Goal: Task Accomplishment & Management: Manage account settings

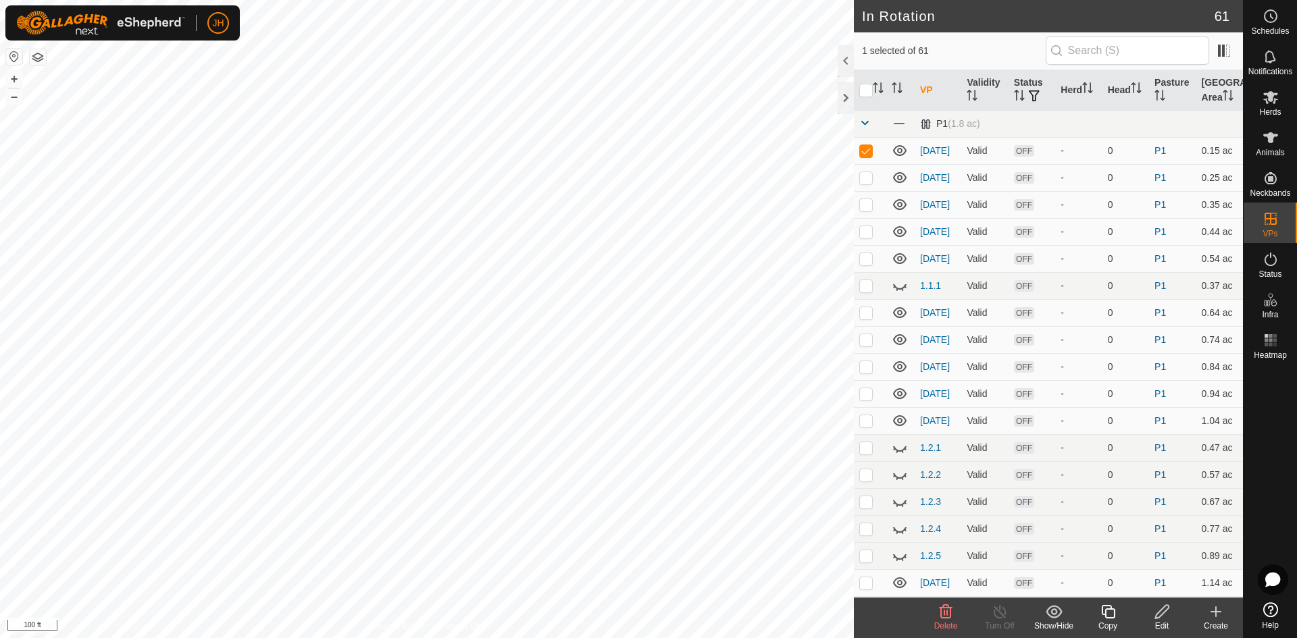
click at [1165, 615] on icon at bounding box center [1162, 612] width 17 height 16
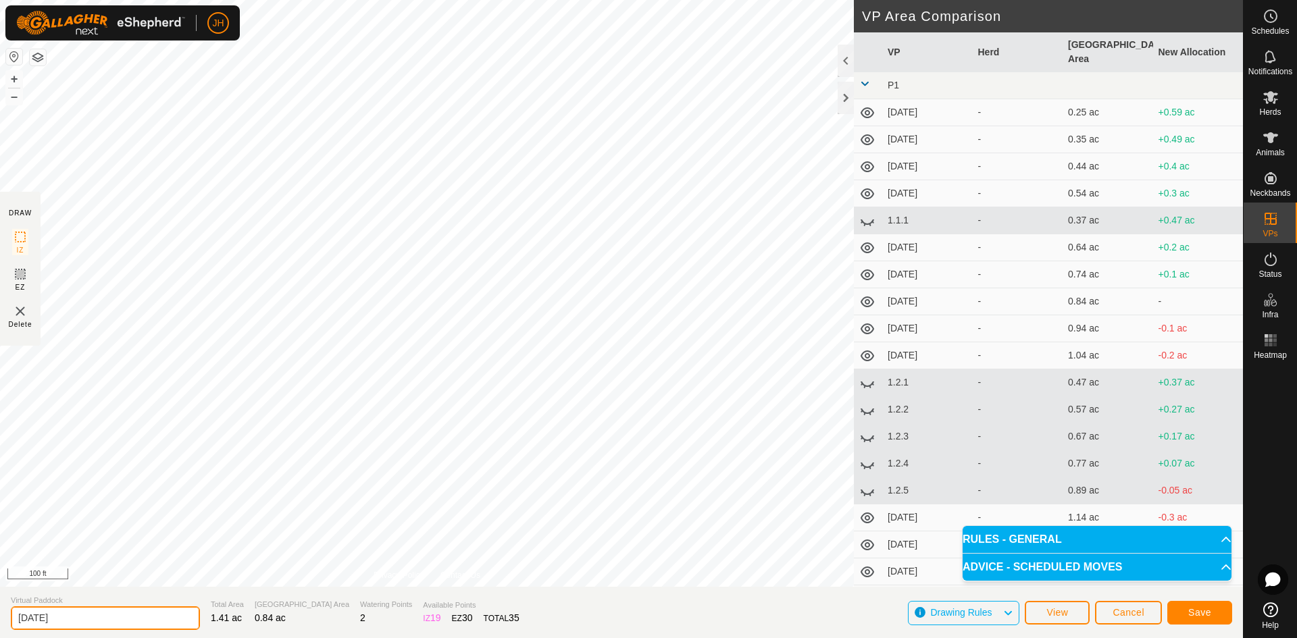
click at [27, 617] on input "[DATE]" at bounding box center [105, 619] width 189 height 24
type input "[DATE]"
click at [1200, 613] on span "Save" at bounding box center [1199, 612] width 23 height 11
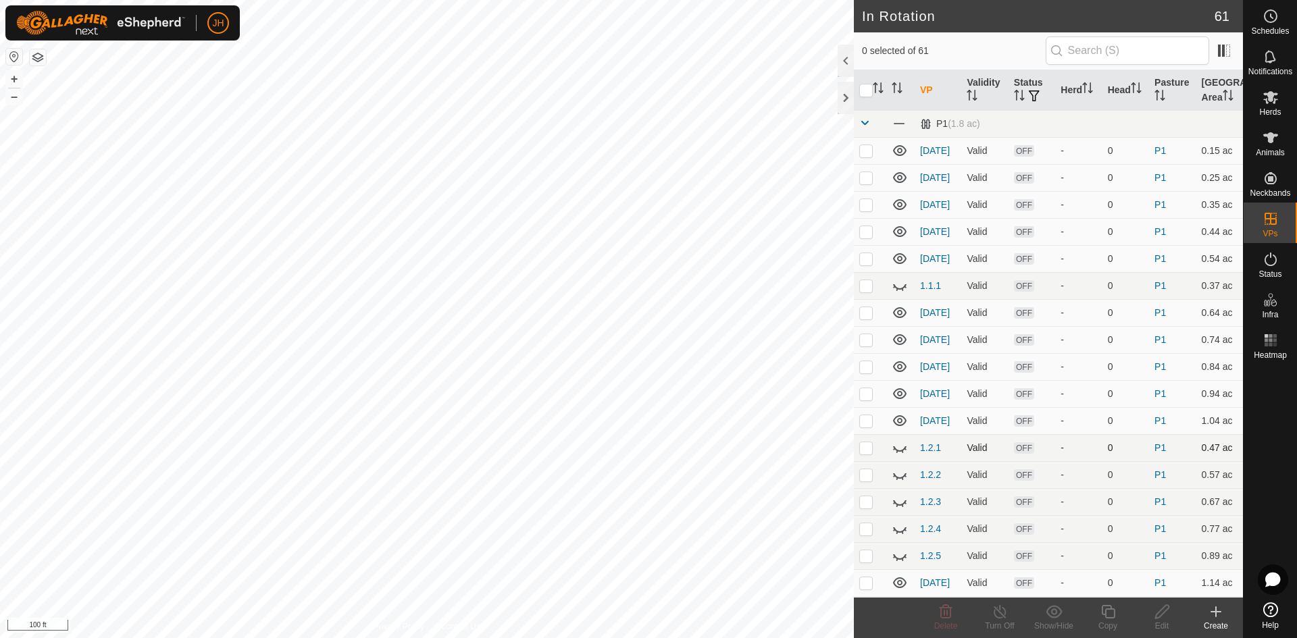
checkbox input "true"
checkbox input "false"
checkbox input "true"
click at [1106, 615] on icon at bounding box center [1108, 612] width 17 height 16
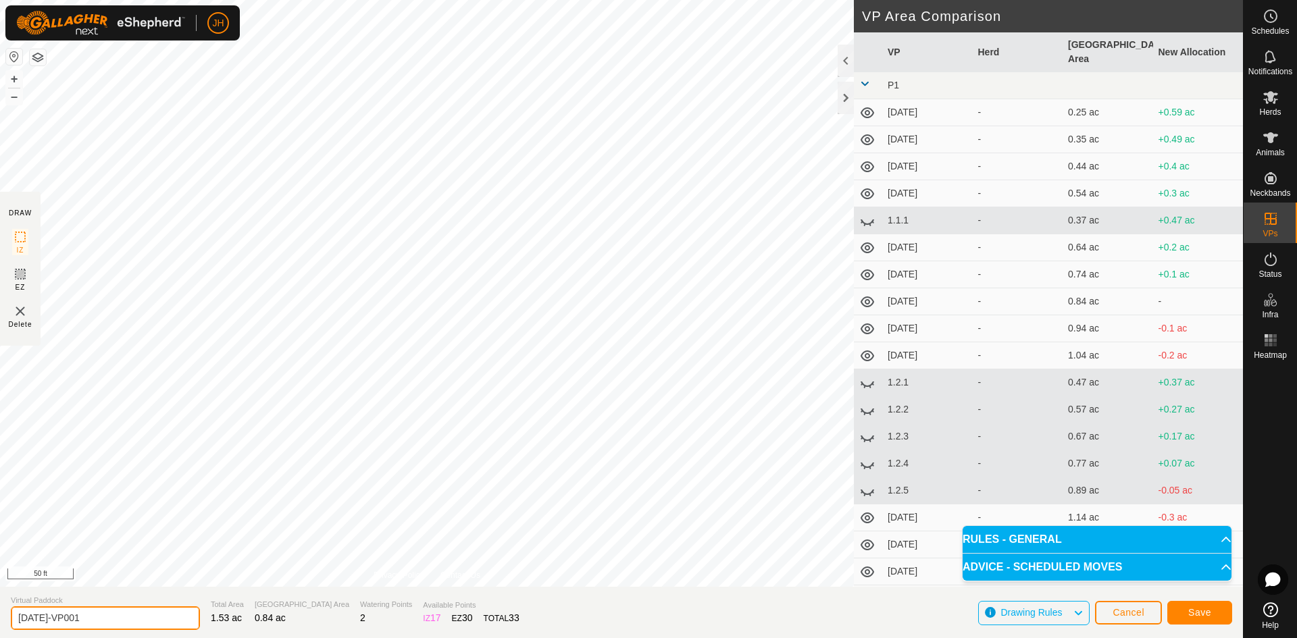
click at [50, 616] on input "[DATE]-VP001" at bounding box center [105, 619] width 189 height 24
type input "[DATE]-VP001"
click at [1187, 615] on button "Save" at bounding box center [1199, 613] width 65 height 24
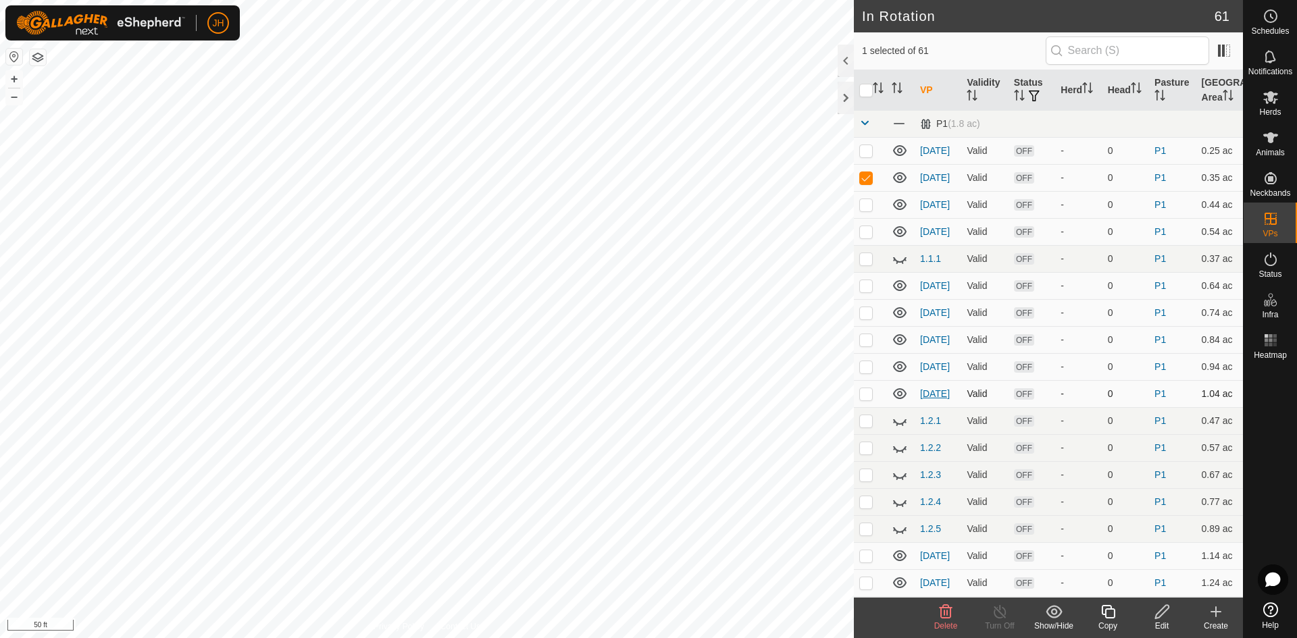
checkbox input "false"
checkbox input "true"
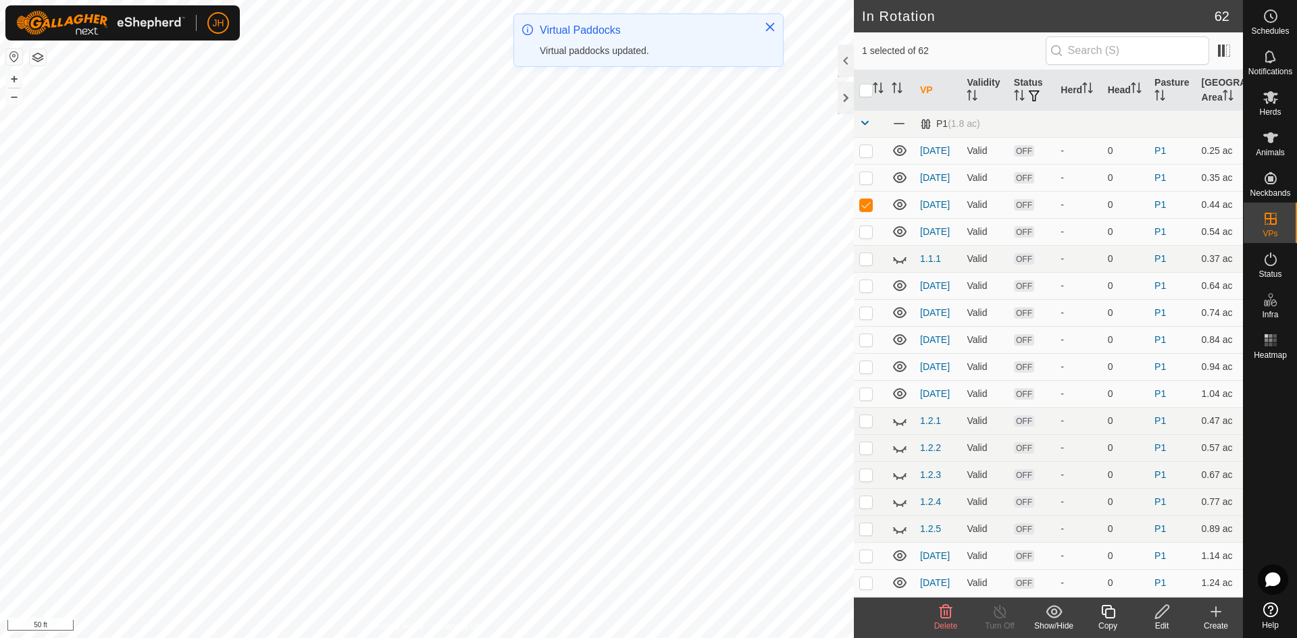
checkbox input "false"
checkbox input "true"
checkbox input "false"
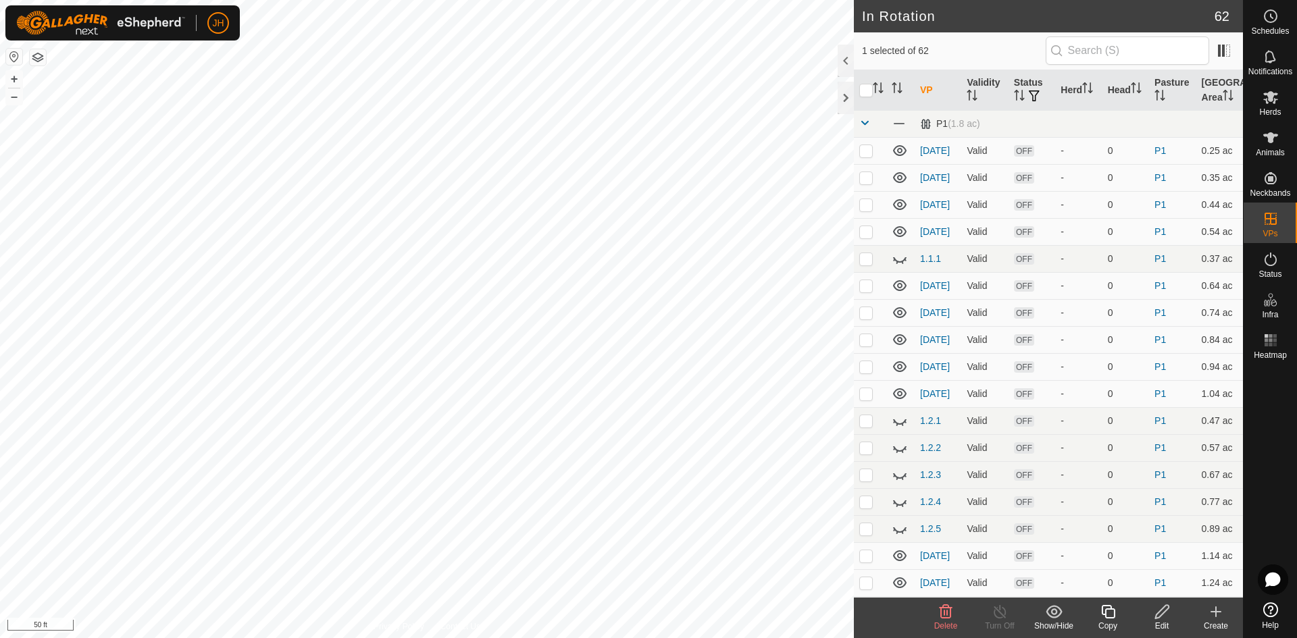
checkbox input "false"
checkbox input "true"
checkbox input "false"
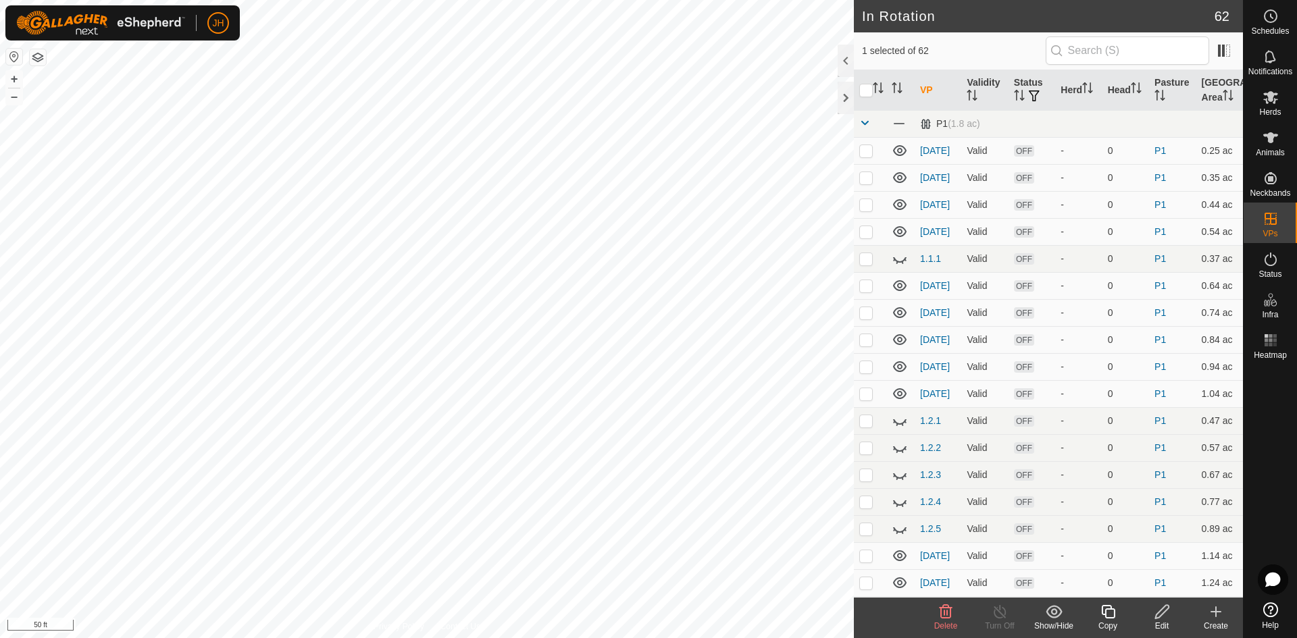
checkbox input "true"
click at [1111, 619] on icon at bounding box center [1108, 612] width 17 height 16
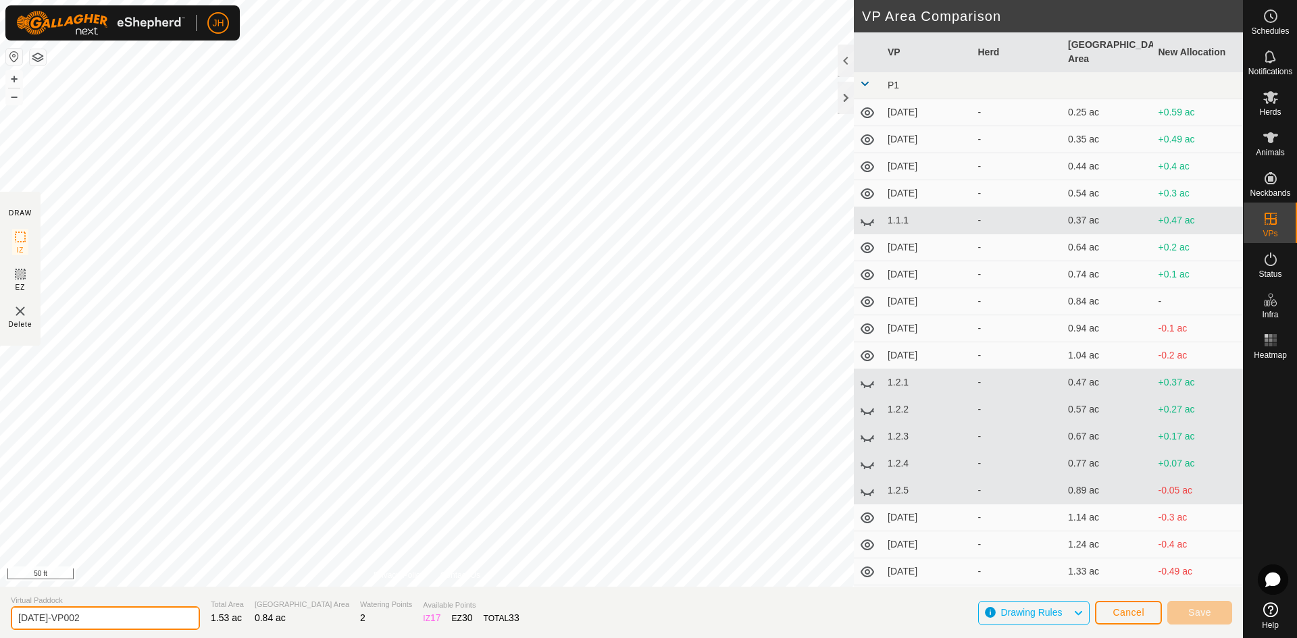
click at [33, 618] on input "[DATE]-VP002" at bounding box center [105, 619] width 189 height 24
type input "1.1-VP002"
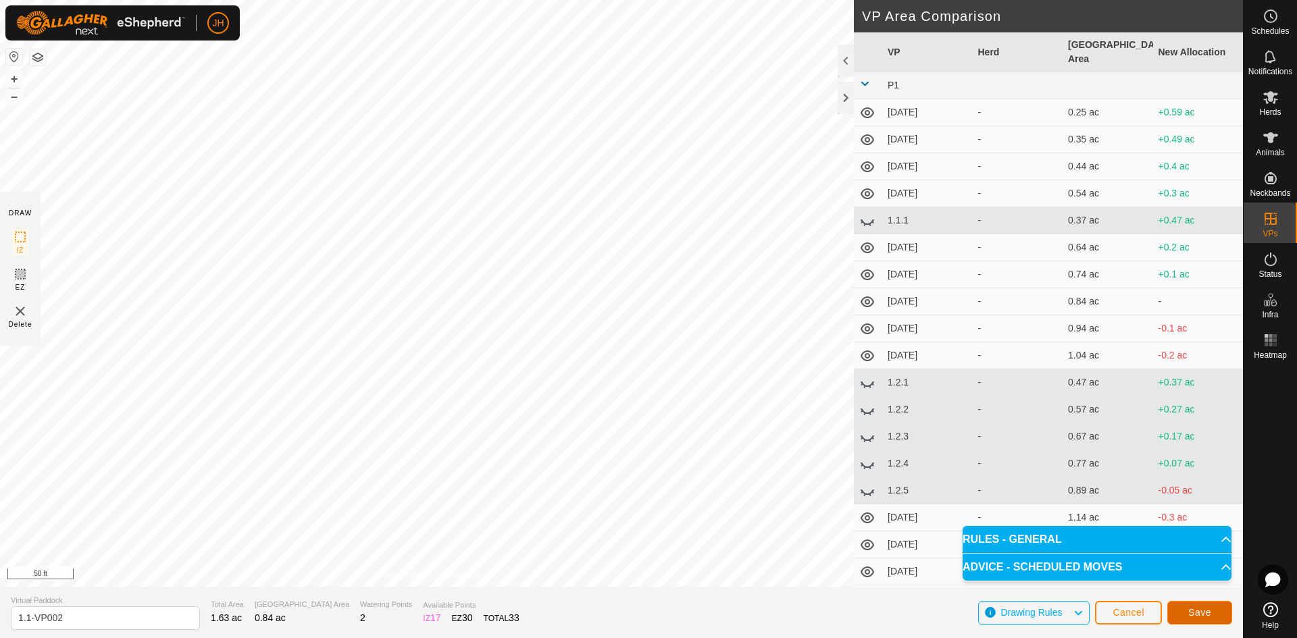
click at [1201, 615] on span "Save" at bounding box center [1199, 612] width 23 height 11
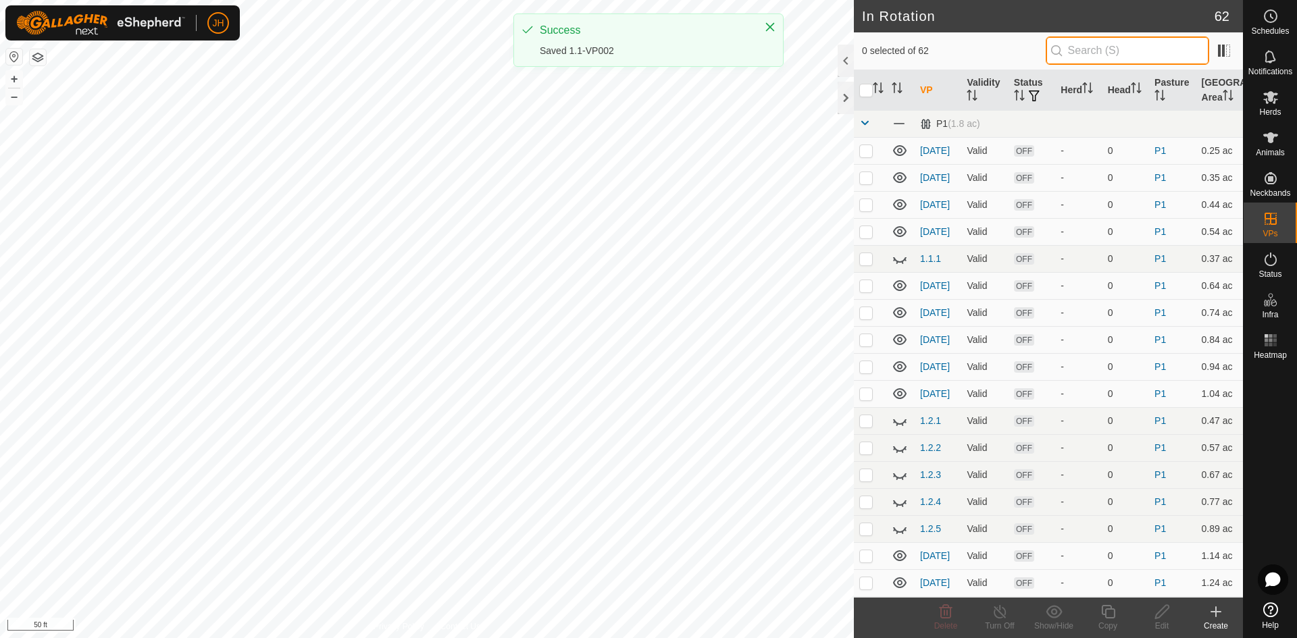
click at [1091, 47] on input "text" at bounding box center [1127, 50] width 163 height 28
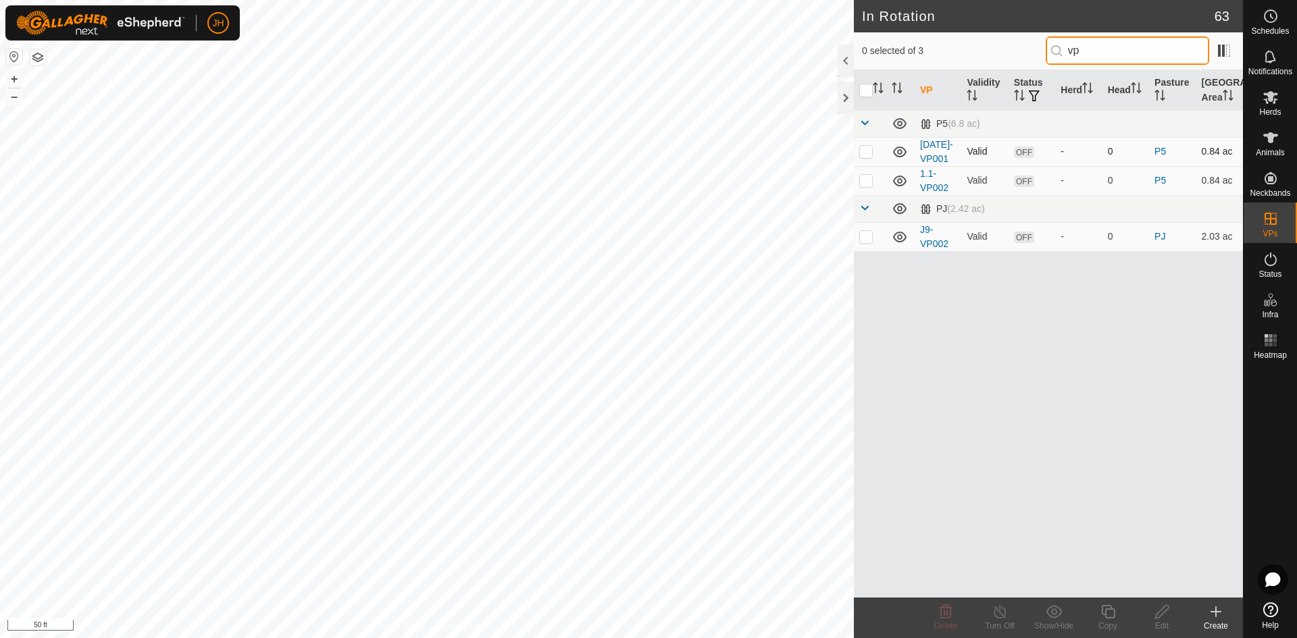
type input "vp"
click at [865, 154] on p-checkbox at bounding box center [866, 151] width 14 height 11
checkbox input "true"
click at [863, 185] on p-checkbox at bounding box center [866, 180] width 14 height 11
checkbox input "true"
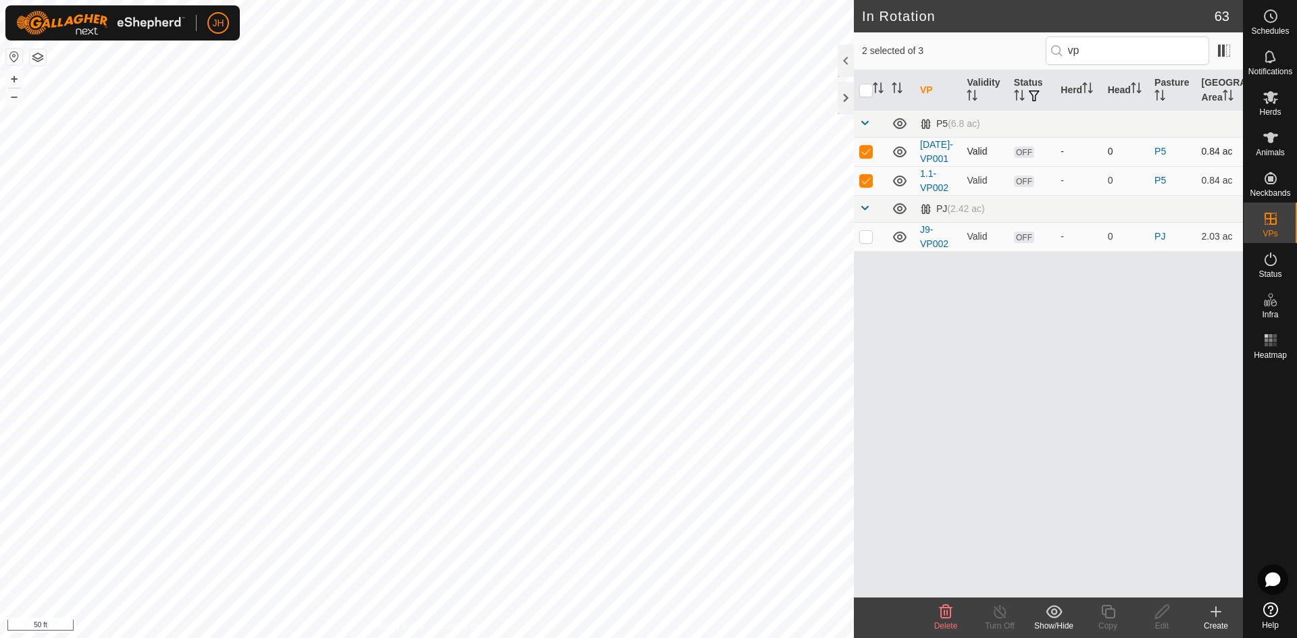
click at [868, 156] on p-checkbox at bounding box center [866, 151] width 14 height 11
checkbox input "false"
click at [1103, 613] on icon at bounding box center [1108, 612] width 17 height 16
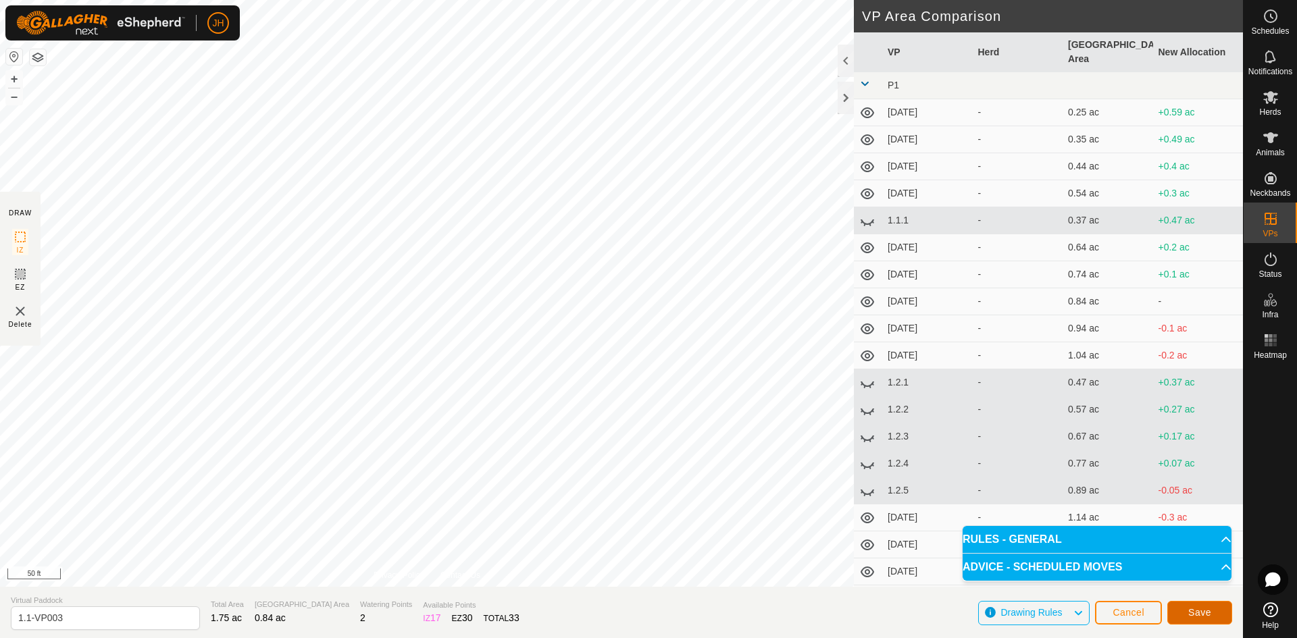
click at [1200, 612] on span "Save" at bounding box center [1199, 612] width 23 height 11
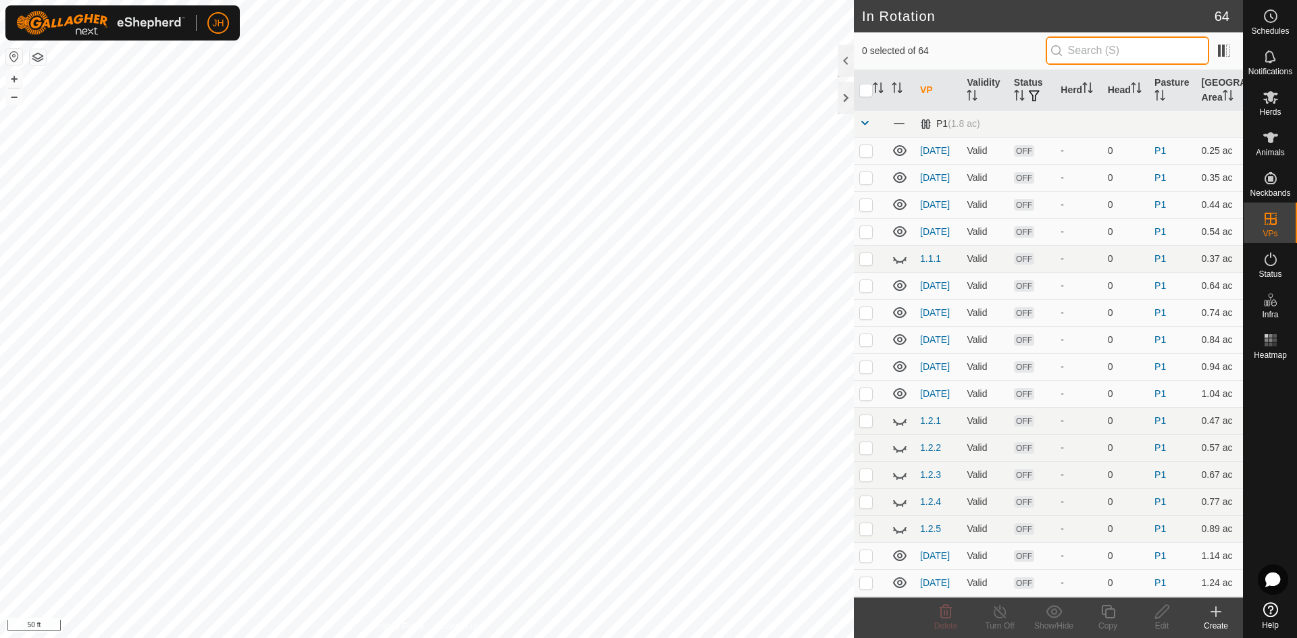
click at [1078, 48] on input "text" at bounding box center [1127, 50] width 163 height 28
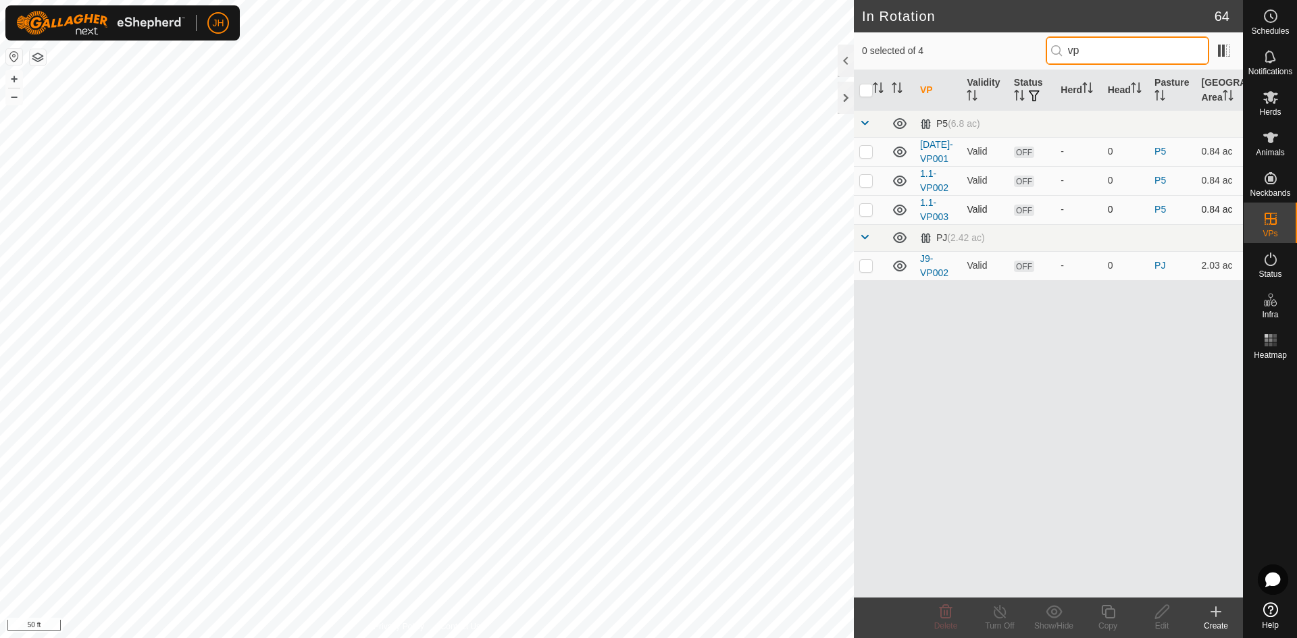
type input "vp"
click at [869, 212] on p-checkbox at bounding box center [866, 209] width 14 height 11
checkbox input "true"
click at [1106, 617] on icon at bounding box center [1108, 612] width 14 height 14
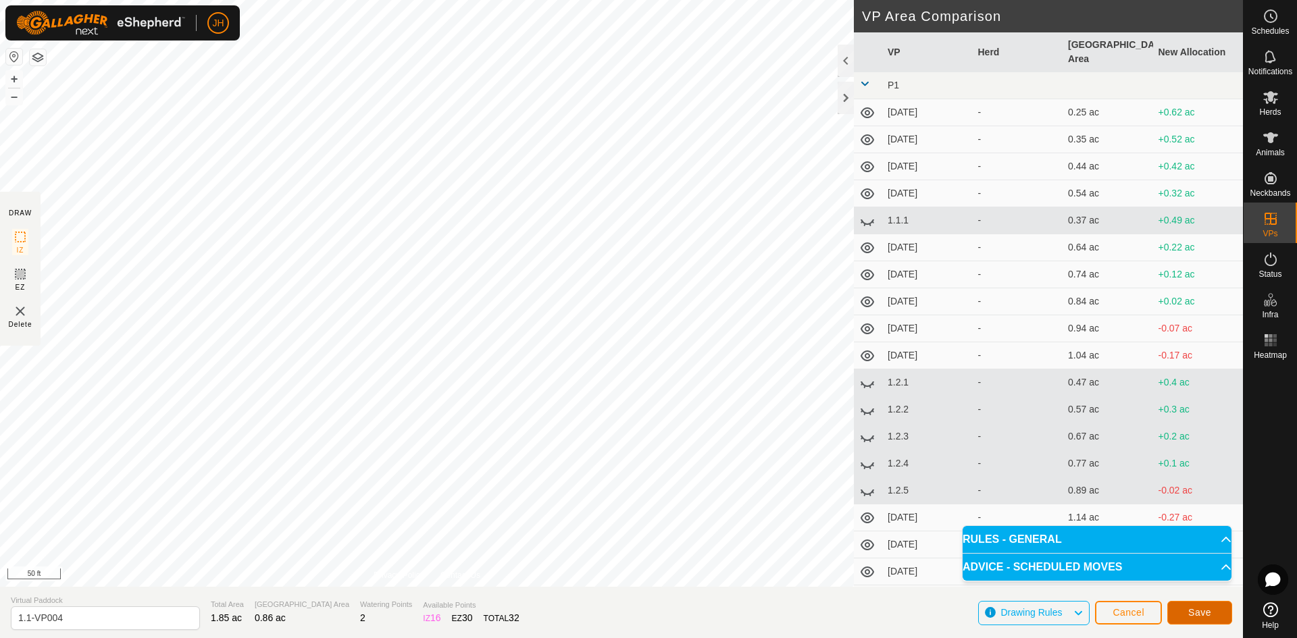
click at [1201, 611] on span "Save" at bounding box center [1199, 612] width 23 height 11
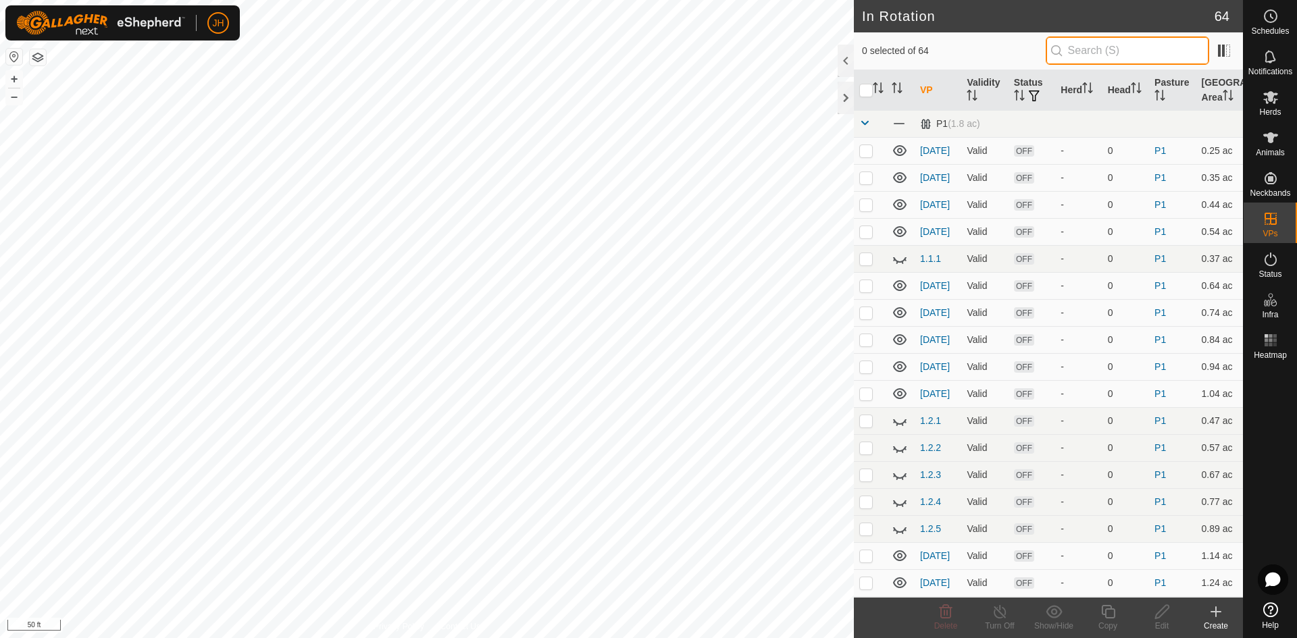
click at [1100, 52] on input "text" at bounding box center [1127, 50] width 163 height 28
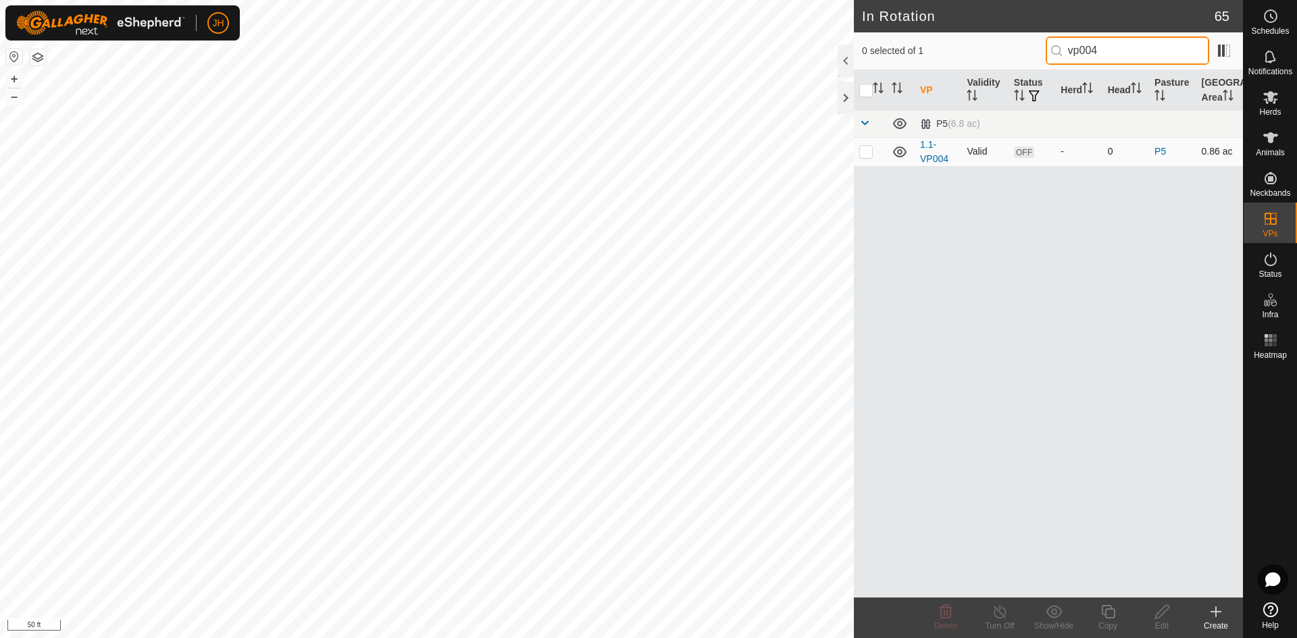
type input "vp004"
click at [868, 154] on p-checkbox at bounding box center [866, 151] width 14 height 11
checkbox input "true"
click at [1109, 617] on icon at bounding box center [1108, 612] width 17 height 16
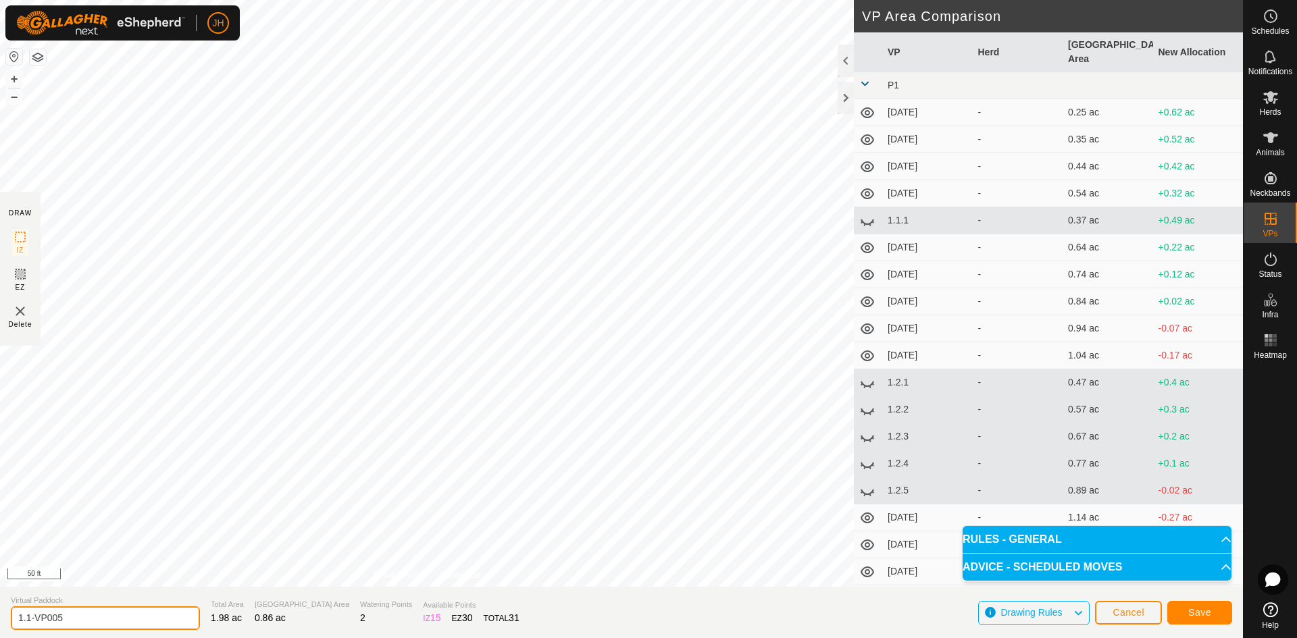
click at [32, 619] on input "1.1-VP005" at bounding box center [105, 619] width 189 height 24
click at [66, 619] on input "1.2-VP005" at bounding box center [105, 619] width 189 height 24
type input "1.2-VP000"
click at [1217, 613] on button "Save" at bounding box center [1199, 613] width 65 height 24
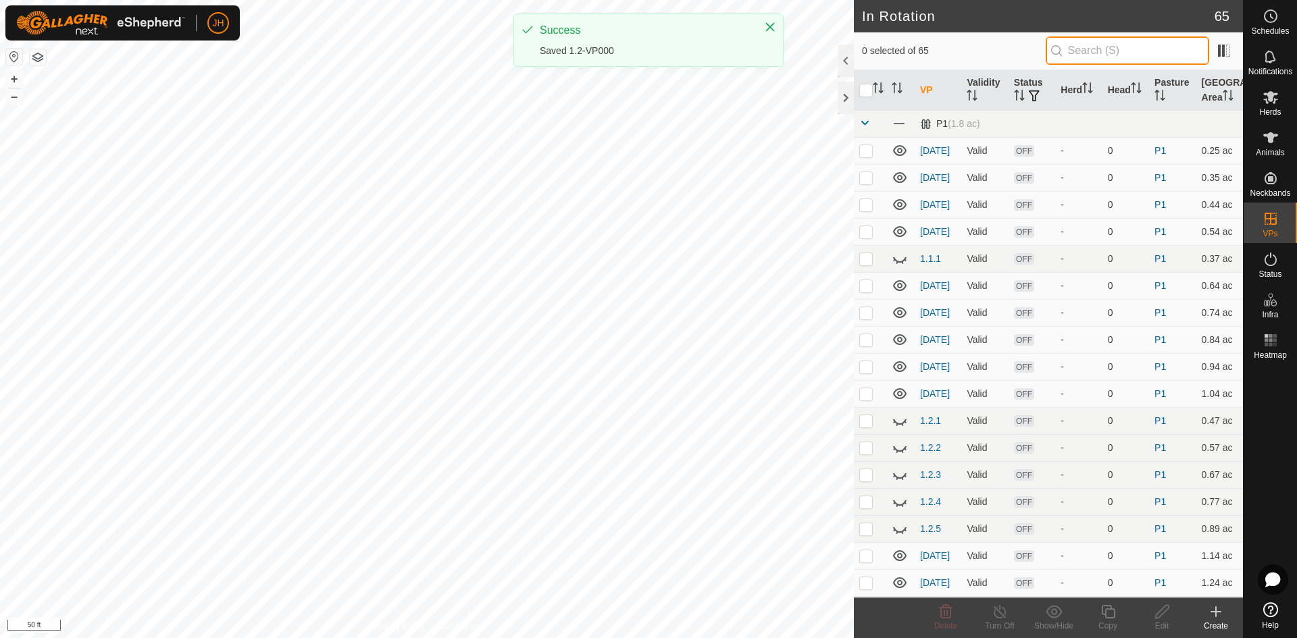
click at [1084, 51] on input "text" at bounding box center [1127, 50] width 163 height 28
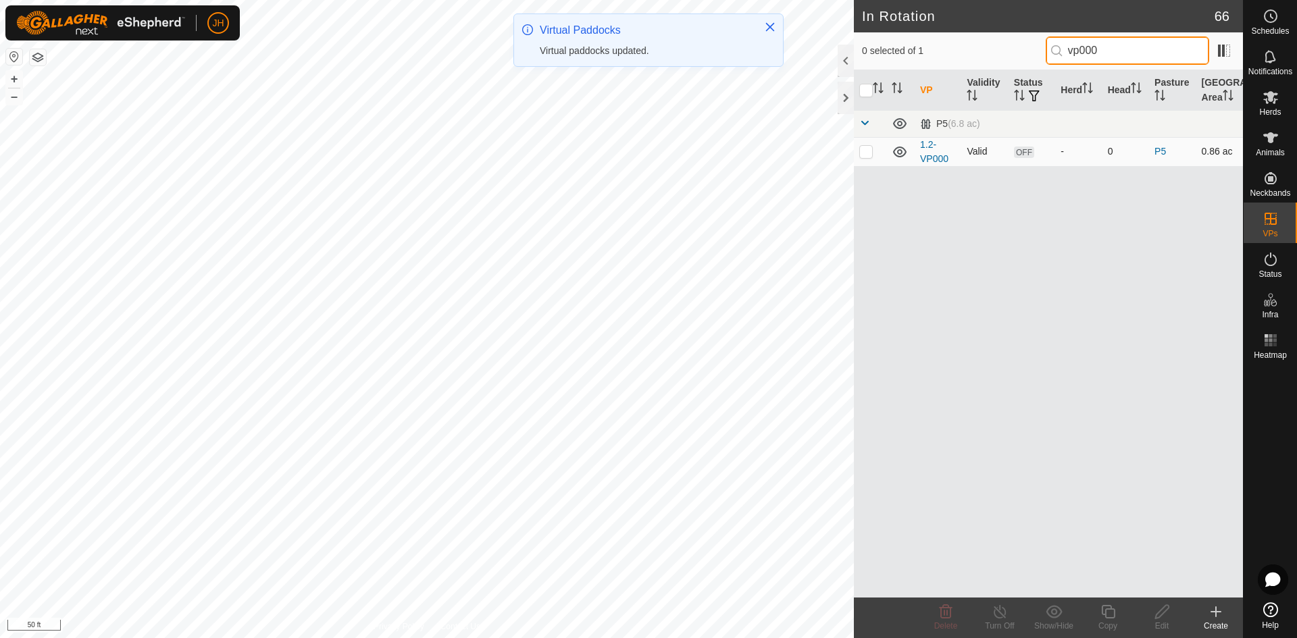
type input "vp000"
click at [867, 153] on p-checkbox at bounding box center [866, 151] width 14 height 11
checkbox input "true"
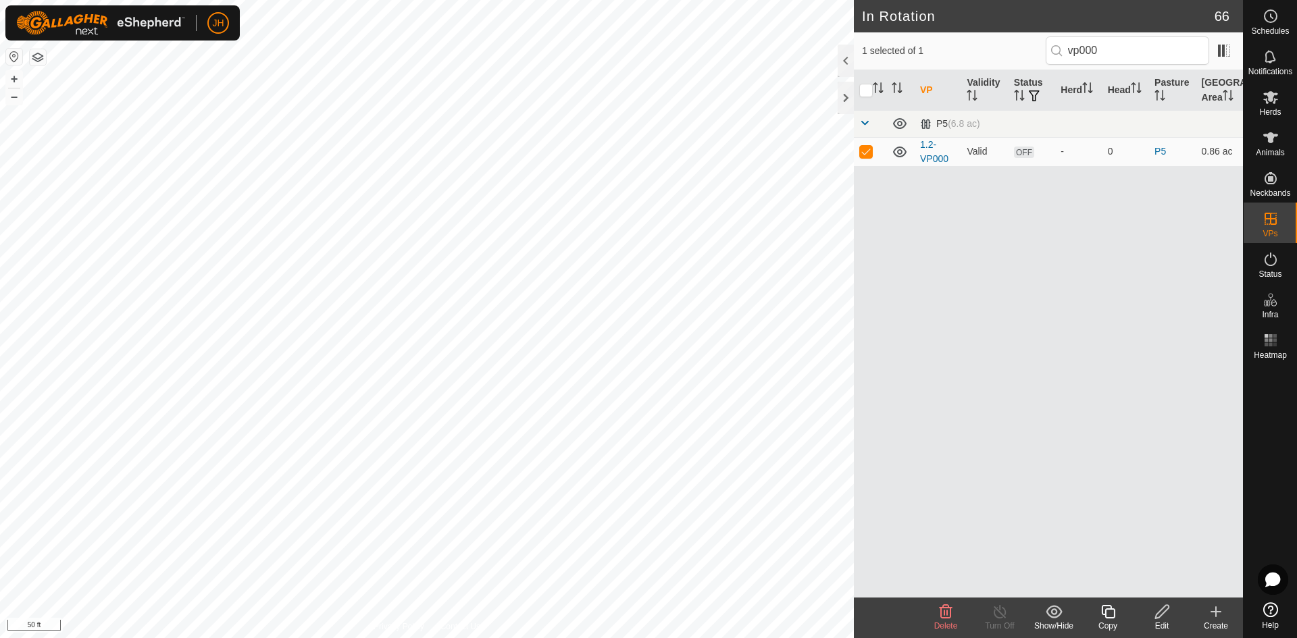
click at [1104, 618] on icon at bounding box center [1108, 612] width 17 height 16
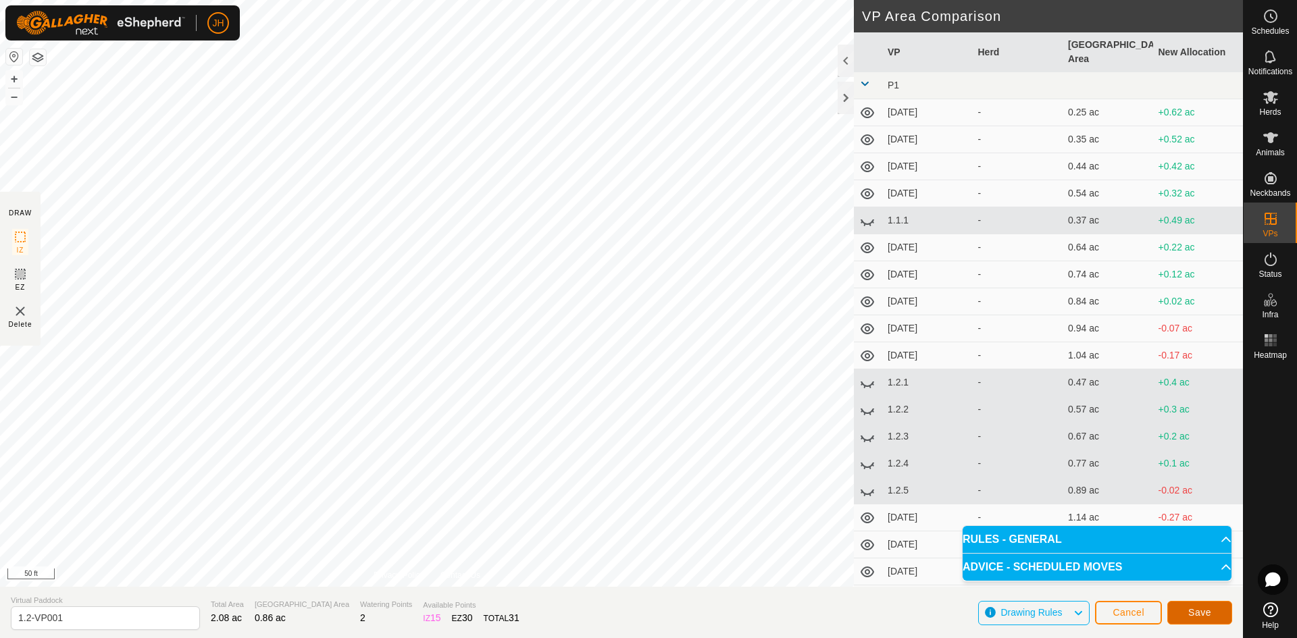
click at [1200, 615] on span "Save" at bounding box center [1199, 612] width 23 height 11
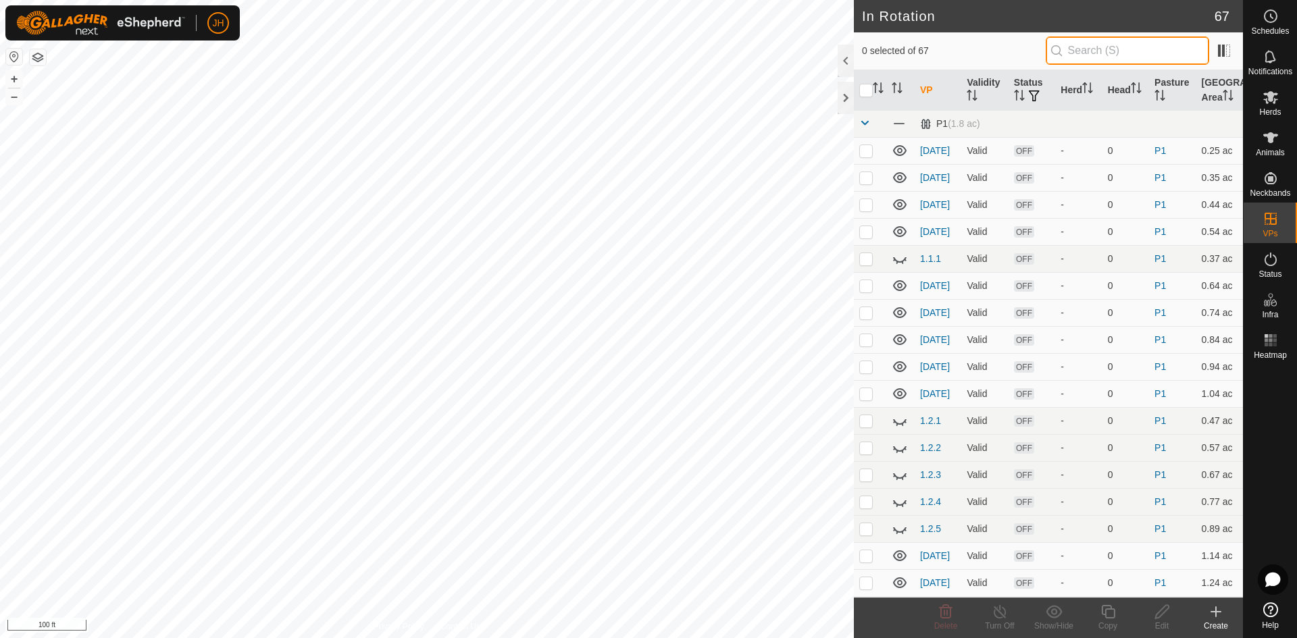
click at [1090, 53] on input "text" at bounding box center [1127, 50] width 163 height 28
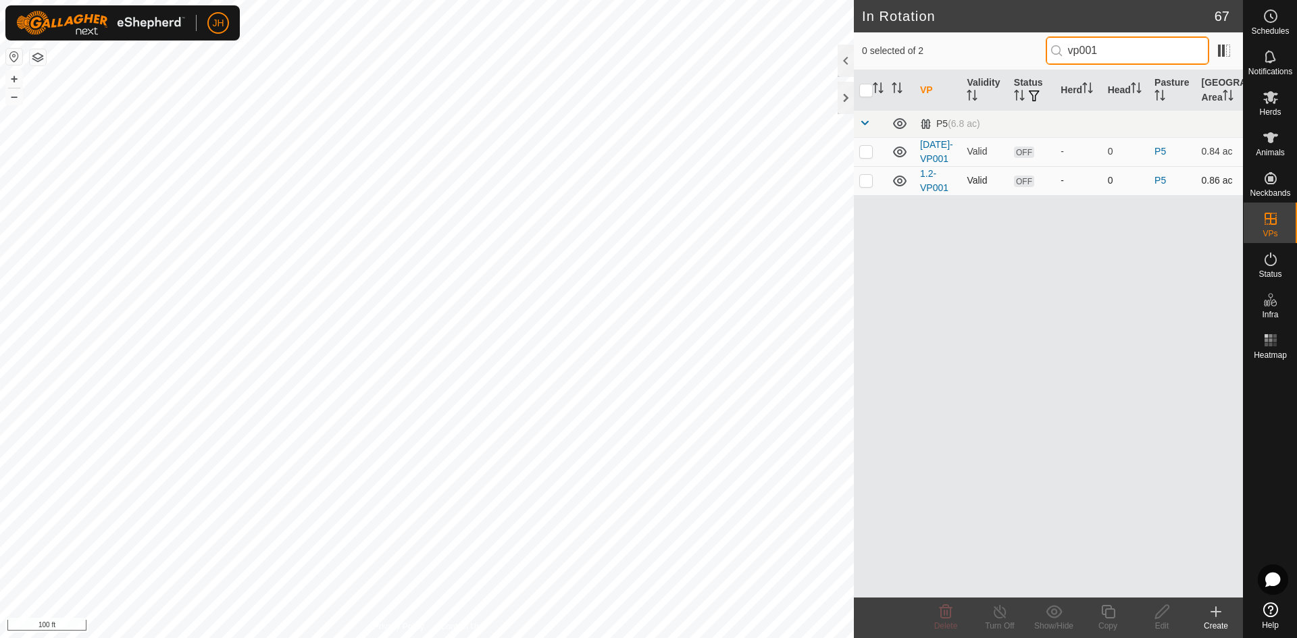
type input "vp001"
click at [869, 183] on p-checkbox at bounding box center [866, 180] width 14 height 11
checkbox input "true"
click at [1107, 620] on div "Copy" at bounding box center [1108, 626] width 54 height 12
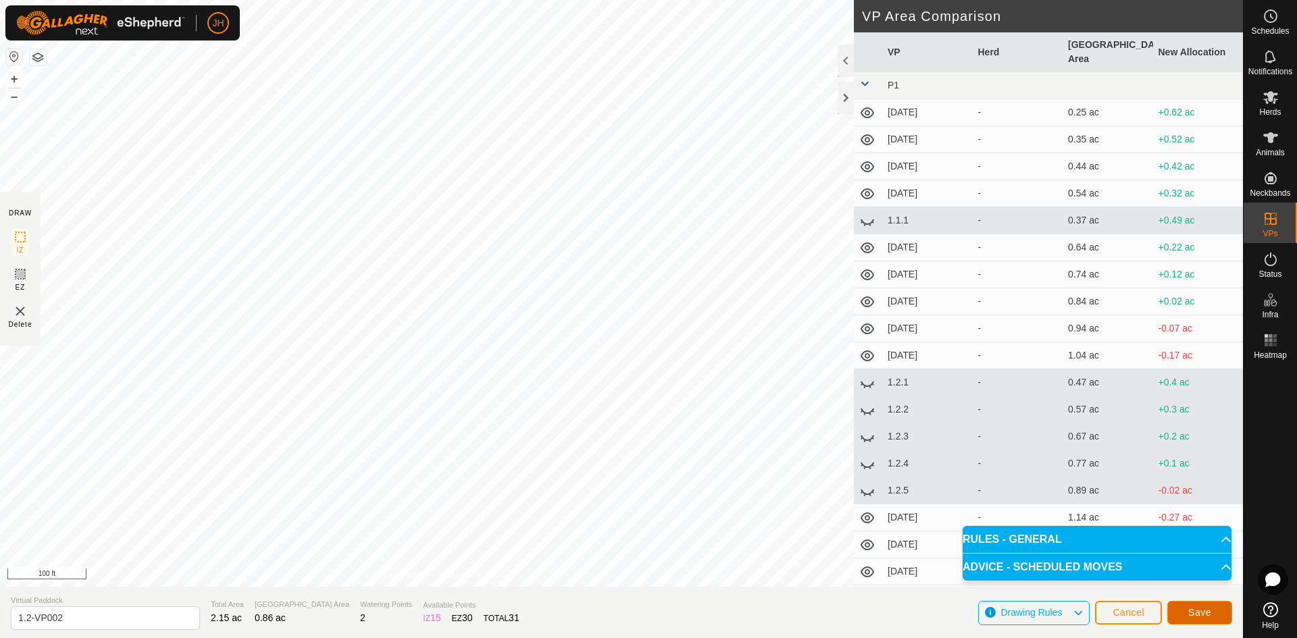
click at [1198, 614] on span "Save" at bounding box center [1199, 612] width 23 height 11
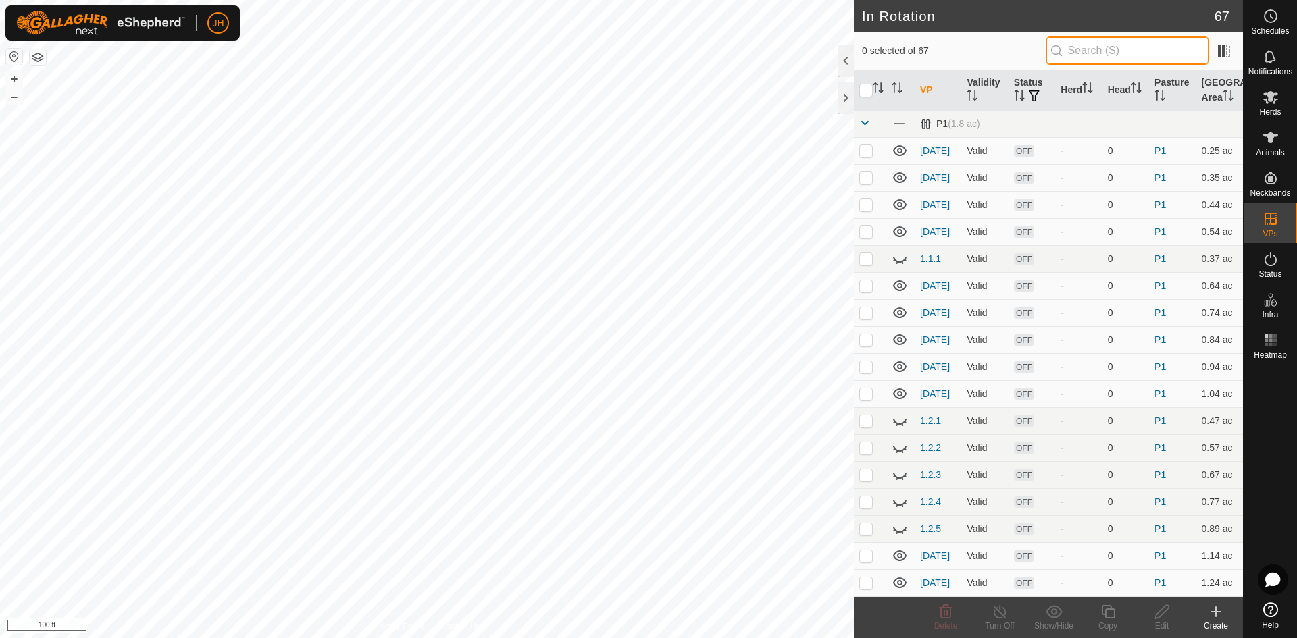
click at [1079, 51] on input "text" at bounding box center [1127, 50] width 163 height 28
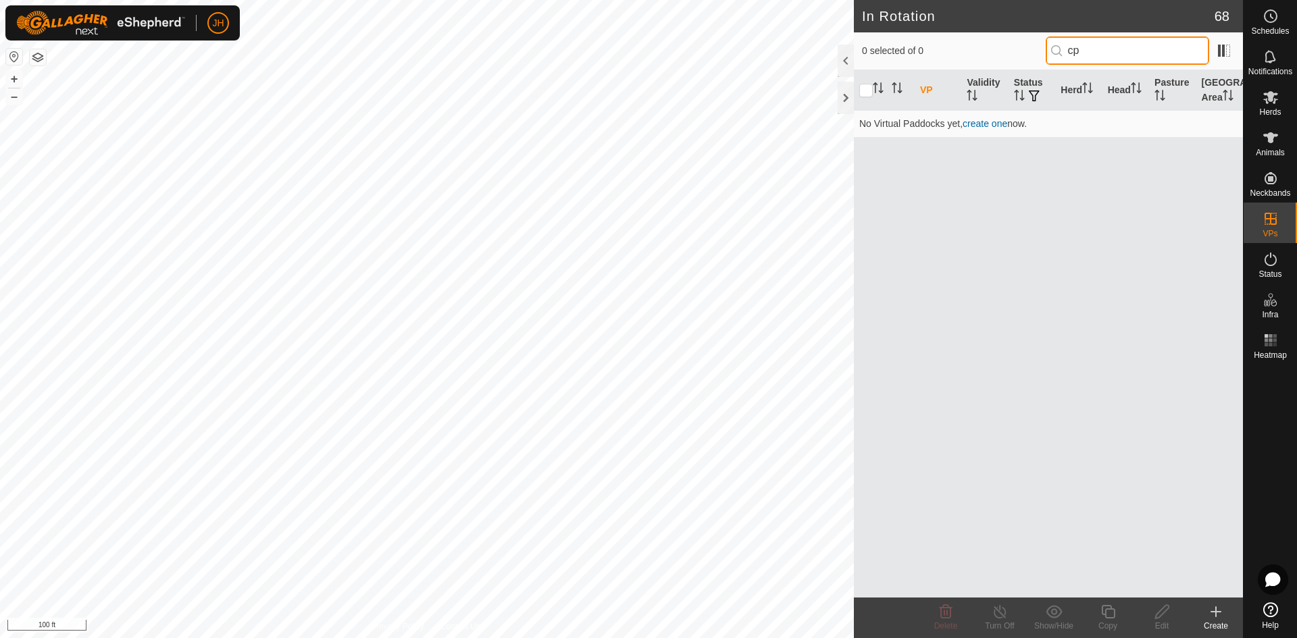
type input "c"
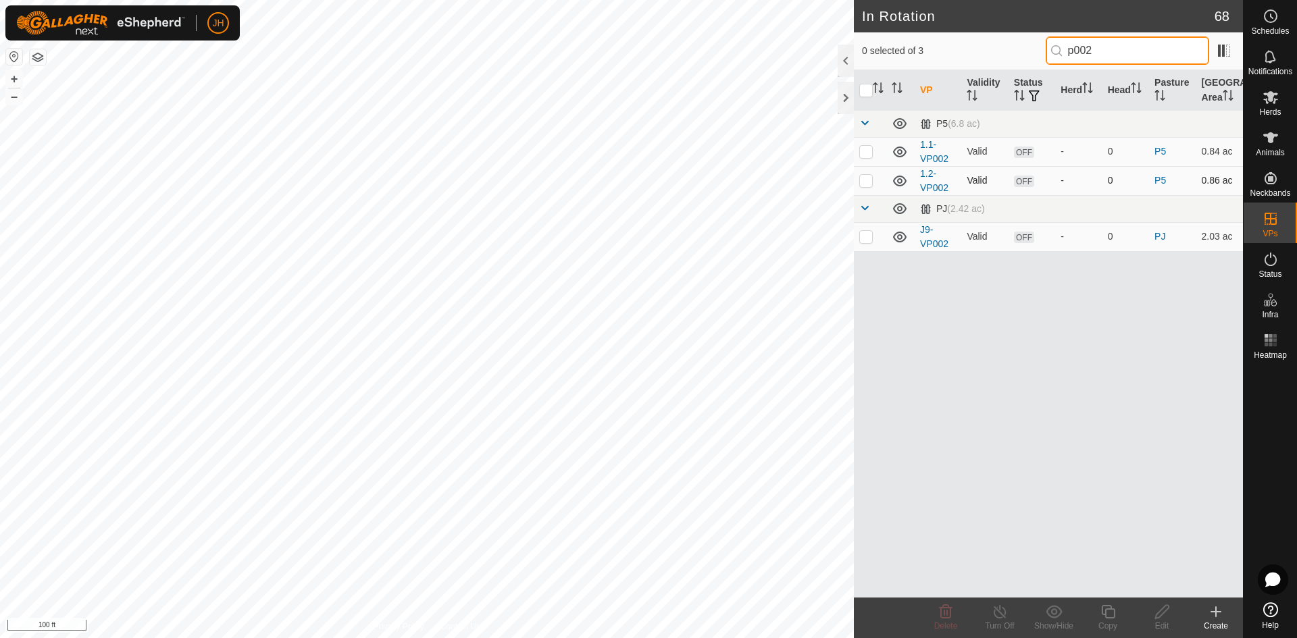
type input "p002"
click at [865, 183] on p-checkbox at bounding box center [866, 180] width 14 height 11
checkbox input "true"
click at [1105, 621] on div "Copy" at bounding box center [1108, 626] width 54 height 12
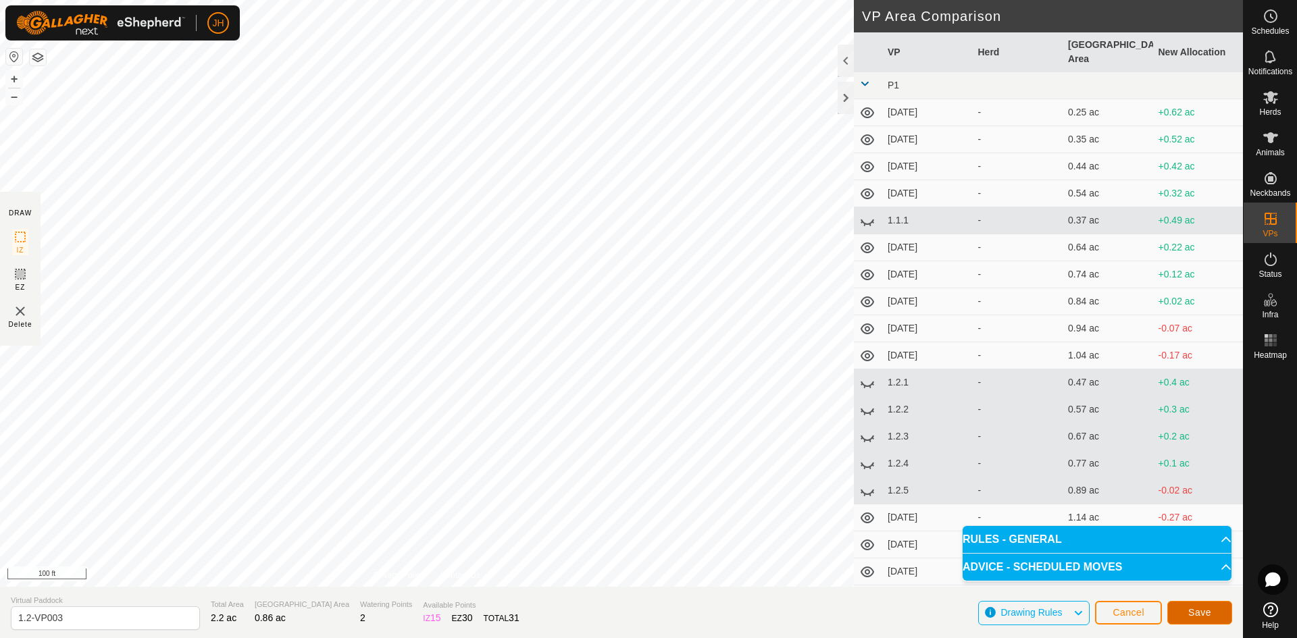
click at [1195, 611] on span "Save" at bounding box center [1199, 612] width 23 height 11
click at [96, 614] on input "1.2-VP003" at bounding box center [105, 619] width 189 height 24
click at [865, 607] on section "Virtual Paddock 1.2-VP004 Total Area 2.32 ac Grazing Area 0.94 ac Watering Poin…" at bounding box center [621, 612] width 1243 height 51
click at [66, 623] on input "1.2-VP004" at bounding box center [105, 619] width 189 height 24
type input "1.2-VP004"
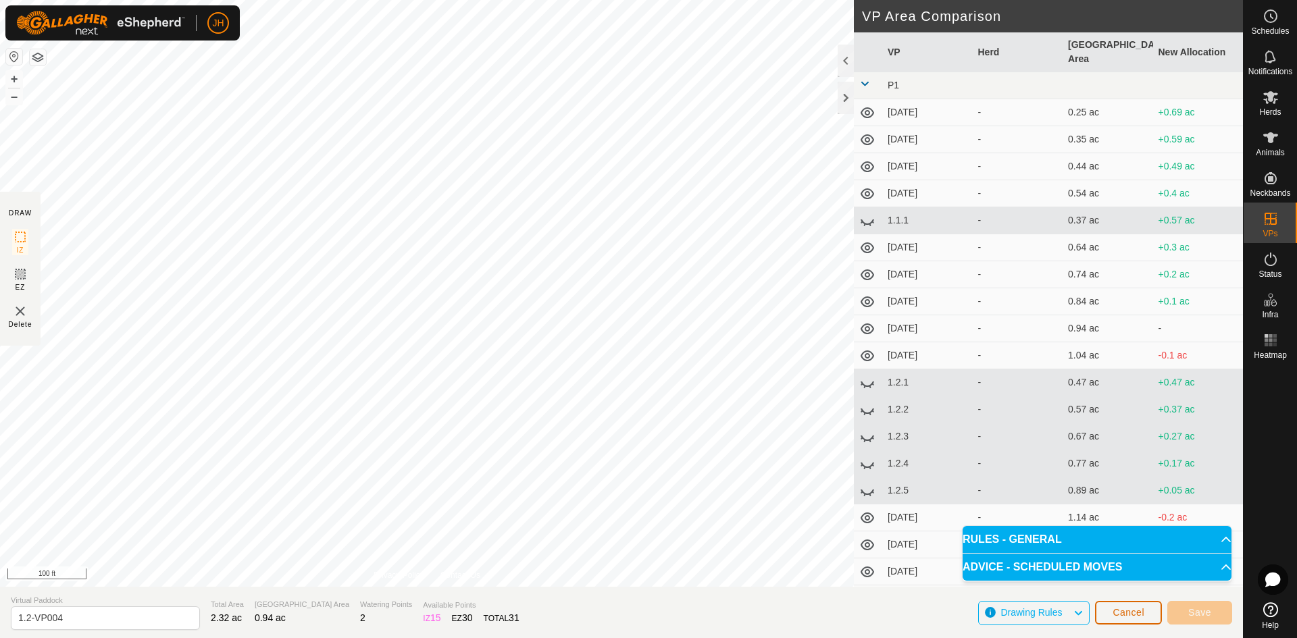
click at [1137, 619] on button "Cancel" at bounding box center [1128, 613] width 67 height 24
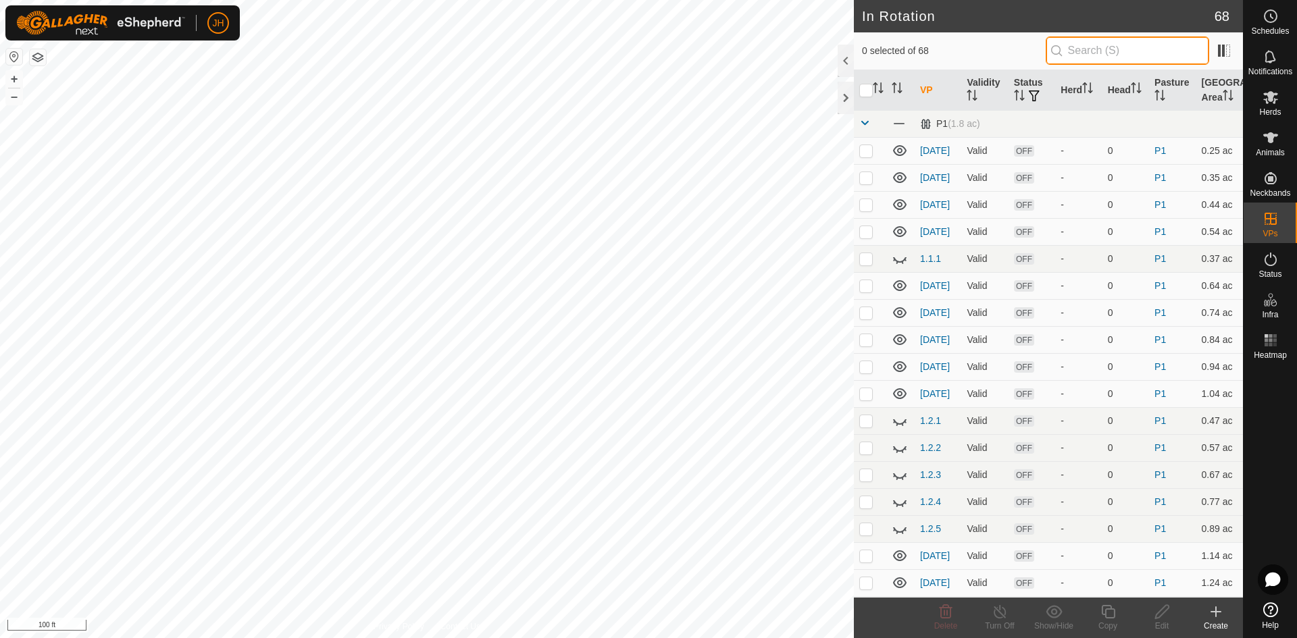
click at [1106, 57] on input "text" at bounding box center [1127, 50] width 163 height 28
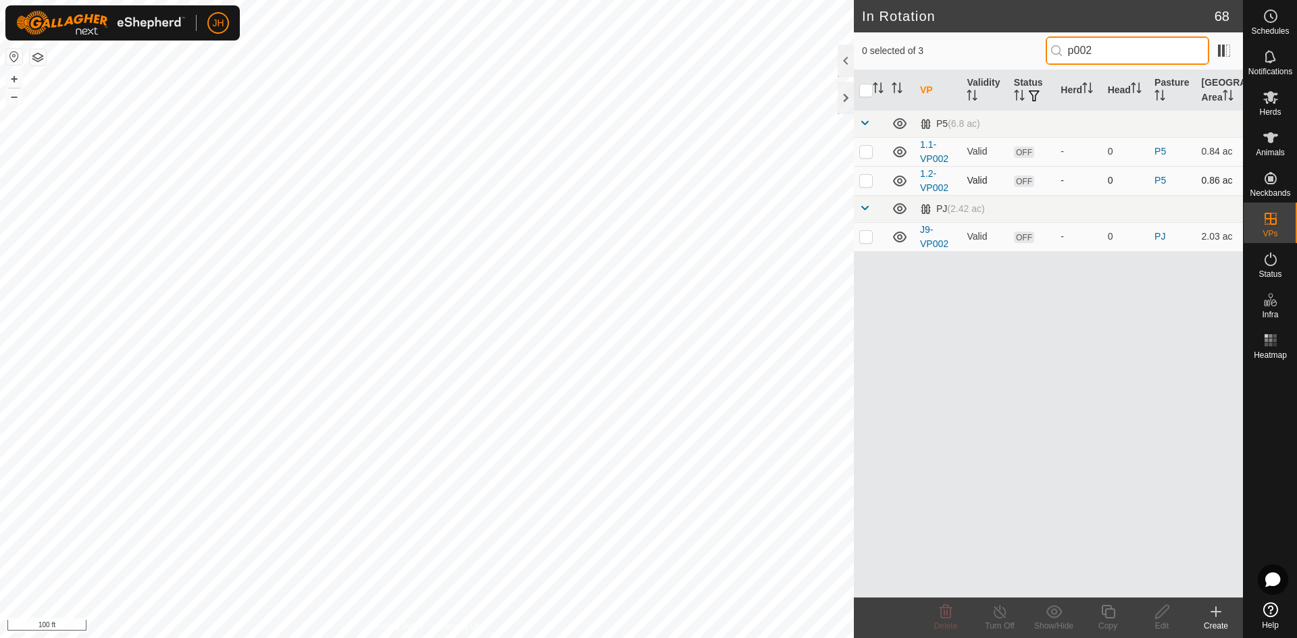
type input "p002"
click at [868, 182] on p-checkbox at bounding box center [866, 180] width 14 height 11
checkbox input "true"
click at [1111, 617] on icon at bounding box center [1108, 612] width 14 height 14
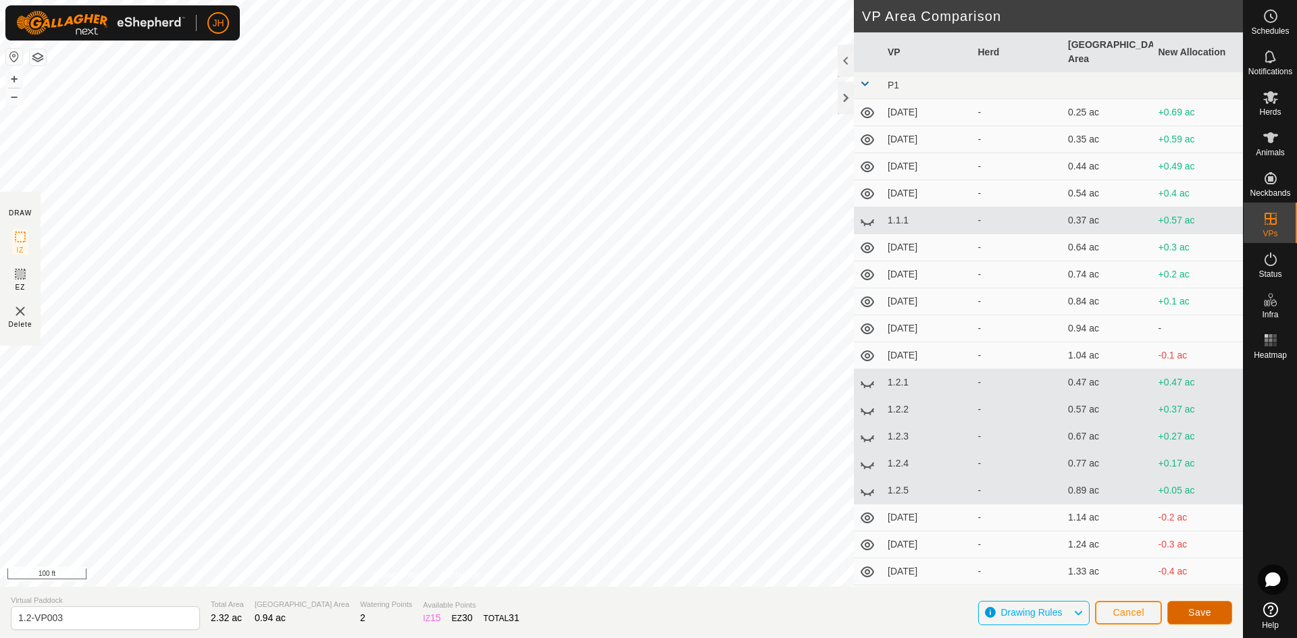
click at [1213, 617] on button "Save" at bounding box center [1199, 613] width 65 height 24
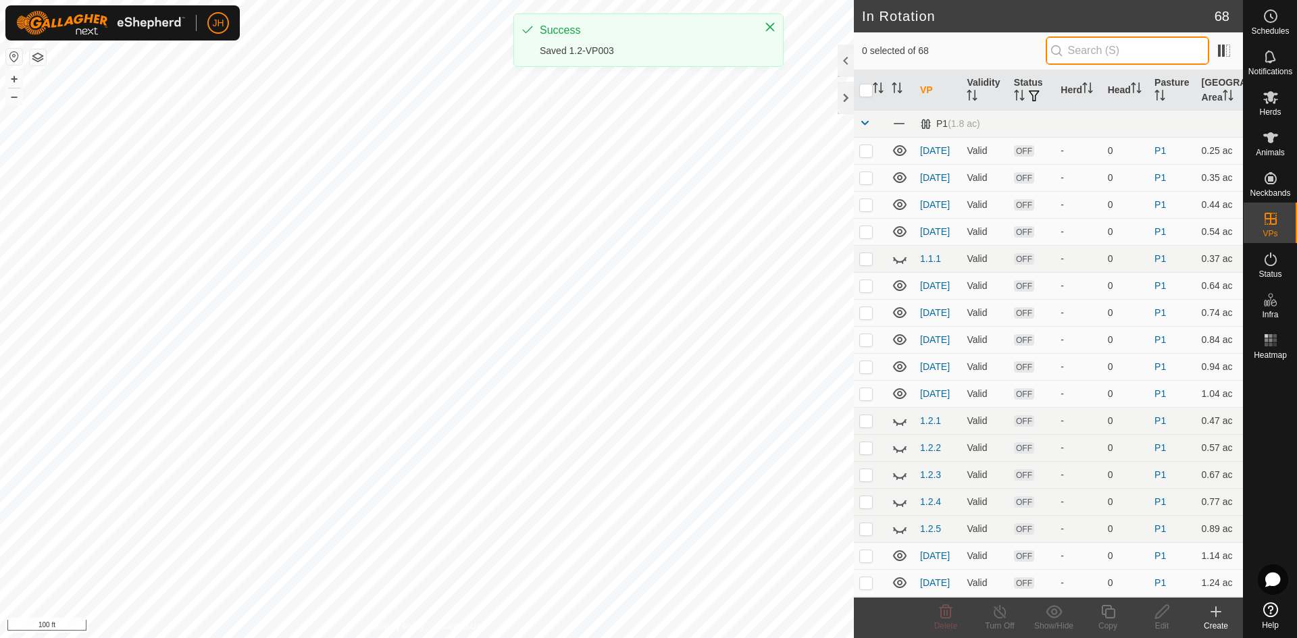
click at [1120, 50] on input "text" at bounding box center [1127, 50] width 163 height 28
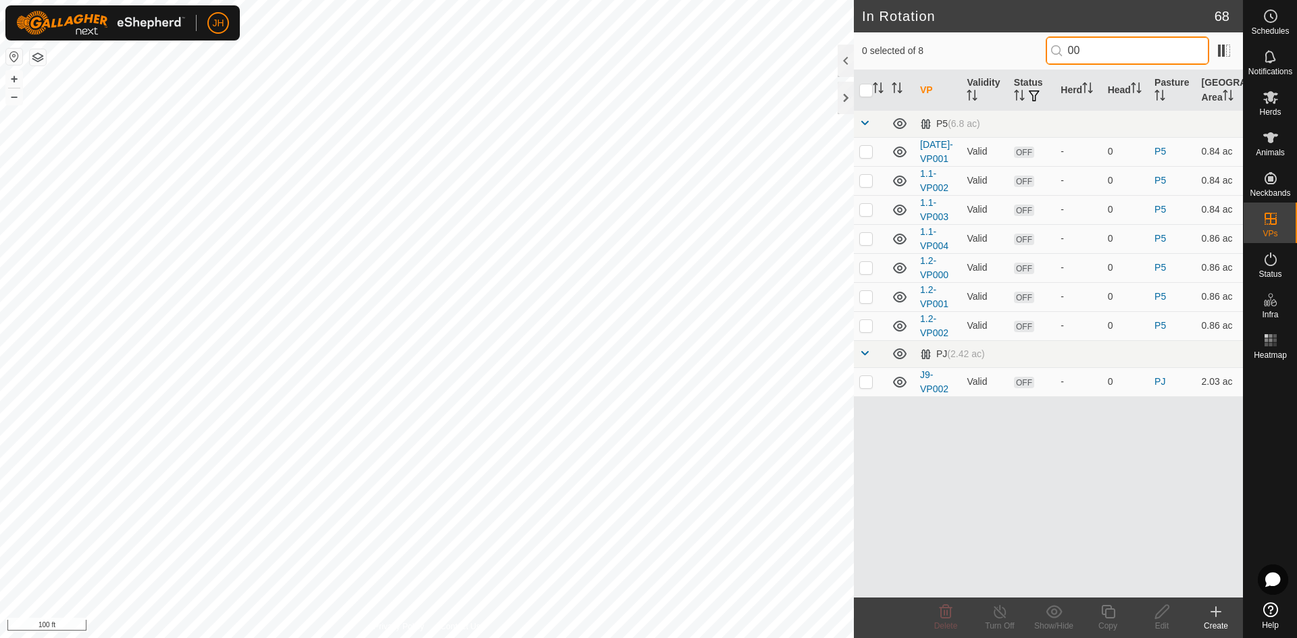
type input "003"
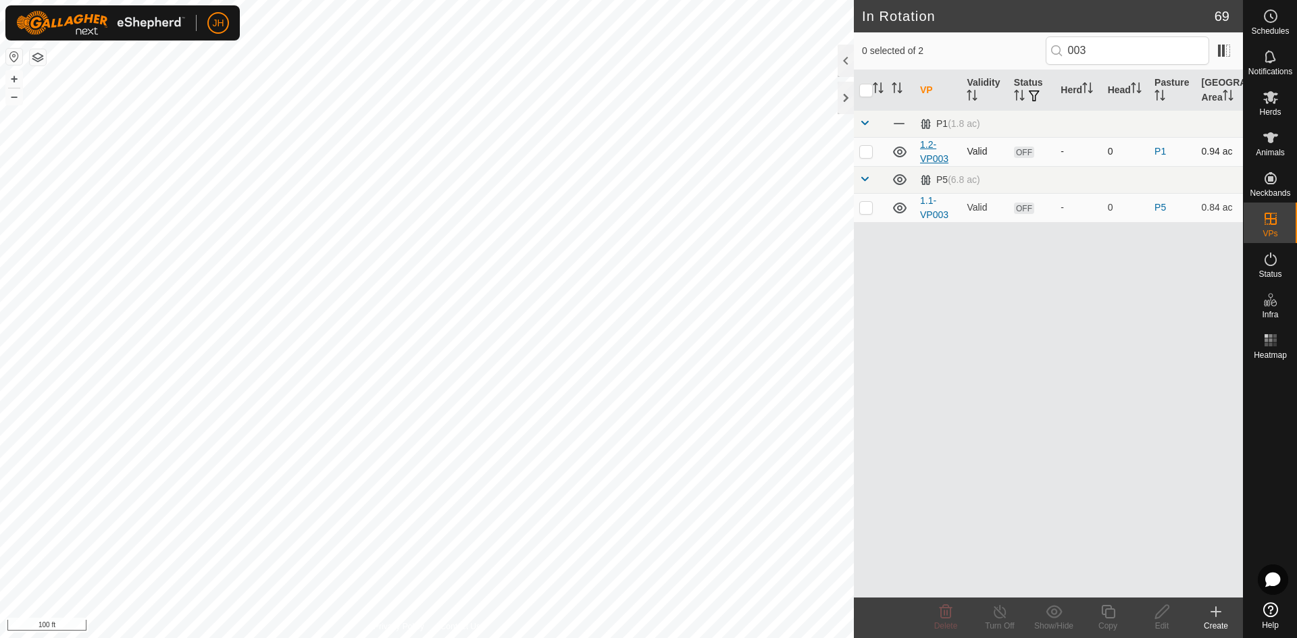
click at [940, 160] on link "1.2-VP003" at bounding box center [934, 151] width 28 height 25
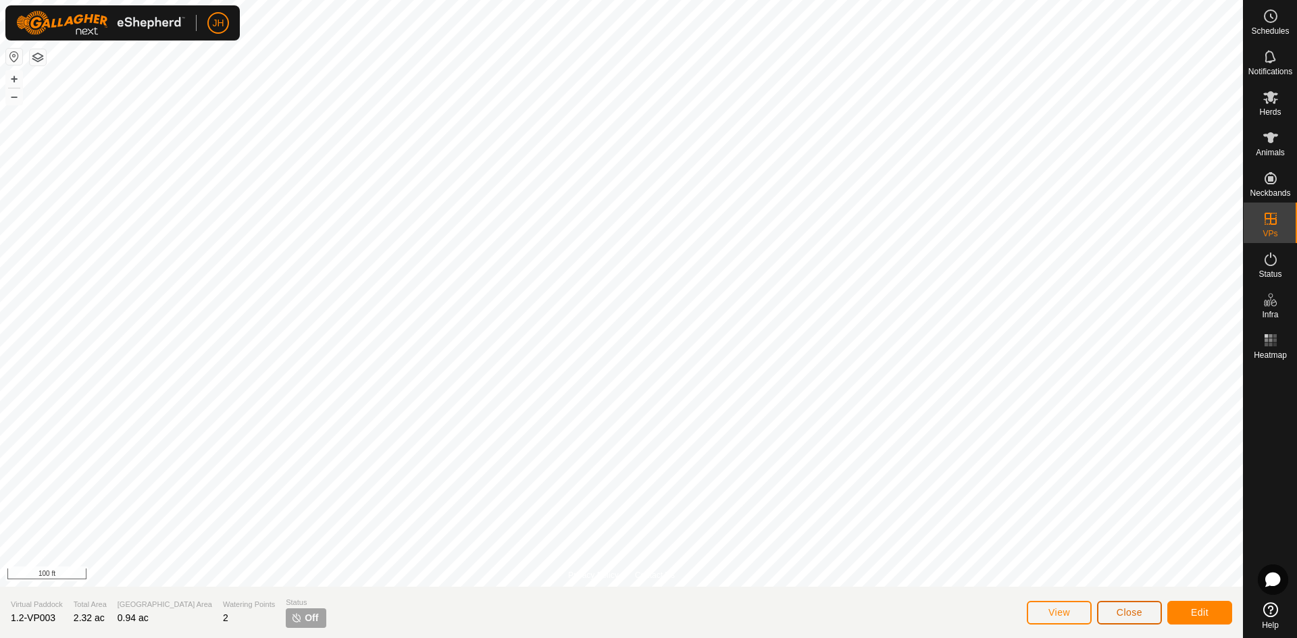
click at [1129, 619] on button "Close" at bounding box center [1129, 613] width 65 height 24
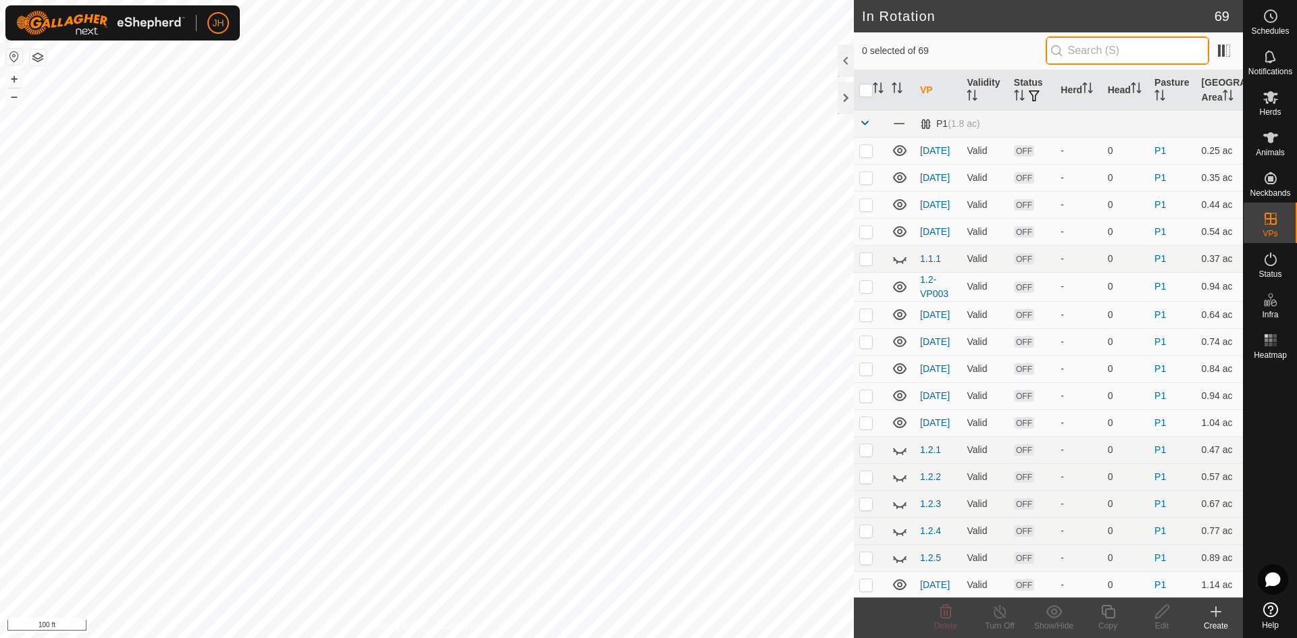
click at [1077, 53] on input "text" at bounding box center [1127, 50] width 163 height 28
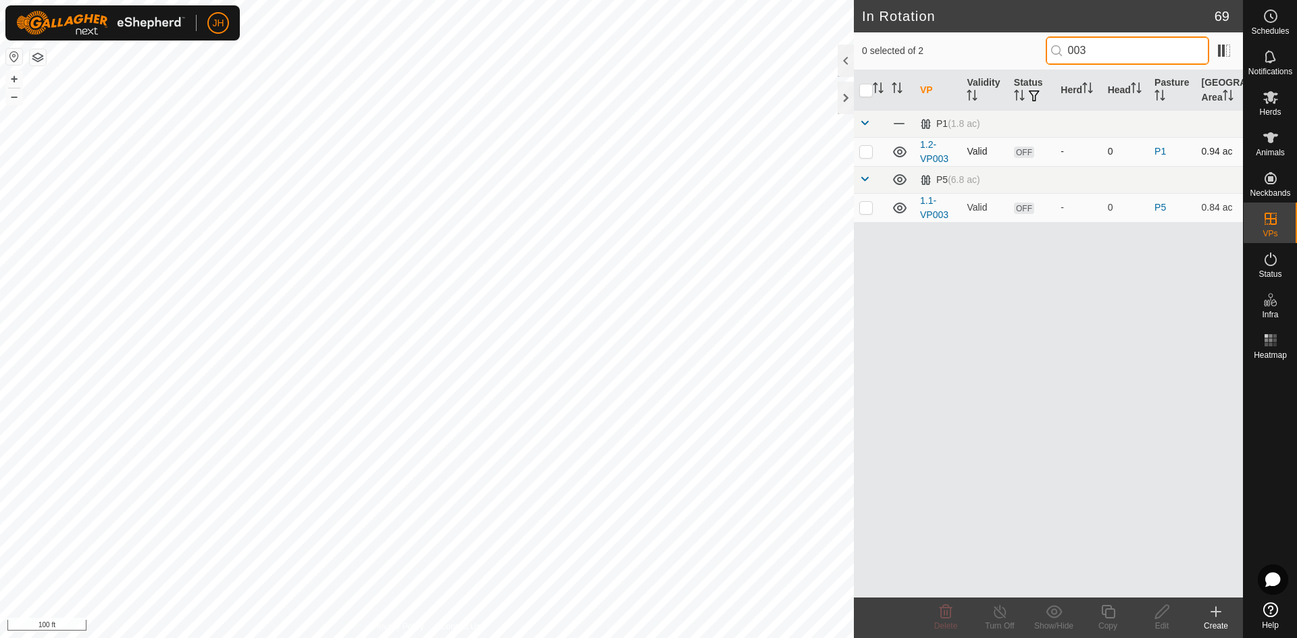
type input "003"
click at [867, 157] on td at bounding box center [870, 151] width 32 height 29
checkbox input "true"
click at [1108, 617] on icon at bounding box center [1108, 612] width 14 height 14
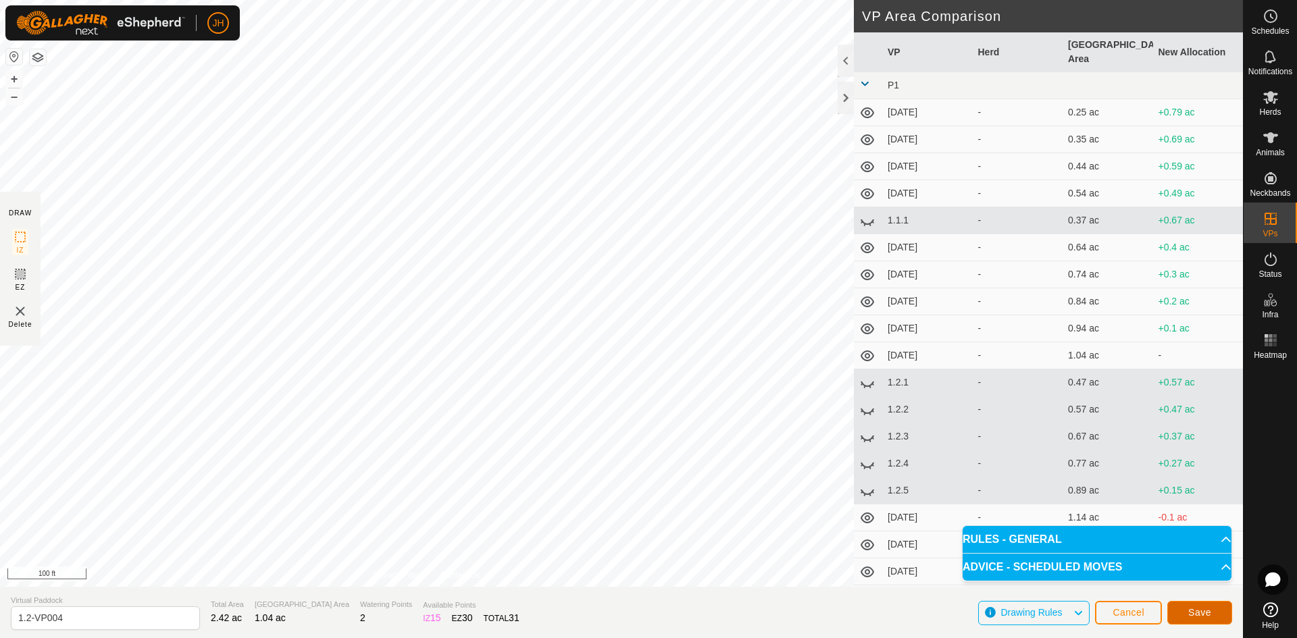
click at [1198, 617] on span "Save" at bounding box center [1199, 612] width 23 height 11
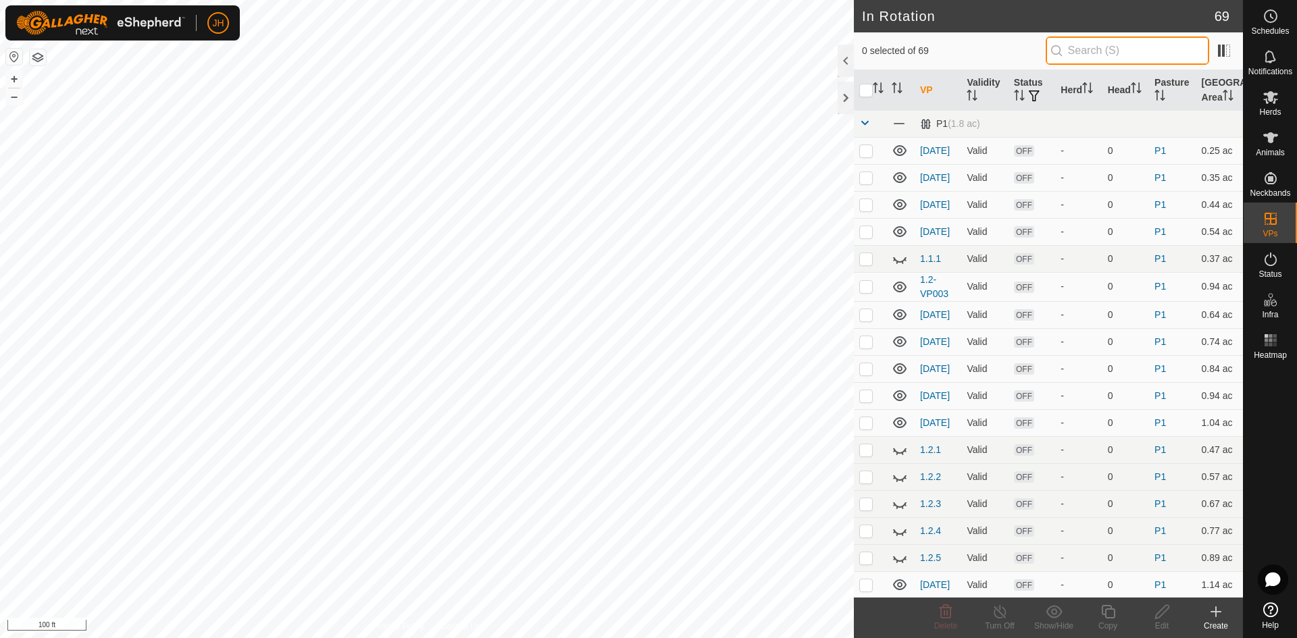
click at [1057, 49] on input "text" at bounding box center [1127, 50] width 163 height 28
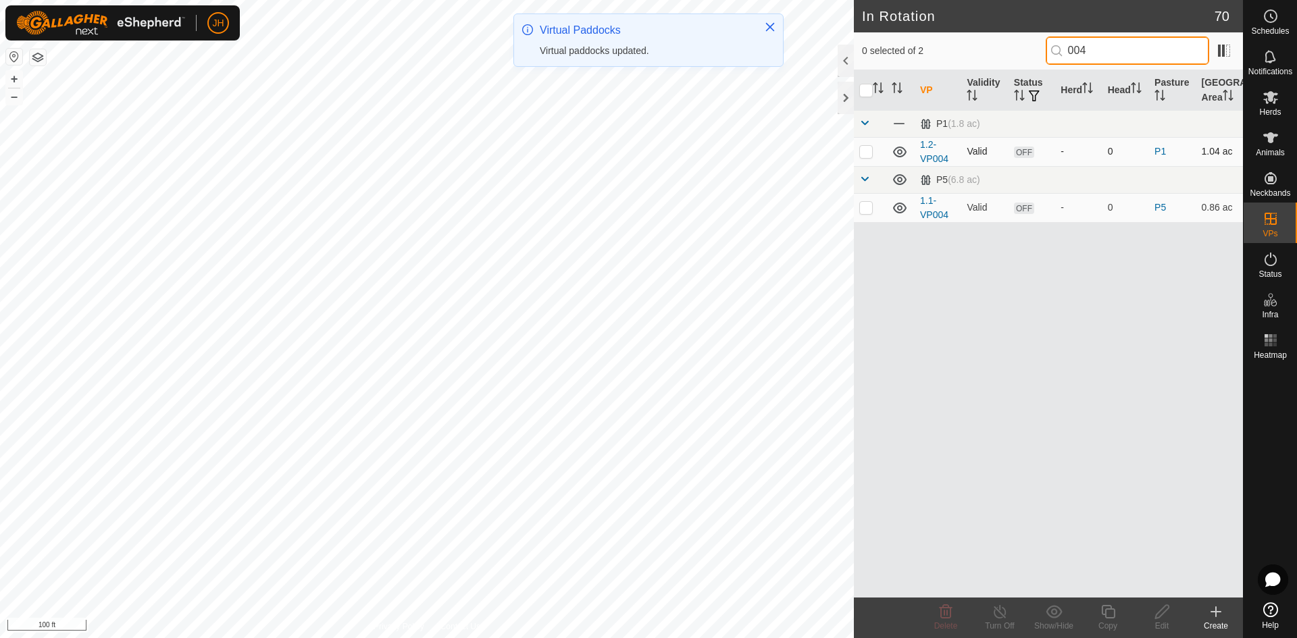
type input "004"
click at [869, 152] on p-checkbox at bounding box center [866, 151] width 14 height 11
checkbox input "true"
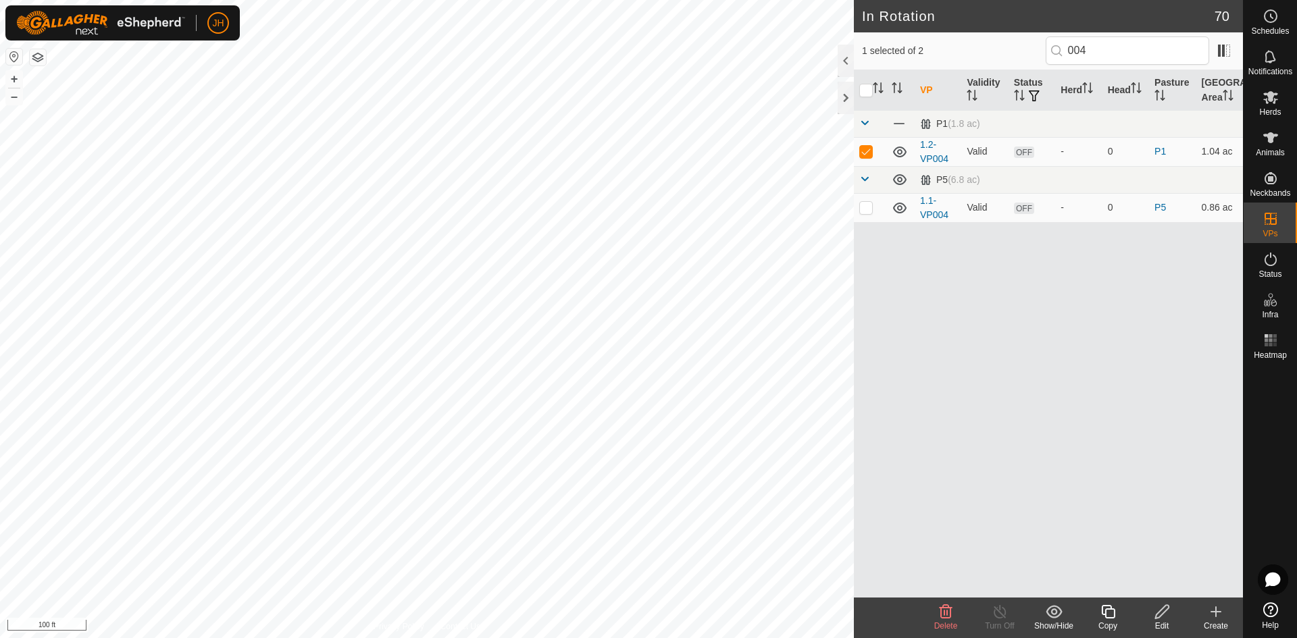
click at [1108, 621] on div "Copy" at bounding box center [1108, 626] width 54 height 12
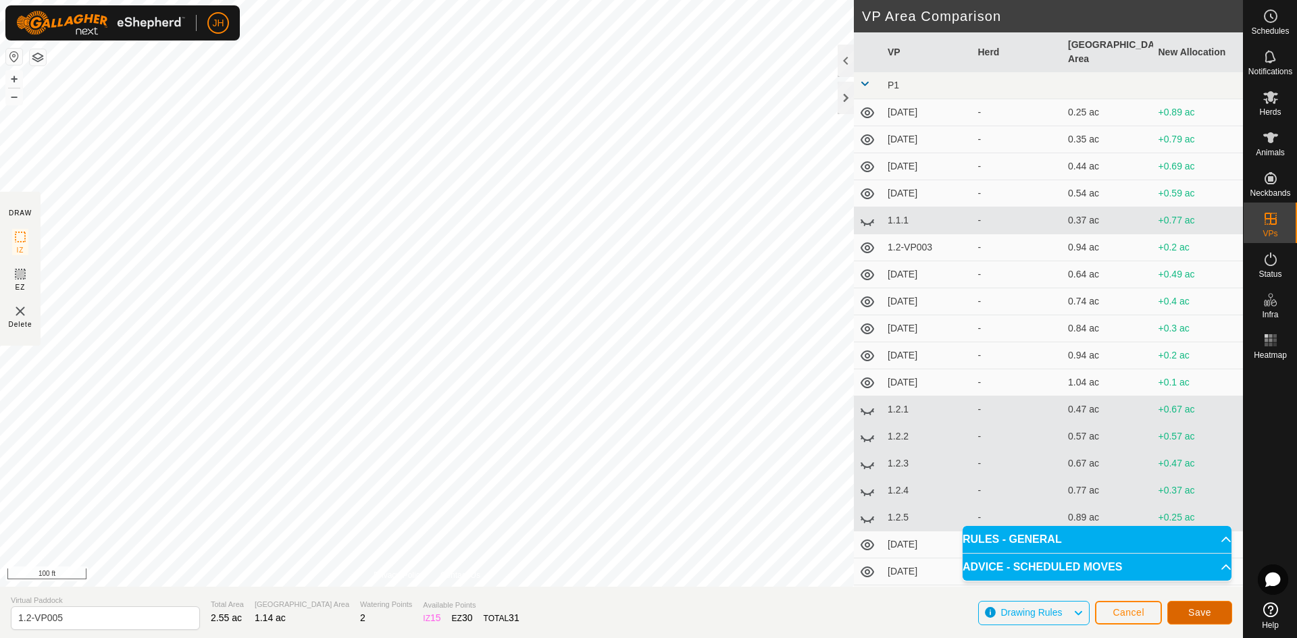
click at [1215, 615] on button "Save" at bounding box center [1199, 613] width 65 height 24
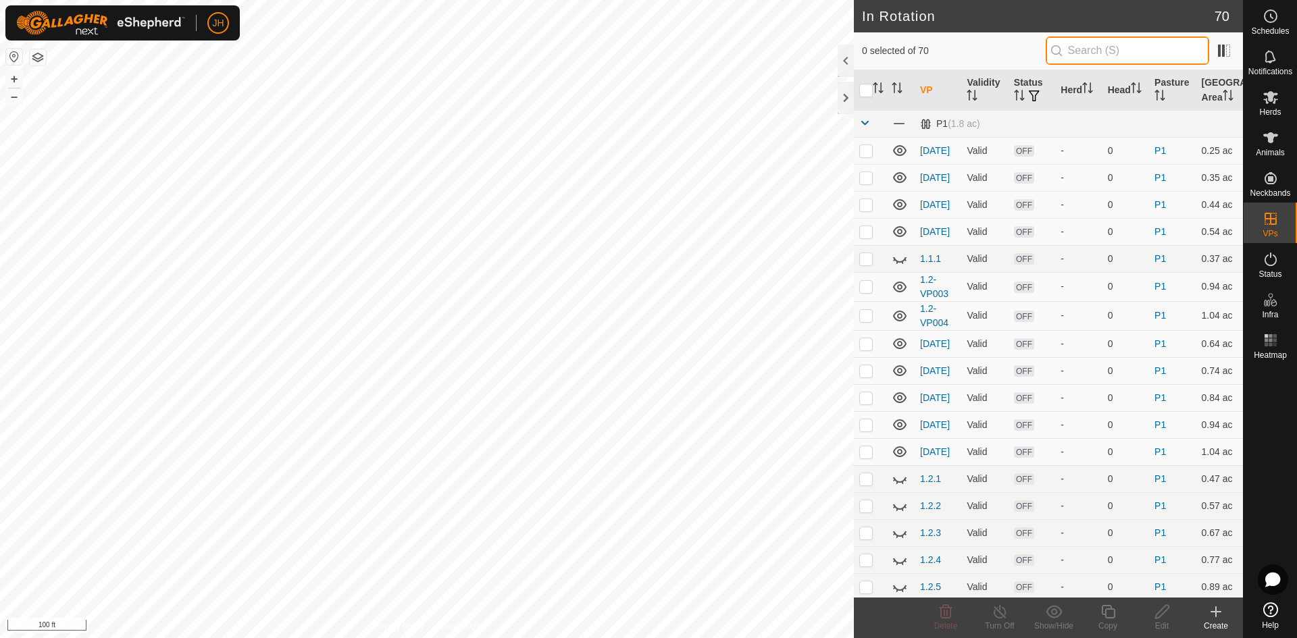
click at [1068, 51] on input "text" at bounding box center [1127, 50] width 163 height 28
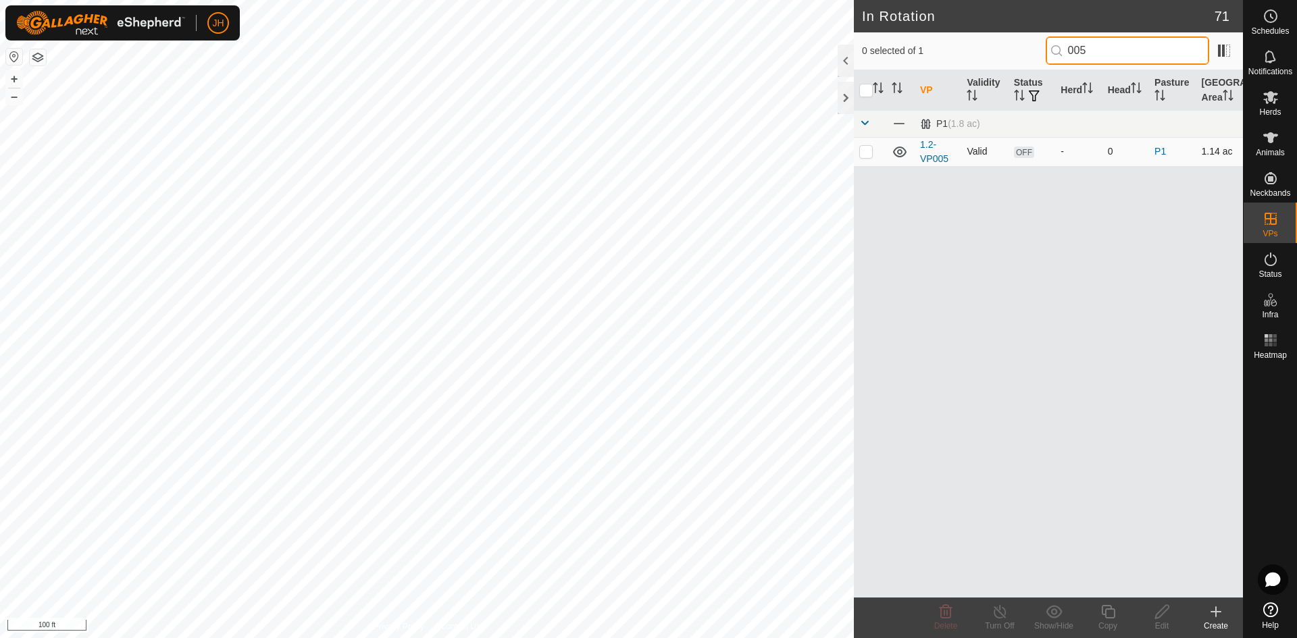
type input "005"
click at [867, 155] on p-checkbox at bounding box center [866, 151] width 14 height 11
checkbox input "true"
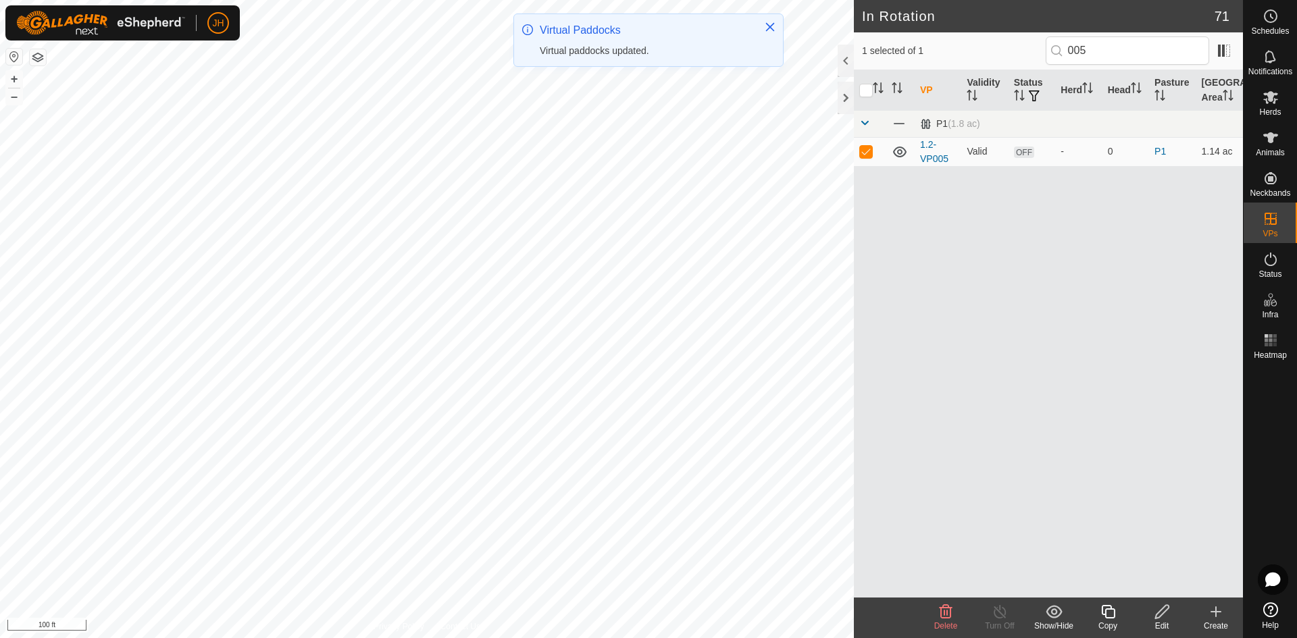
click at [1165, 616] on icon at bounding box center [1162, 612] width 17 height 16
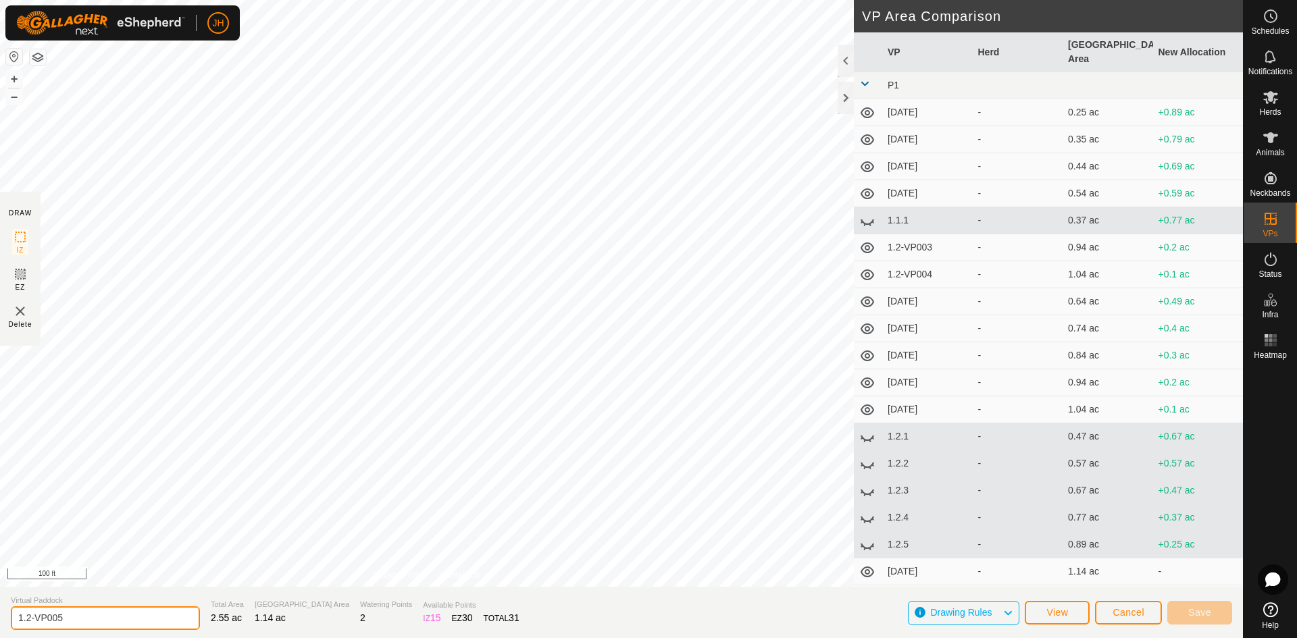
click at [29, 617] on input "1.2-VP005" at bounding box center [105, 619] width 189 height 24
type input "1.3-VP000"
click at [1214, 617] on button "Save" at bounding box center [1199, 613] width 65 height 24
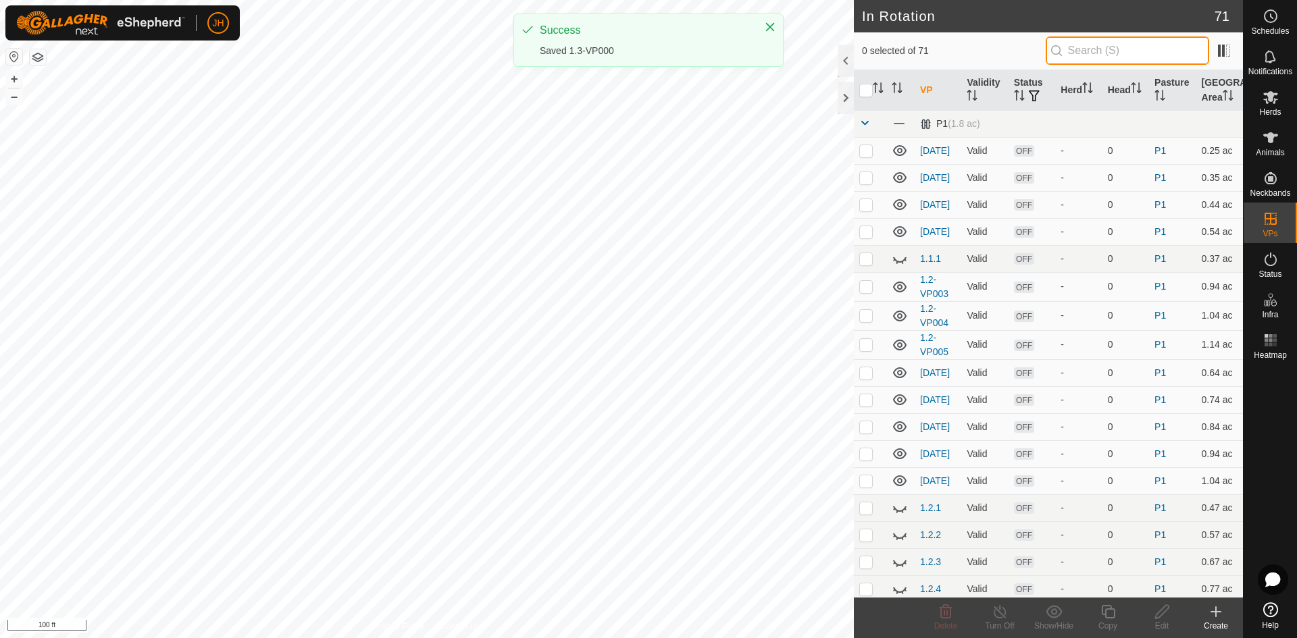
click at [1073, 53] on input "text" at bounding box center [1127, 50] width 163 height 28
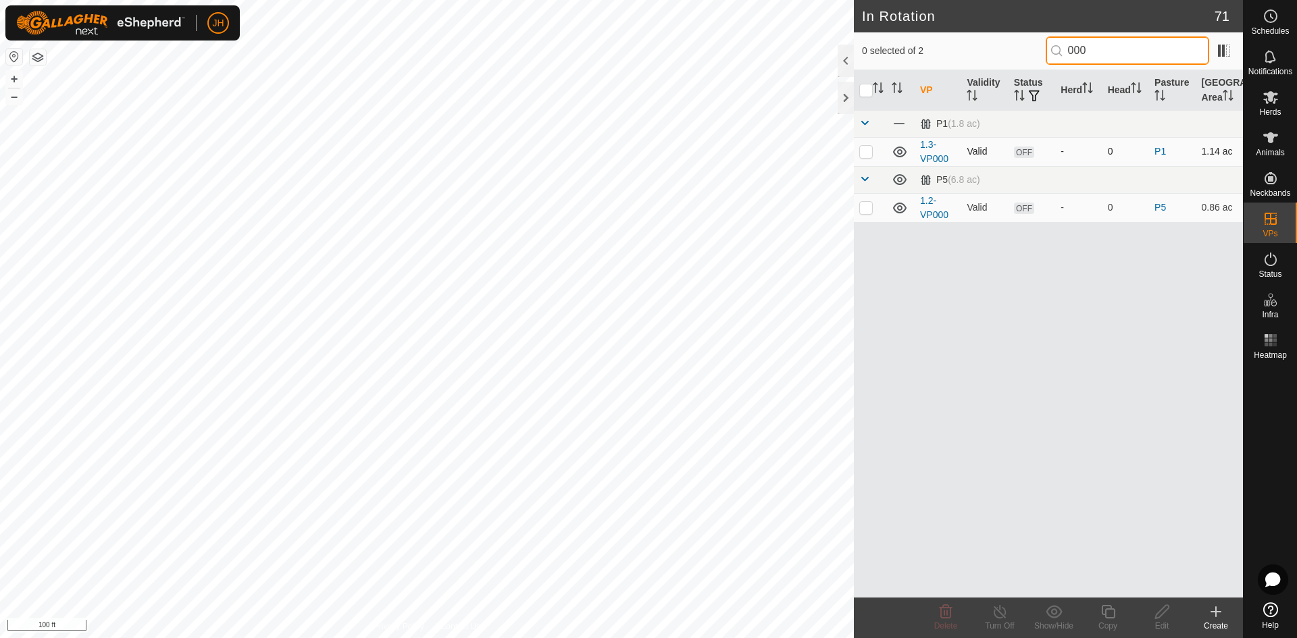
type input "000"
click at [867, 151] on p-checkbox at bounding box center [866, 151] width 14 height 11
checkbox input "true"
click at [1111, 618] on icon at bounding box center [1108, 612] width 14 height 14
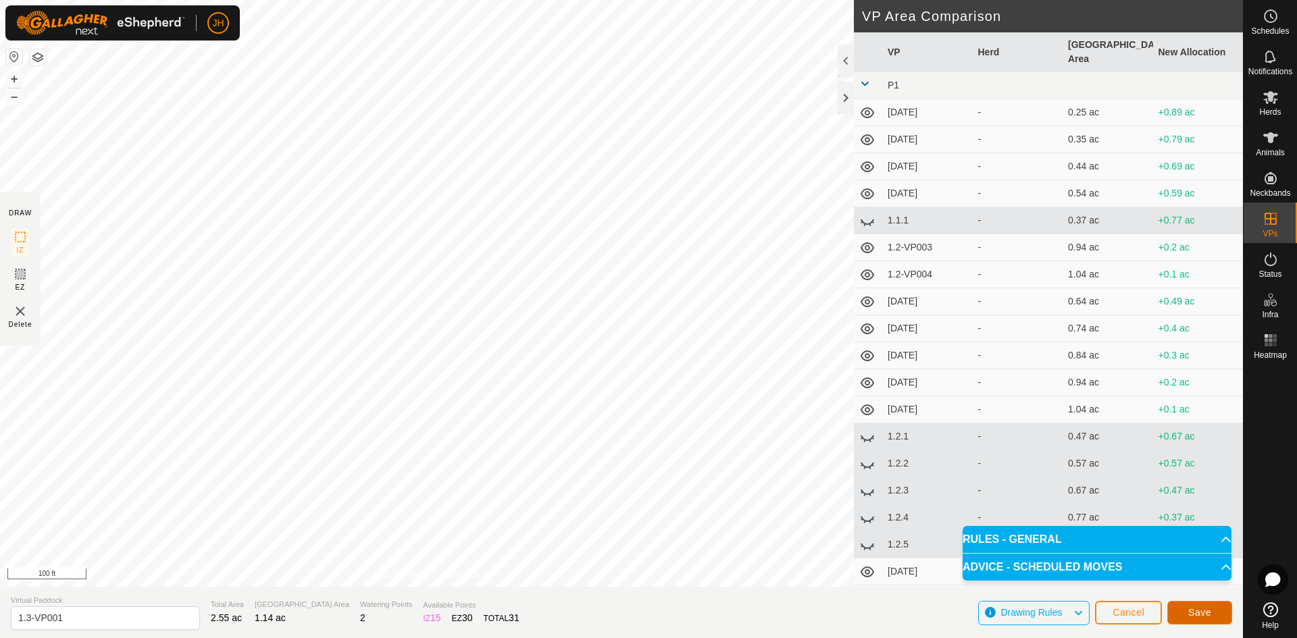
click at [1198, 612] on span "Save" at bounding box center [1199, 612] width 23 height 11
click at [1135, 615] on span "Cancel" at bounding box center [1129, 612] width 32 height 11
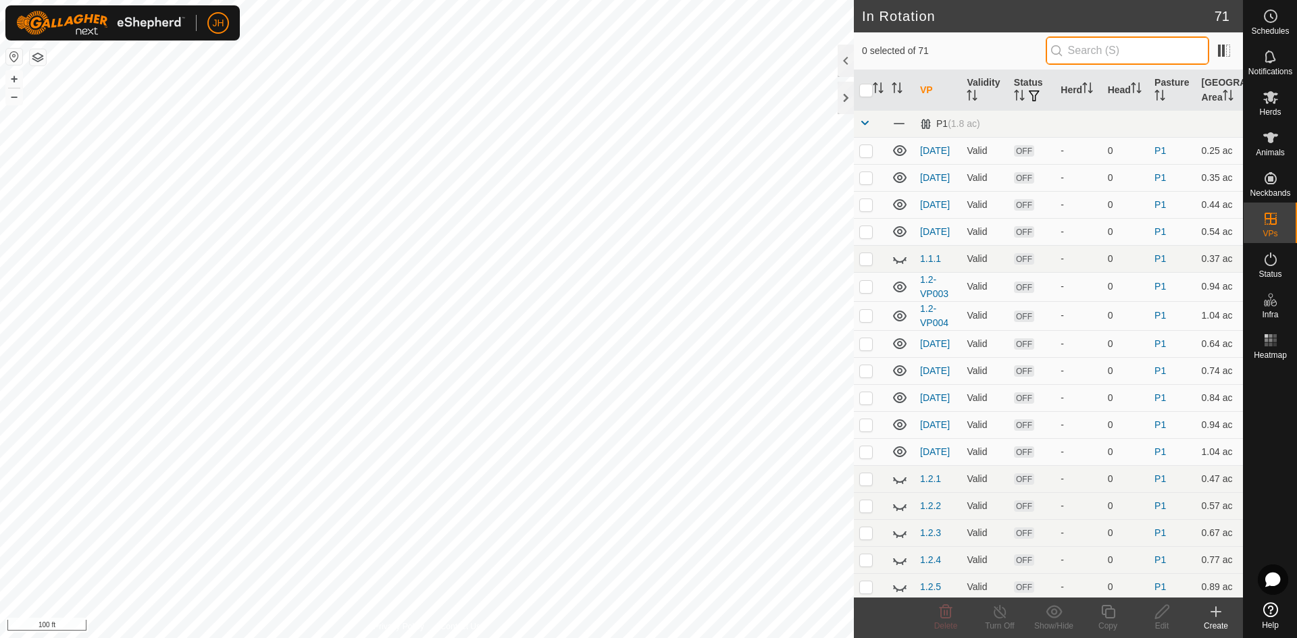
click at [1075, 59] on input "text" at bounding box center [1127, 50] width 163 height 28
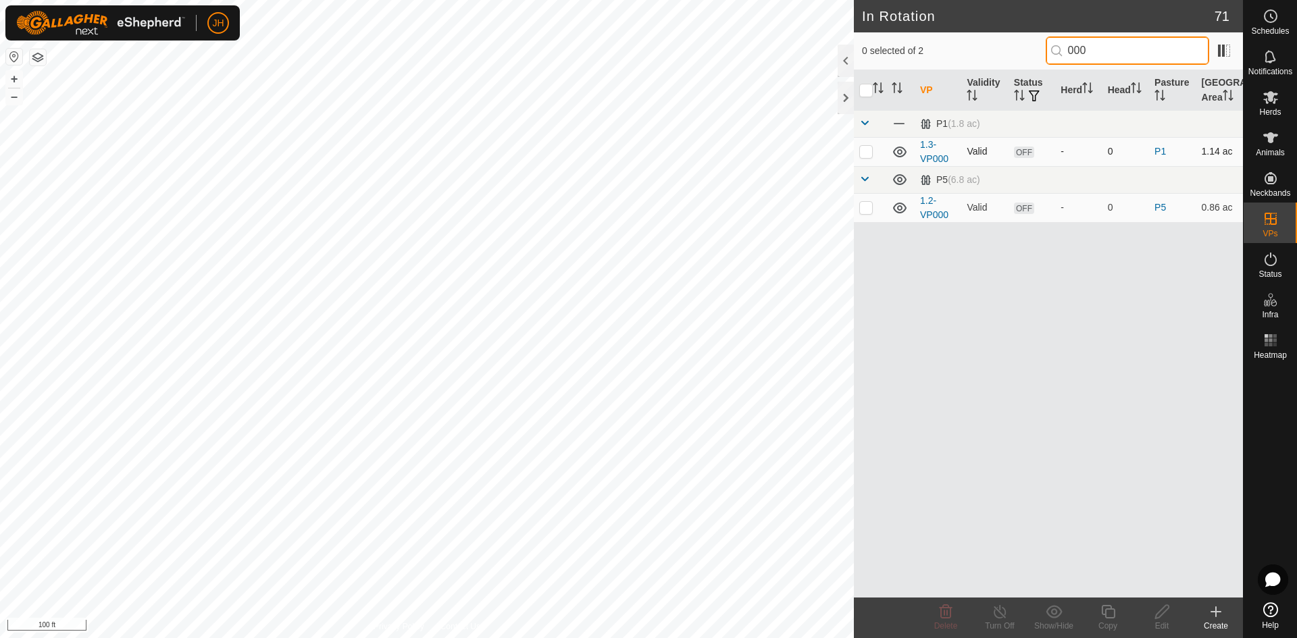
type input "000"
click at [863, 151] on p-checkbox at bounding box center [866, 151] width 14 height 11
checkbox input "true"
click at [1105, 617] on icon at bounding box center [1108, 612] width 14 height 14
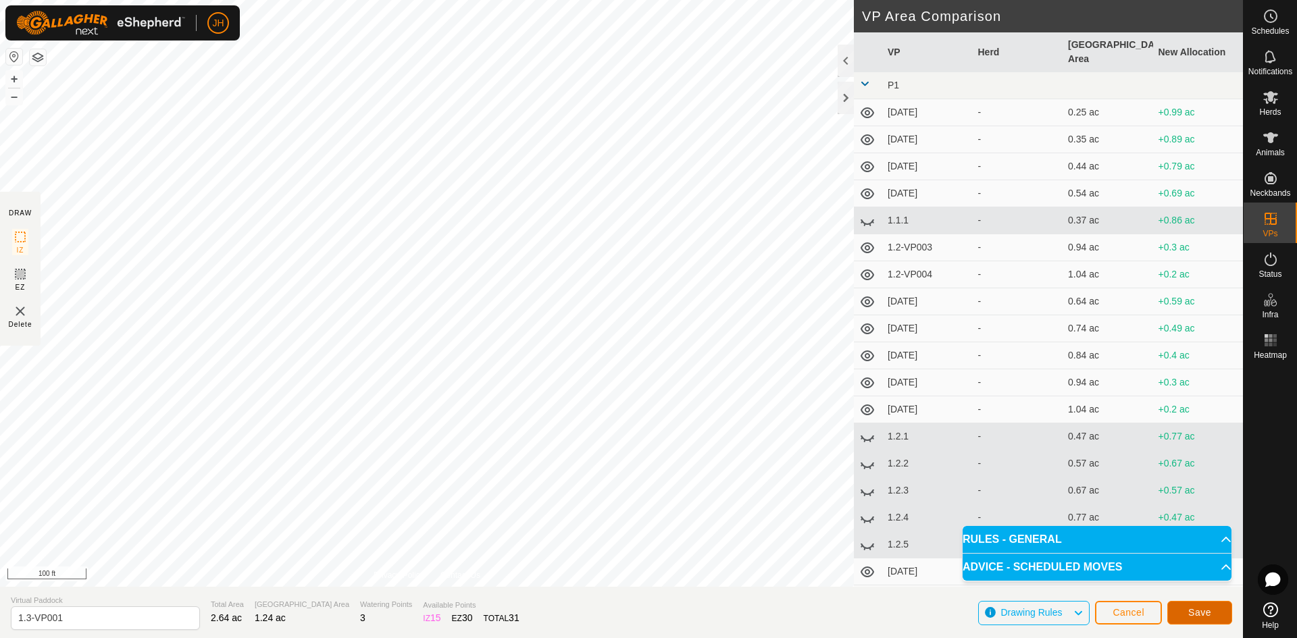
click at [1211, 619] on button "Save" at bounding box center [1199, 613] width 65 height 24
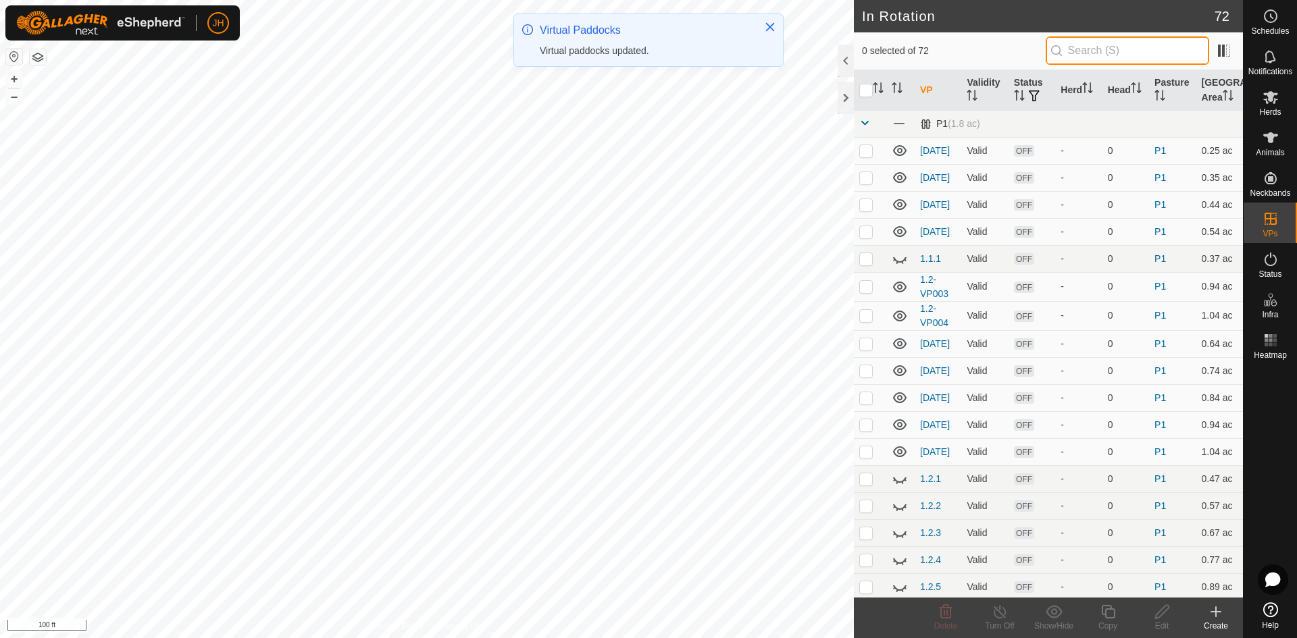
click at [1079, 54] on input "text" at bounding box center [1127, 50] width 163 height 28
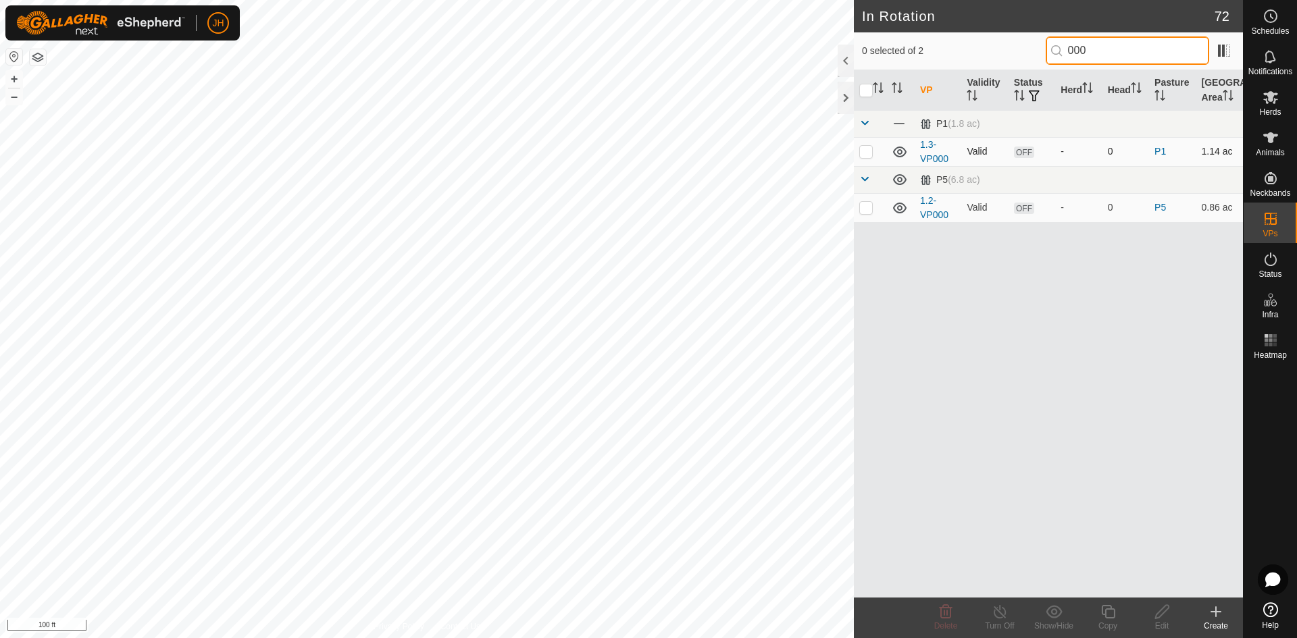
type input "000"
click at [867, 151] on p-checkbox at bounding box center [866, 151] width 14 height 11
checkbox input "true"
click at [1083, 55] on input "000" at bounding box center [1127, 50] width 163 height 28
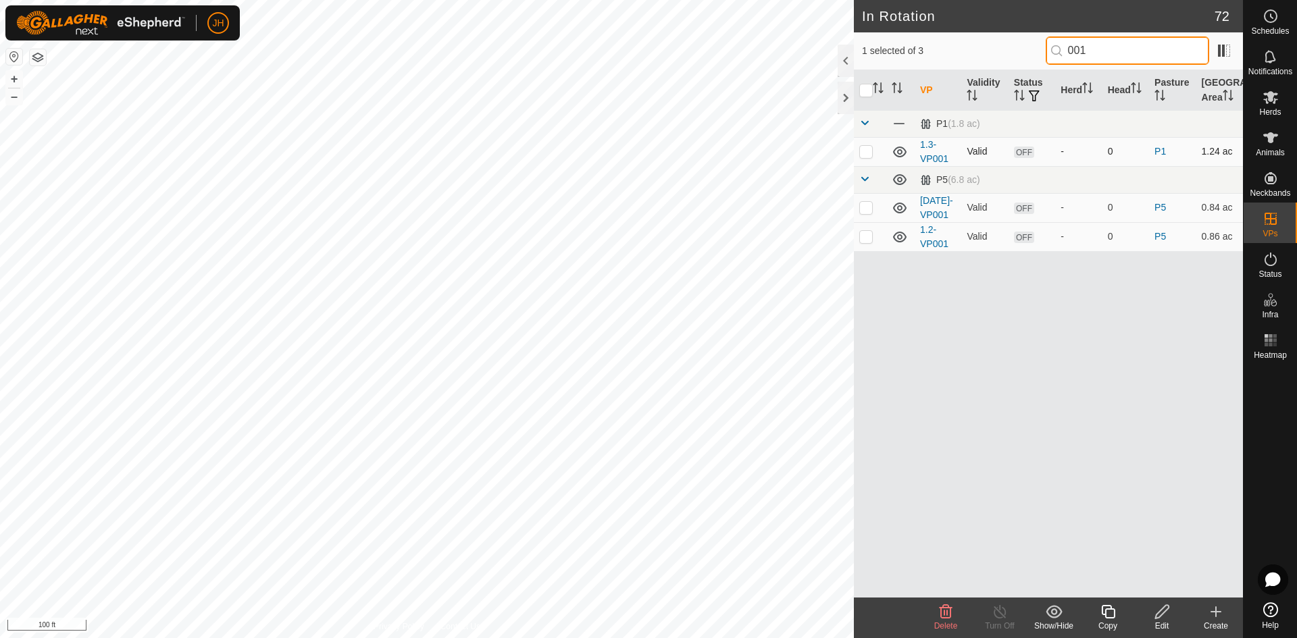
type input "001"
click at [867, 157] on td at bounding box center [870, 151] width 32 height 29
checkbox input "true"
click at [1088, 51] on input "001" at bounding box center [1127, 50] width 163 height 28
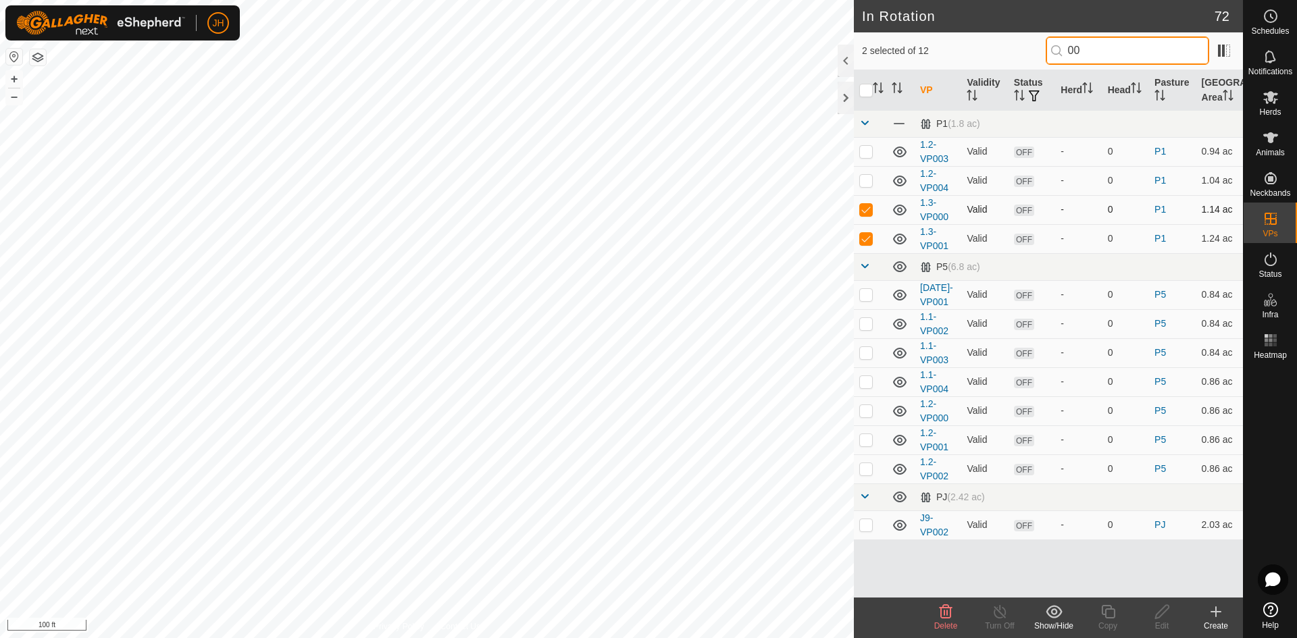
type input "00"
click at [865, 209] on p-checkbox at bounding box center [866, 209] width 14 height 11
checkbox input "false"
click at [1109, 618] on icon at bounding box center [1108, 612] width 14 height 14
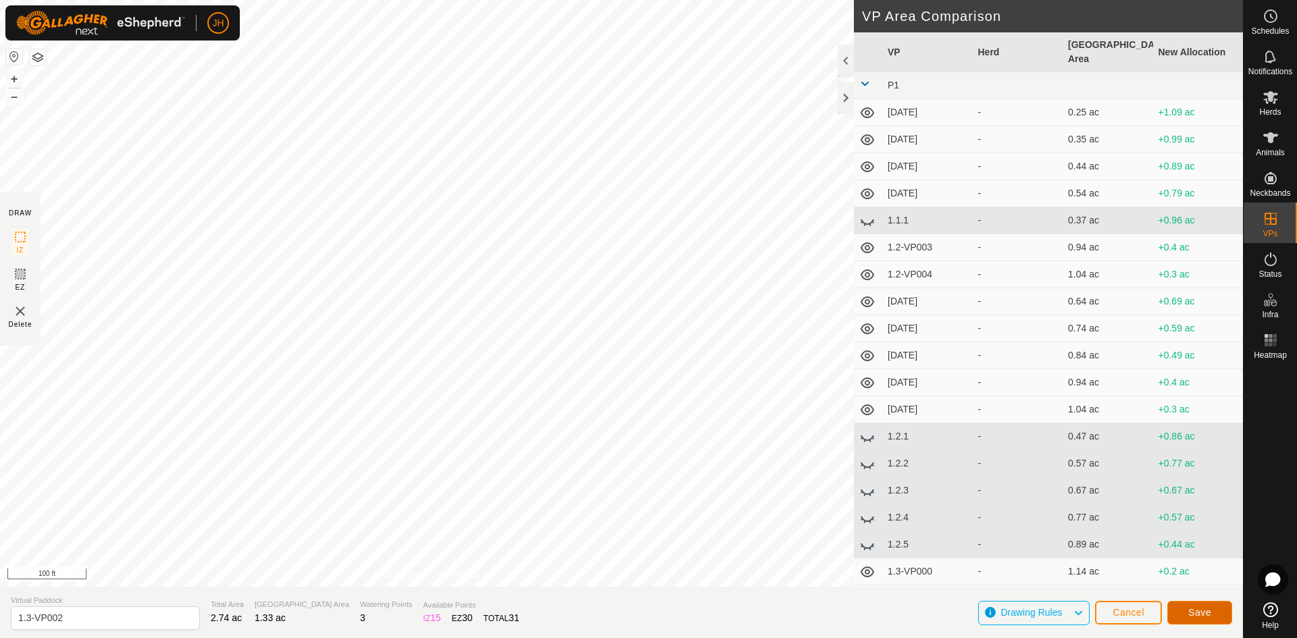
click at [1211, 615] on button "Save" at bounding box center [1199, 613] width 65 height 24
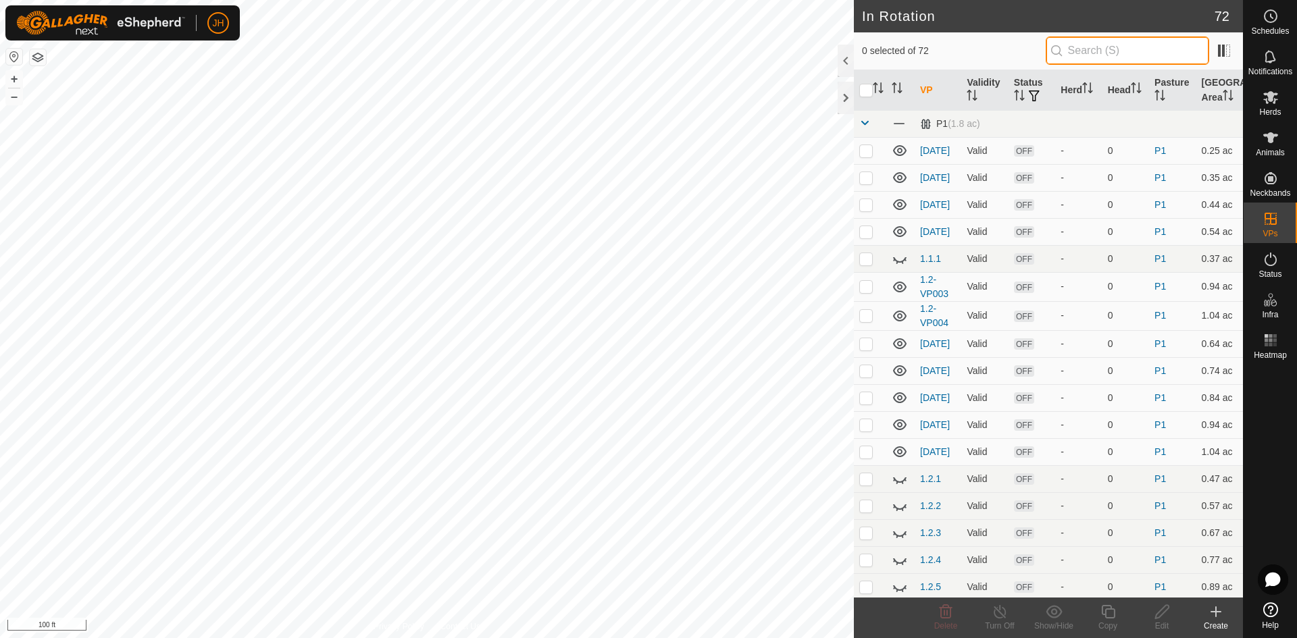
click at [1102, 57] on input "text" at bounding box center [1127, 50] width 163 height 28
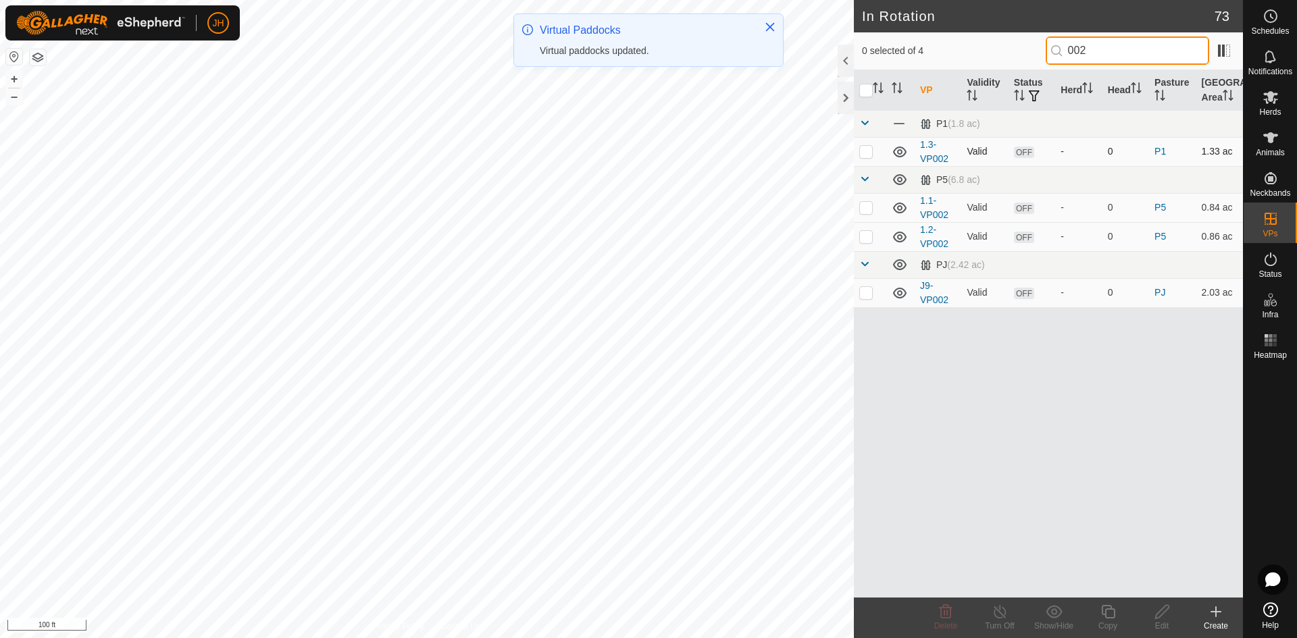
type input "002"
click at [867, 155] on p-checkbox at bounding box center [866, 151] width 14 height 11
checkbox input "true"
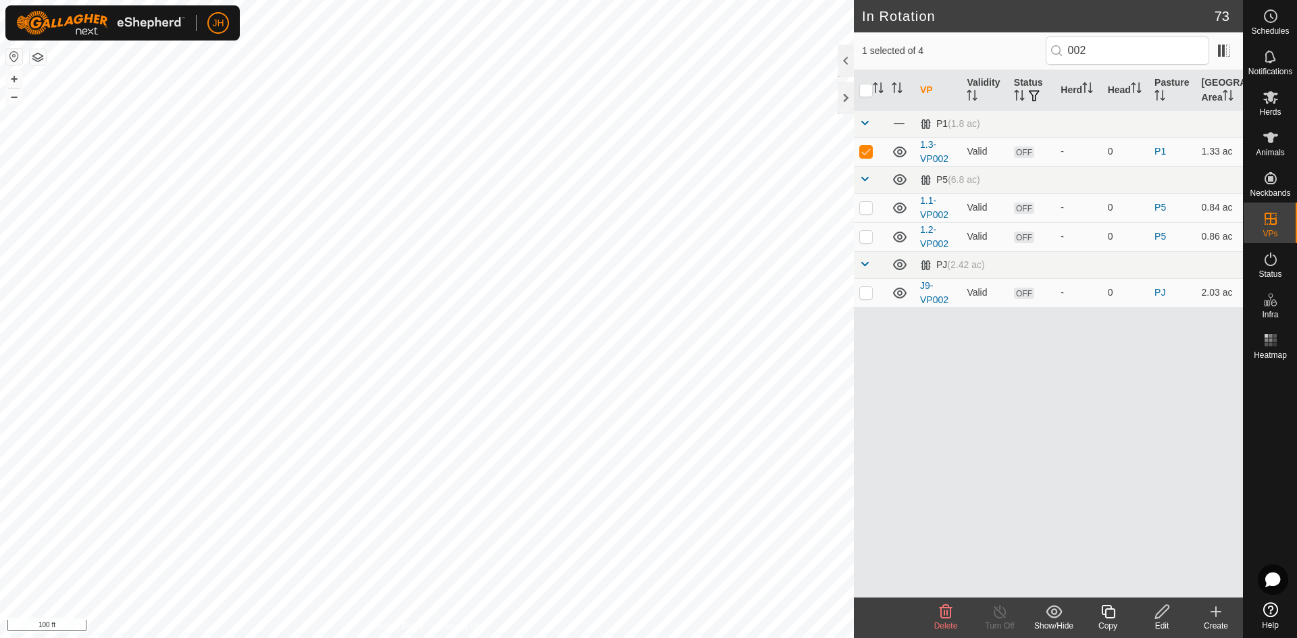
click at [1108, 618] on icon at bounding box center [1108, 612] width 14 height 14
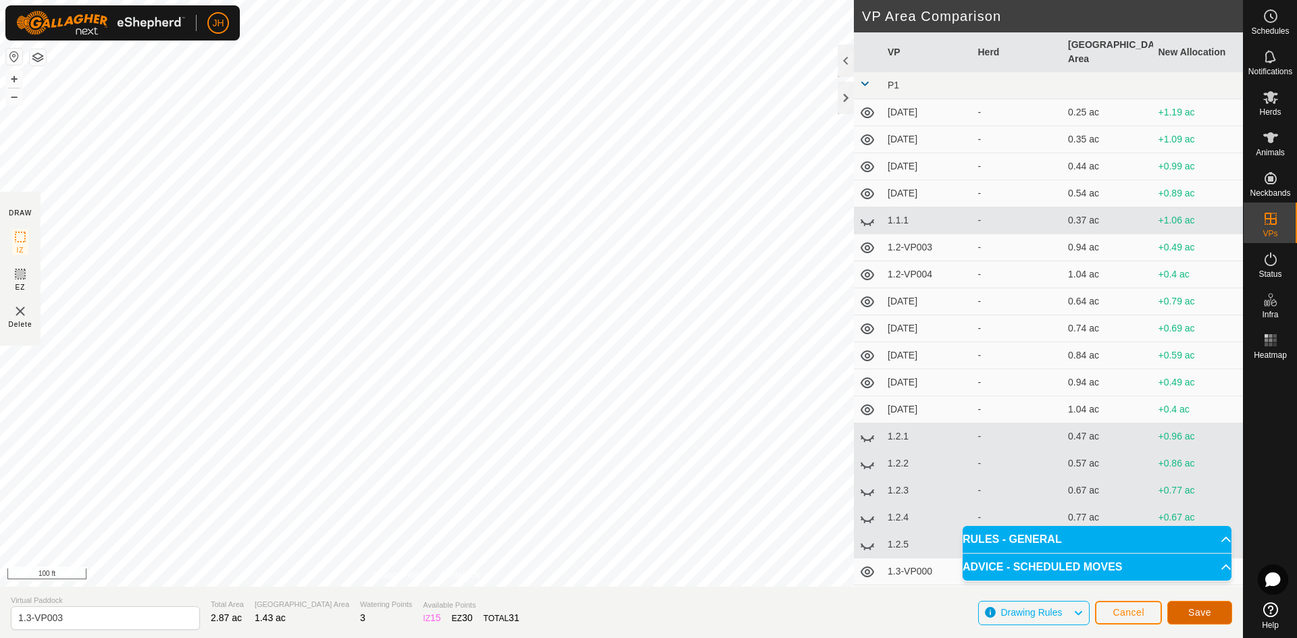
click at [1212, 615] on button "Save" at bounding box center [1199, 613] width 65 height 24
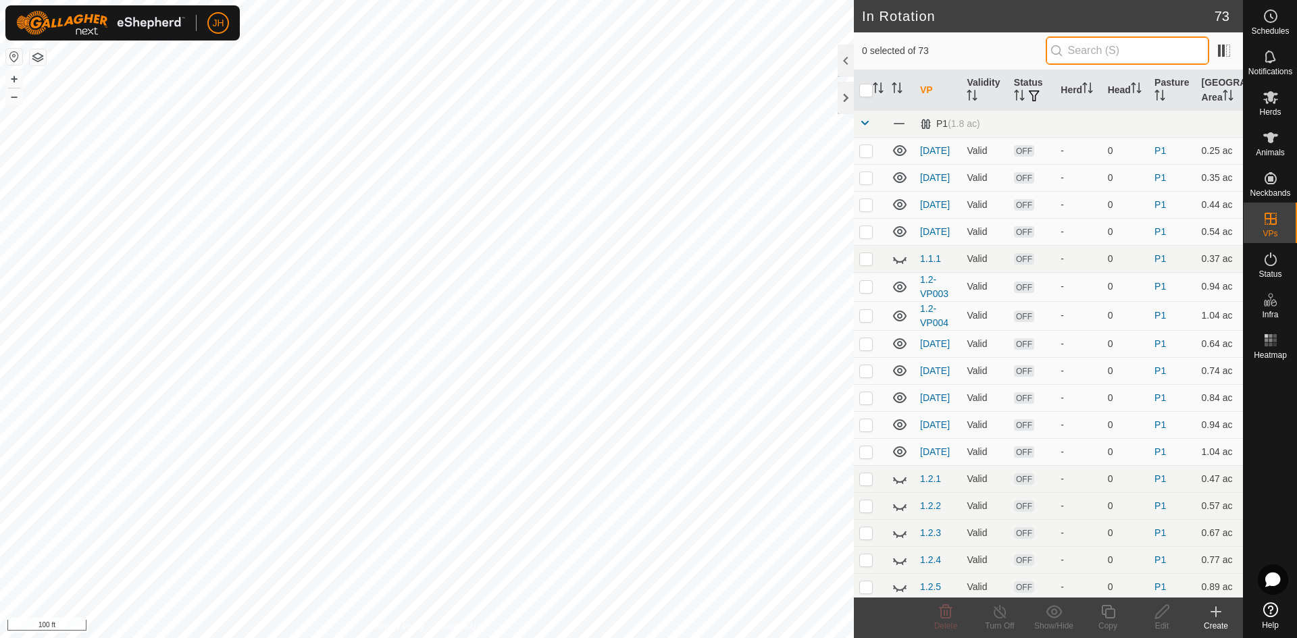
click at [1103, 47] on input "text" at bounding box center [1127, 50] width 163 height 28
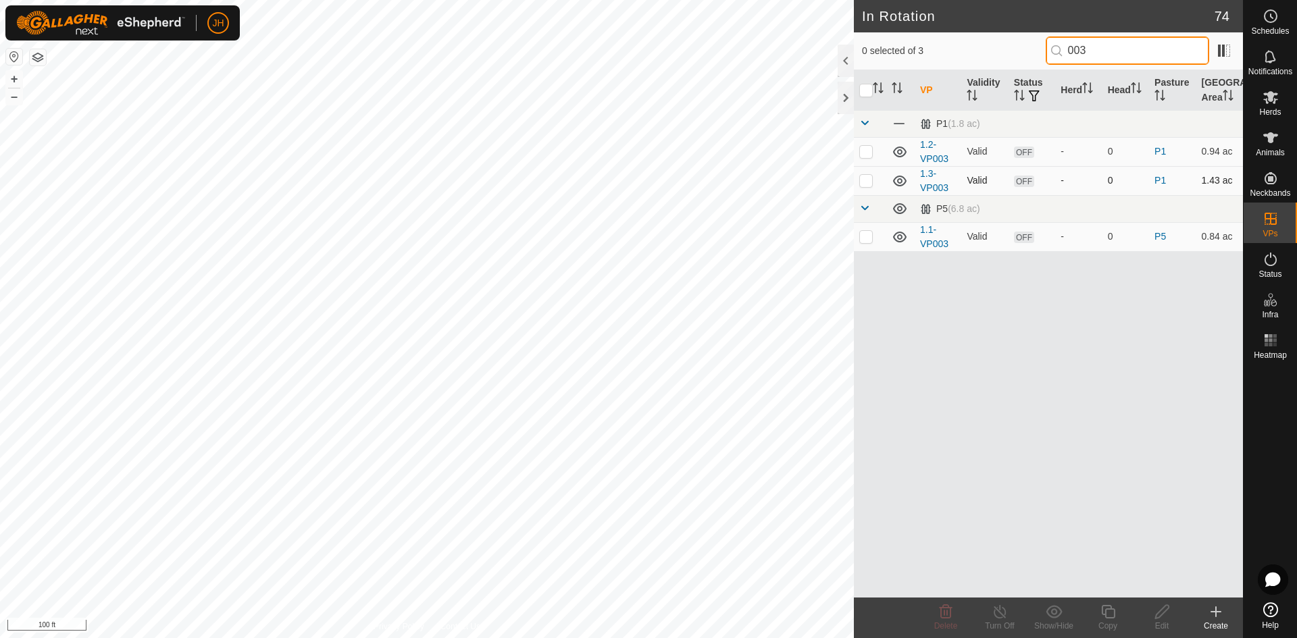
type input "003"
click at [867, 186] on p-tablecheckbox at bounding box center [866, 180] width 14 height 11
checkbox input "true"
click at [1104, 619] on icon at bounding box center [1108, 612] width 17 height 16
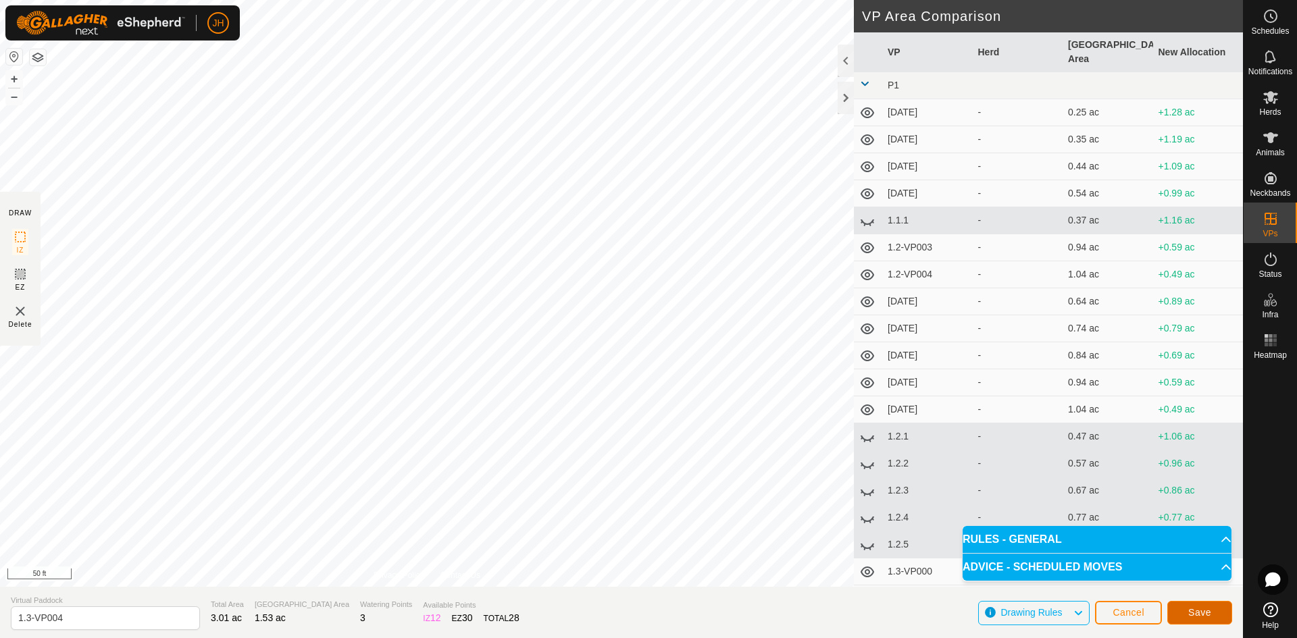
click at [1199, 613] on span "Save" at bounding box center [1199, 612] width 23 height 11
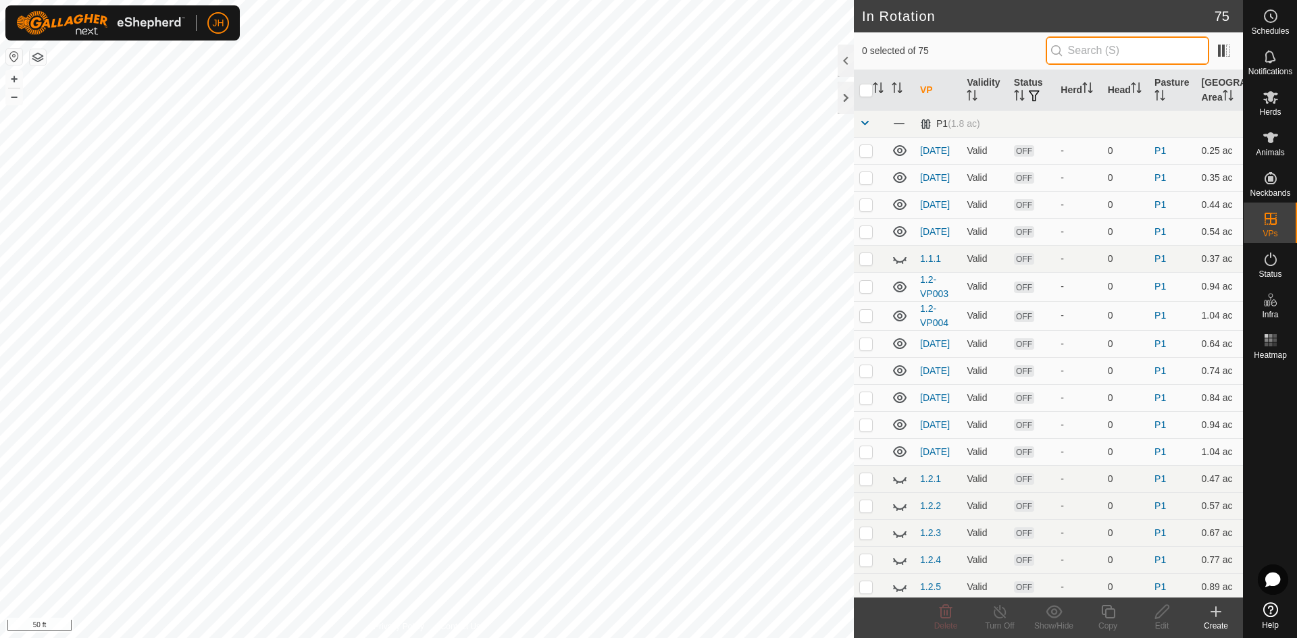
click at [1100, 54] on input "text" at bounding box center [1127, 50] width 163 height 28
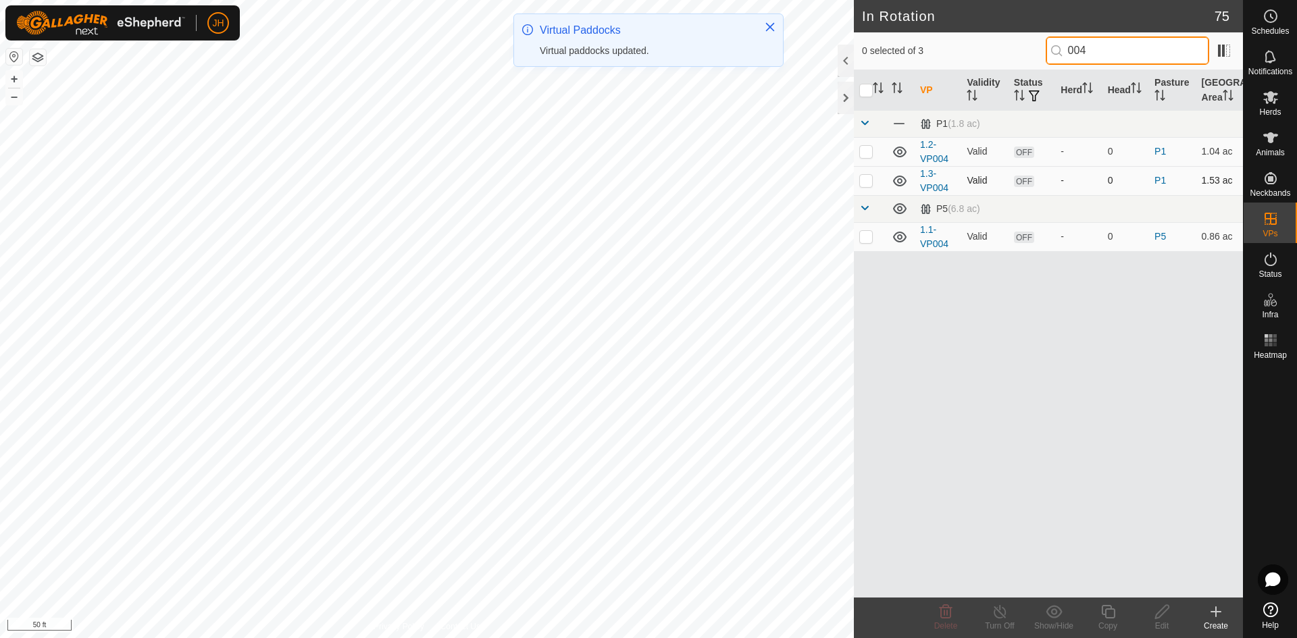
type input "004"
click at [929, 181] on td "1.3-VP004" at bounding box center [938, 180] width 47 height 29
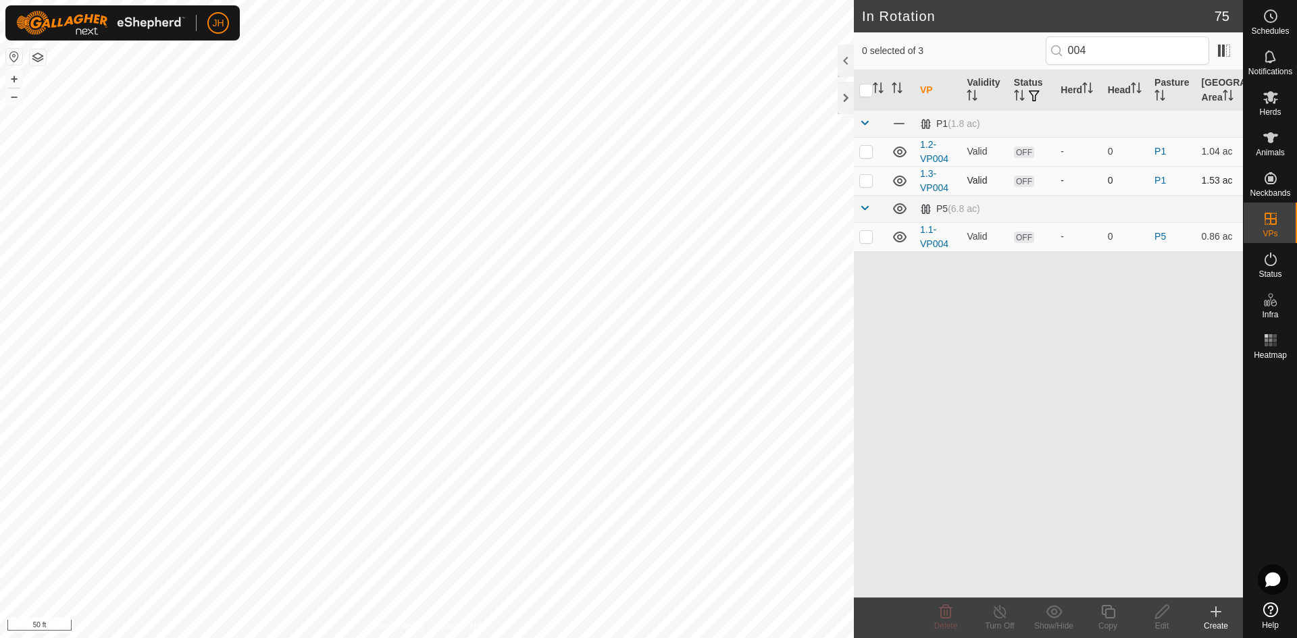
click at [867, 182] on p-checkbox at bounding box center [866, 180] width 14 height 11
checkbox input "true"
click at [1107, 616] on icon at bounding box center [1108, 612] width 17 height 16
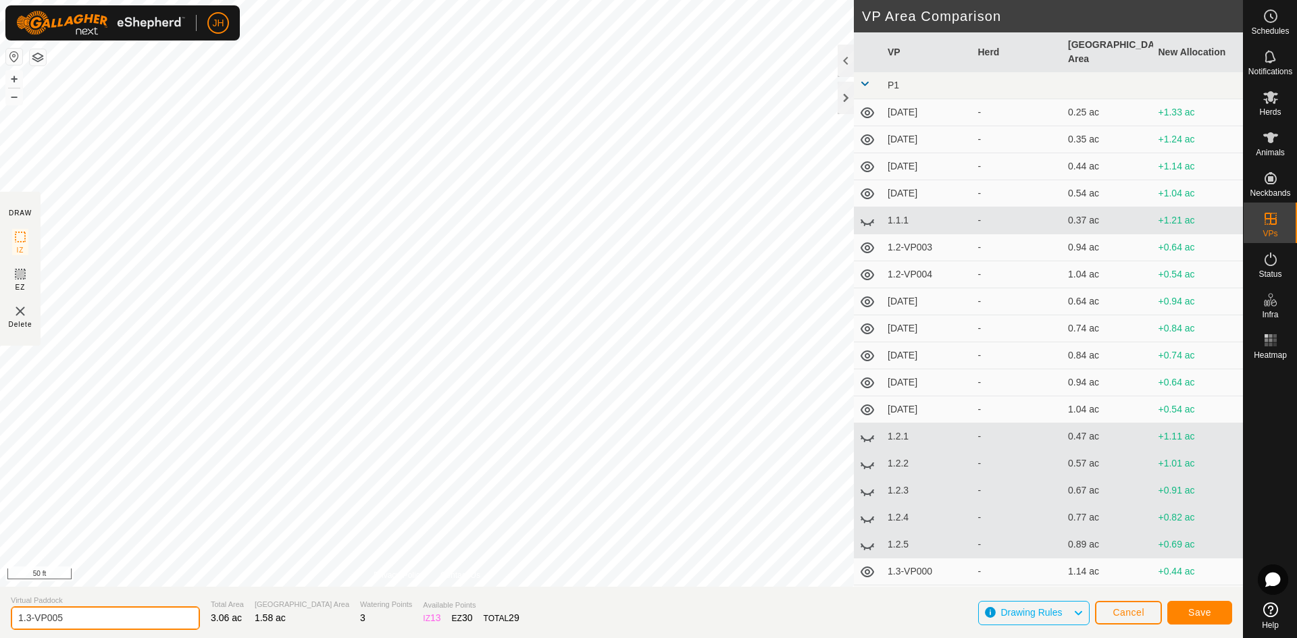
click at [30, 617] on input "1.3-VP005" at bounding box center [105, 619] width 189 height 24
click at [32, 621] on input "1.3-VP005" at bounding box center [105, 619] width 189 height 24
click at [82, 623] on input "1.4-VP005" at bounding box center [105, 619] width 189 height 24
type input "1.4-VP000"
click at [1213, 619] on button "Save" at bounding box center [1199, 613] width 65 height 24
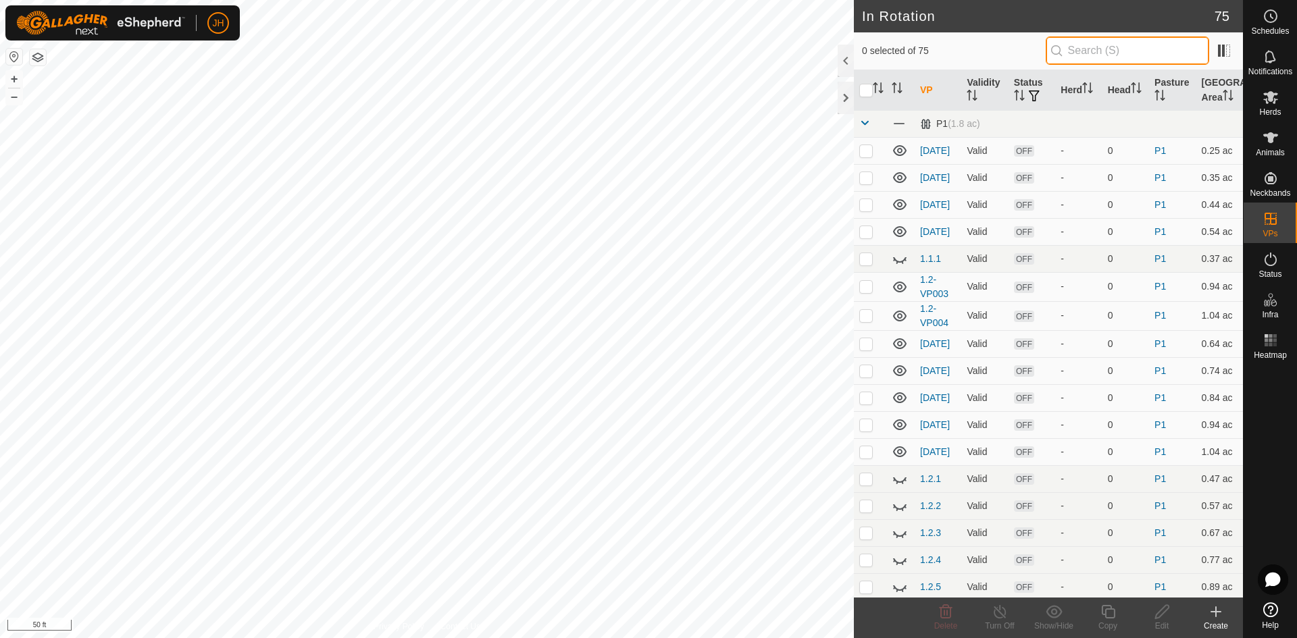
click at [1100, 49] on input "text" at bounding box center [1127, 50] width 163 height 28
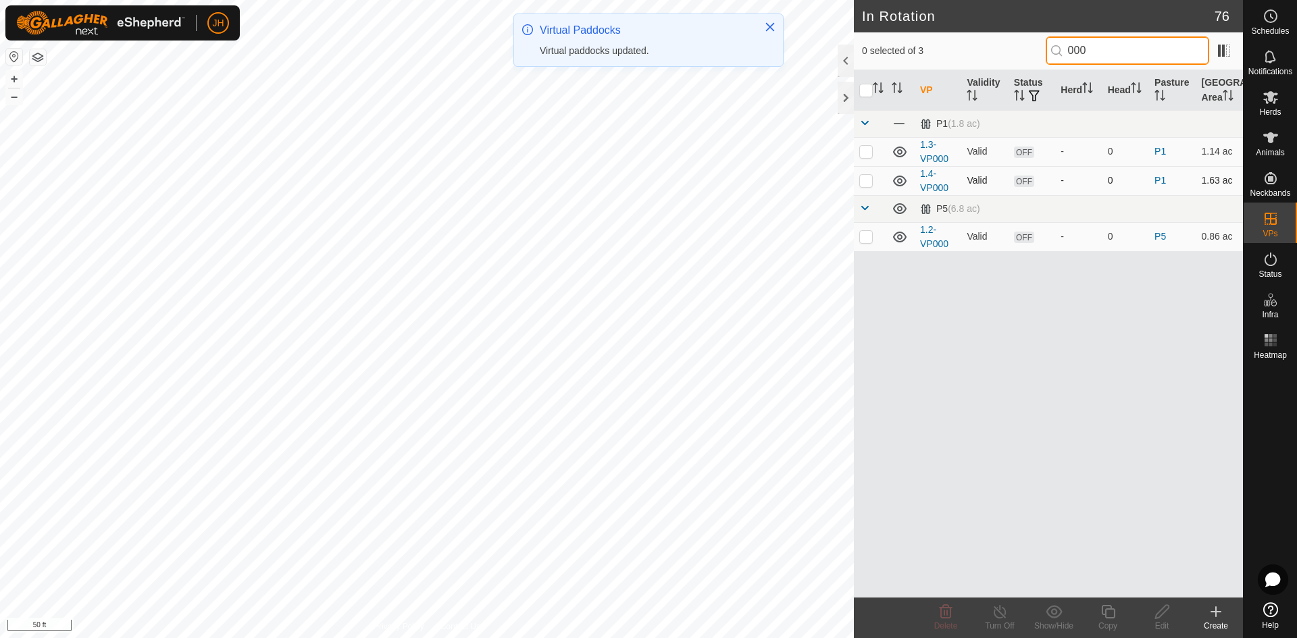
type input "000"
click at [864, 185] on p-checkbox at bounding box center [866, 180] width 14 height 11
checkbox input "true"
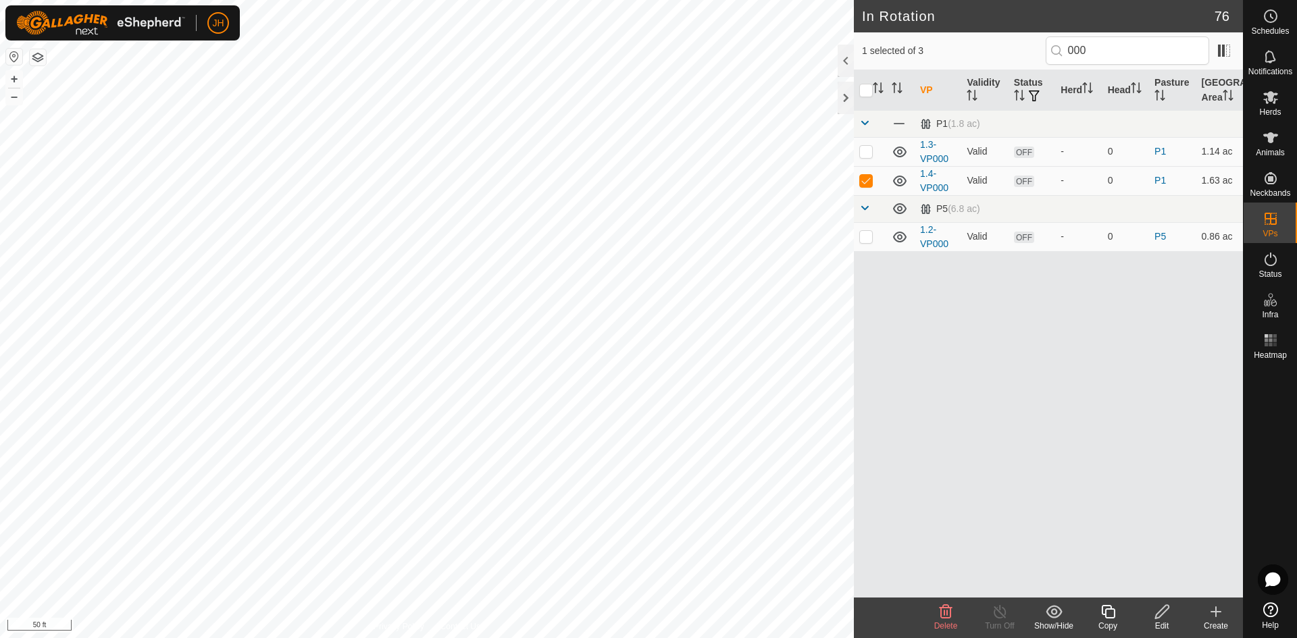
click at [1110, 618] on icon at bounding box center [1108, 612] width 14 height 14
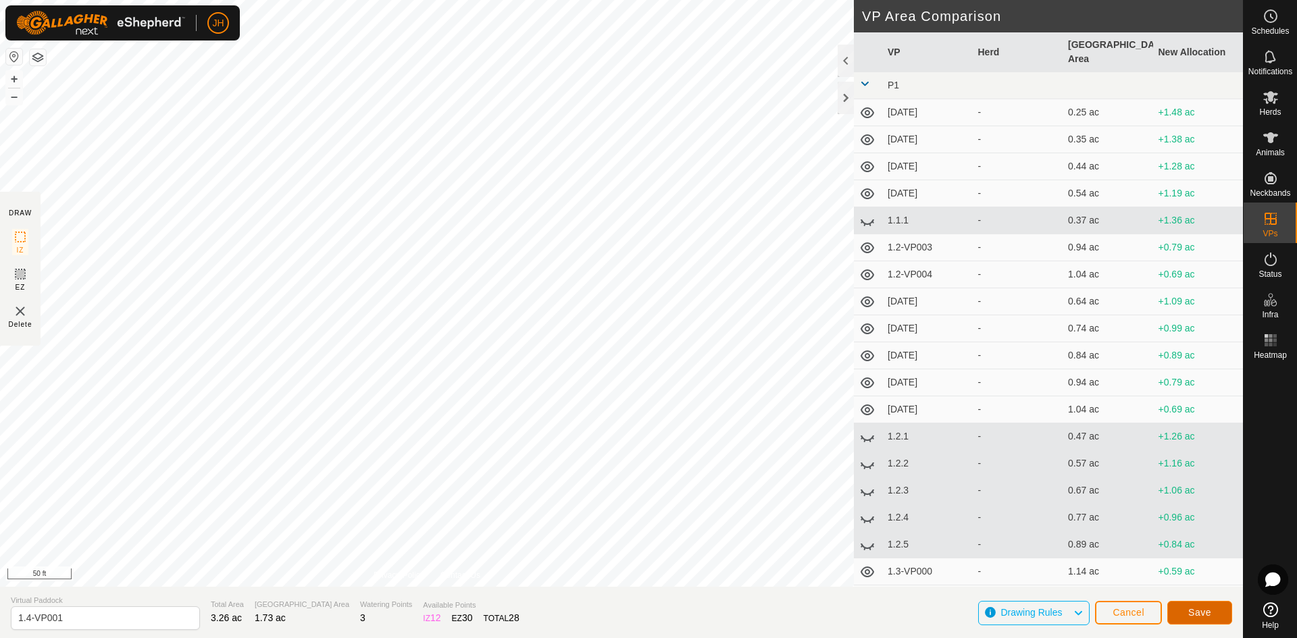
click at [1210, 613] on span "Save" at bounding box center [1199, 612] width 23 height 11
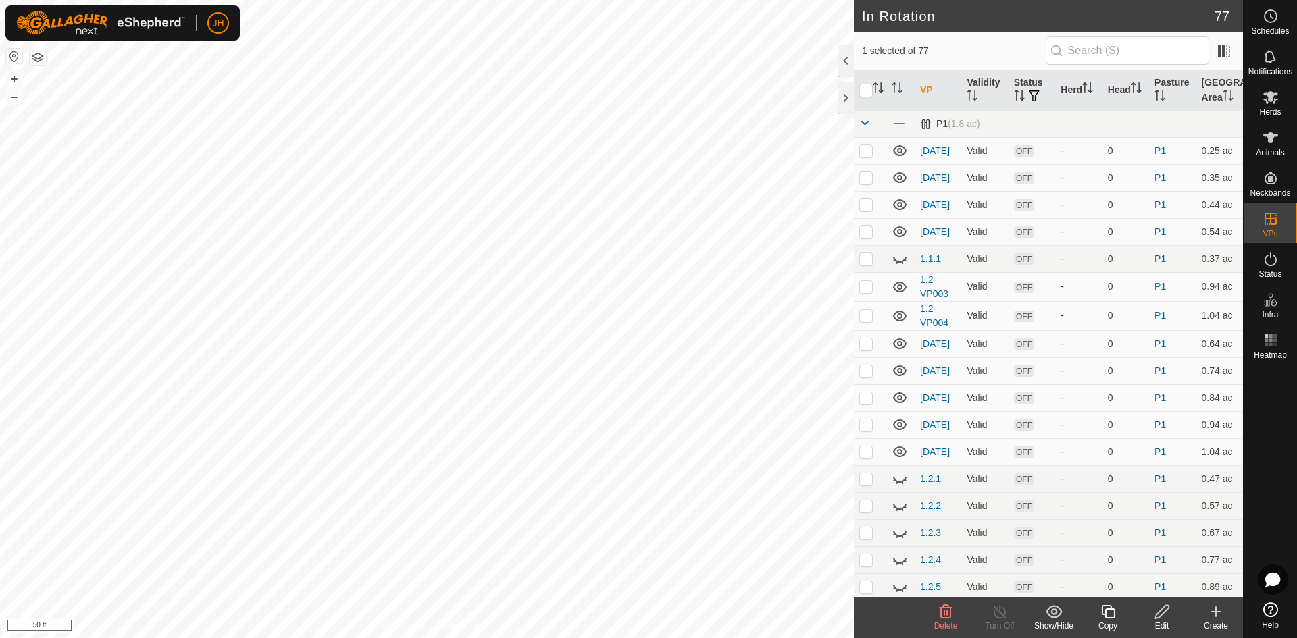
checkbox input "true"
click at [1069, 55] on input "text" at bounding box center [1127, 50] width 163 height 28
type input "i"
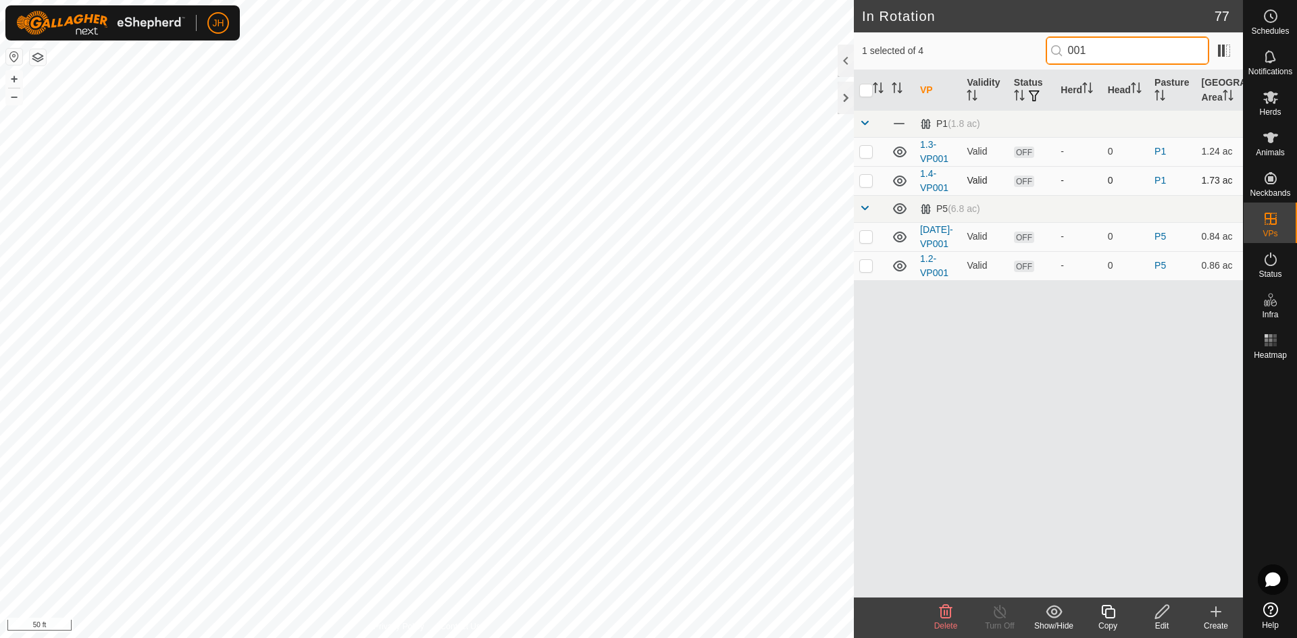
type input "001"
click at [866, 181] on p-checkbox at bounding box center [866, 180] width 14 height 11
click at [864, 184] on p-checkbox at bounding box center [866, 180] width 14 height 11
checkbox input "false"
click at [1077, 52] on input "001" at bounding box center [1127, 50] width 163 height 28
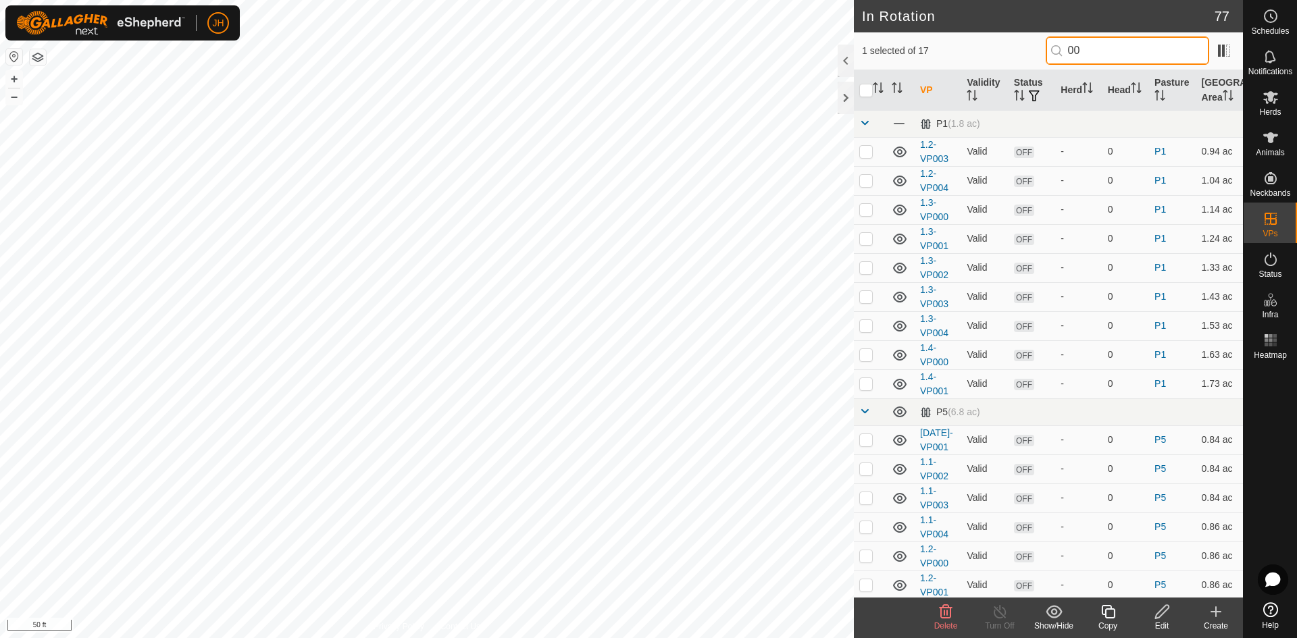
type input "0"
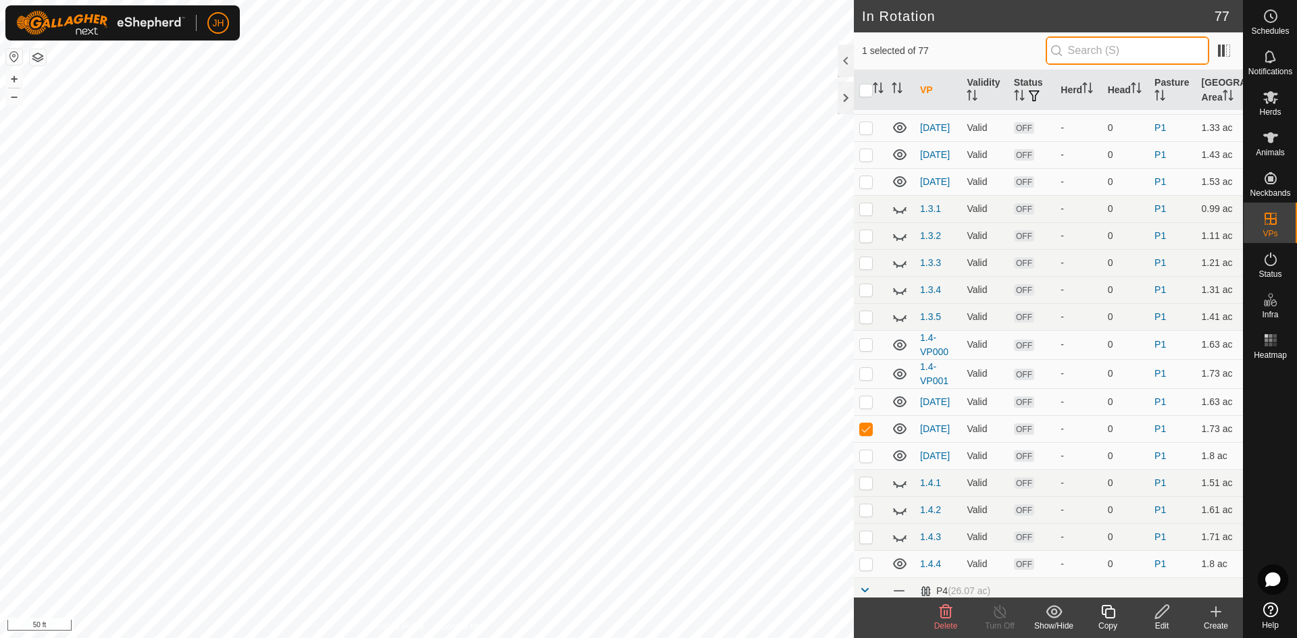
scroll to position [710, 0]
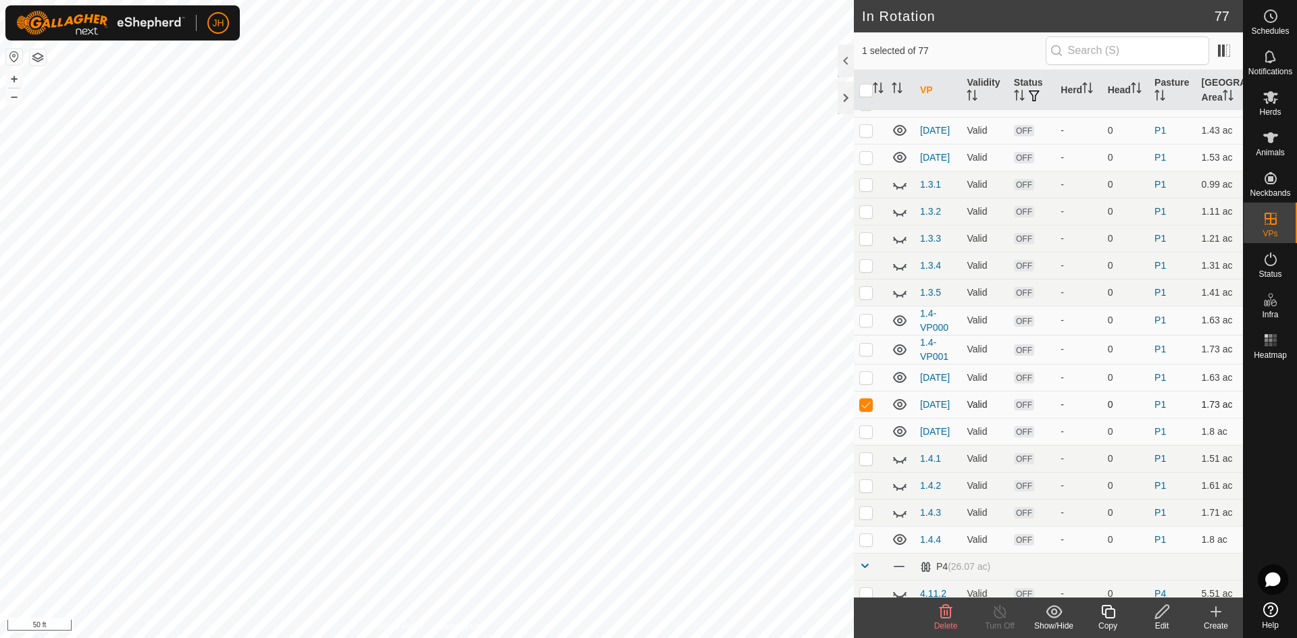
click at [867, 407] on p-checkbox at bounding box center [866, 404] width 14 height 11
checkbox input "false"
click at [1079, 56] on input "text" at bounding box center [1127, 50] width 163 height 28
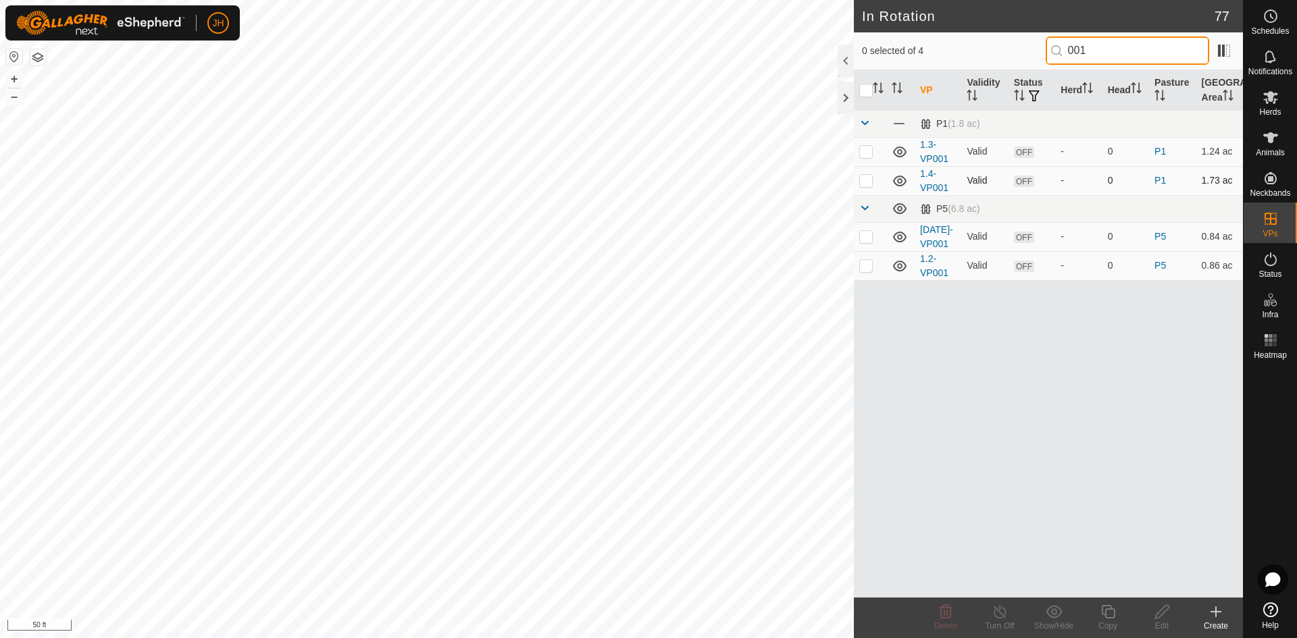
type input "001"
click at [867, 183] on p-checkbox at bounding box center [866, 180] width 14 height 11
checkbox input "true"
click at [1107, 620] on div "Copy" at bounding box center [1108, 626] width 54 height 12
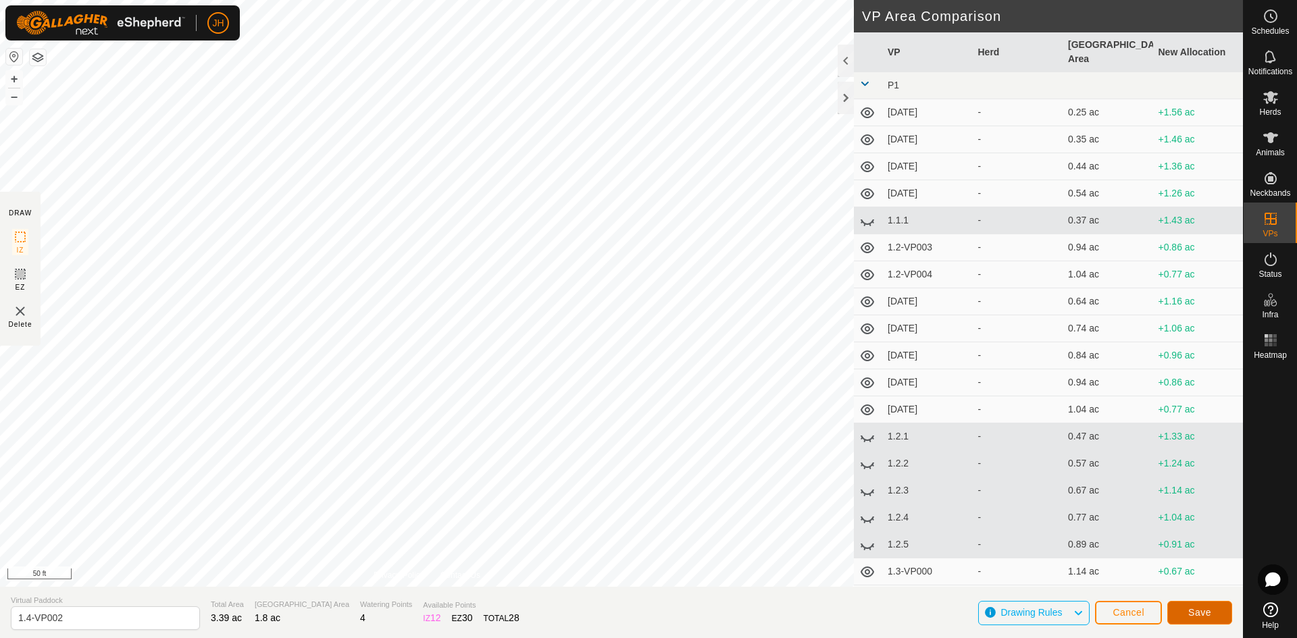
click at [1205, 613] on span "Save" at bounding box center [1199, 612] width 23 height 11
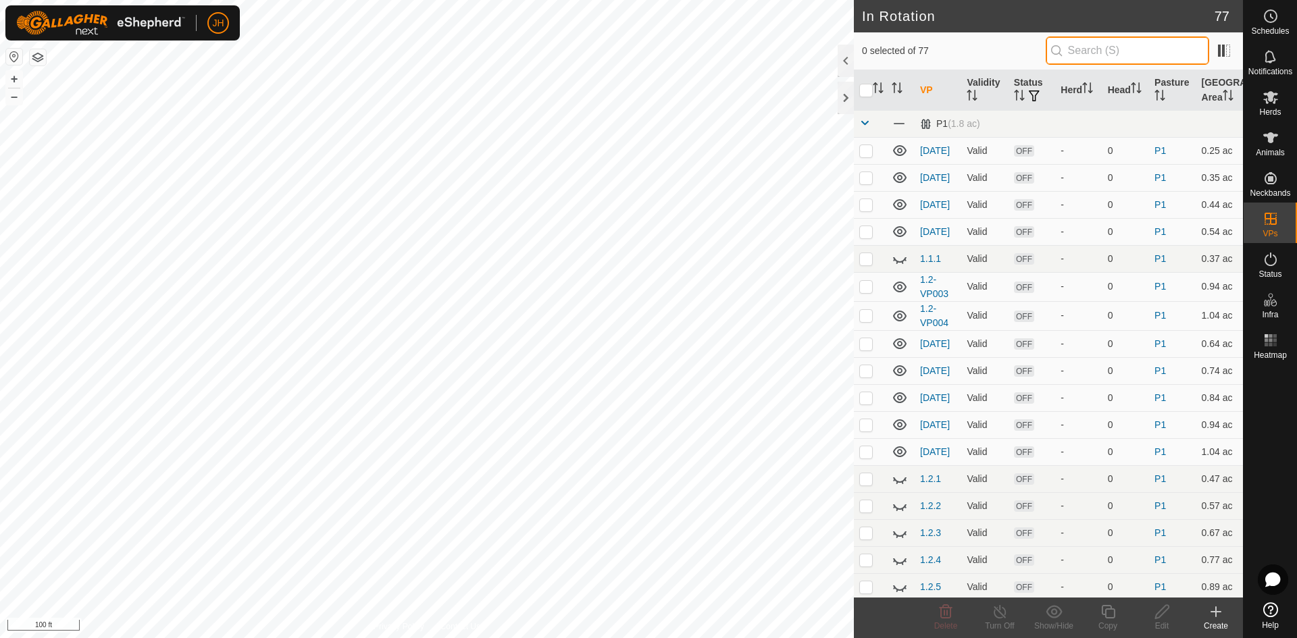
click at [1088, 53] on input "text" at bounding box center [1127, 50] width 163 height 28
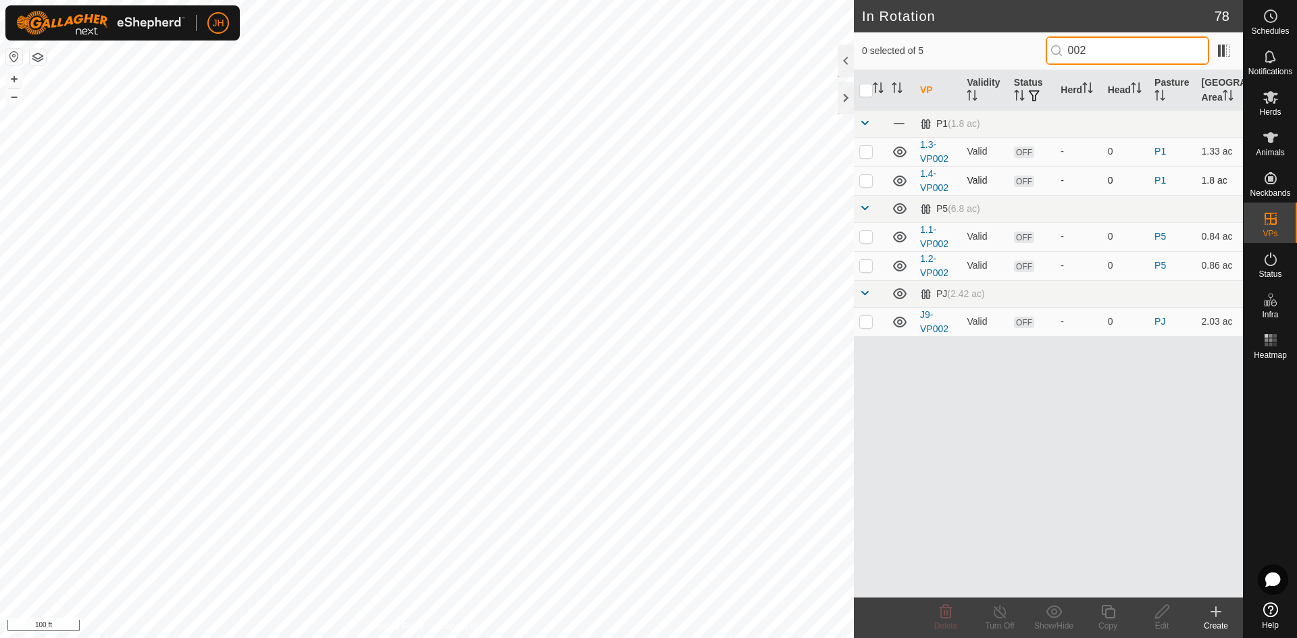
type input "002"
click at [869, 182] on p-checkbox at bounding box center [866, 180] width 14 height 11
checkbox input "true"
click at [1157, 617] on icon at bounding box center [1162, 612] width 17 height 16
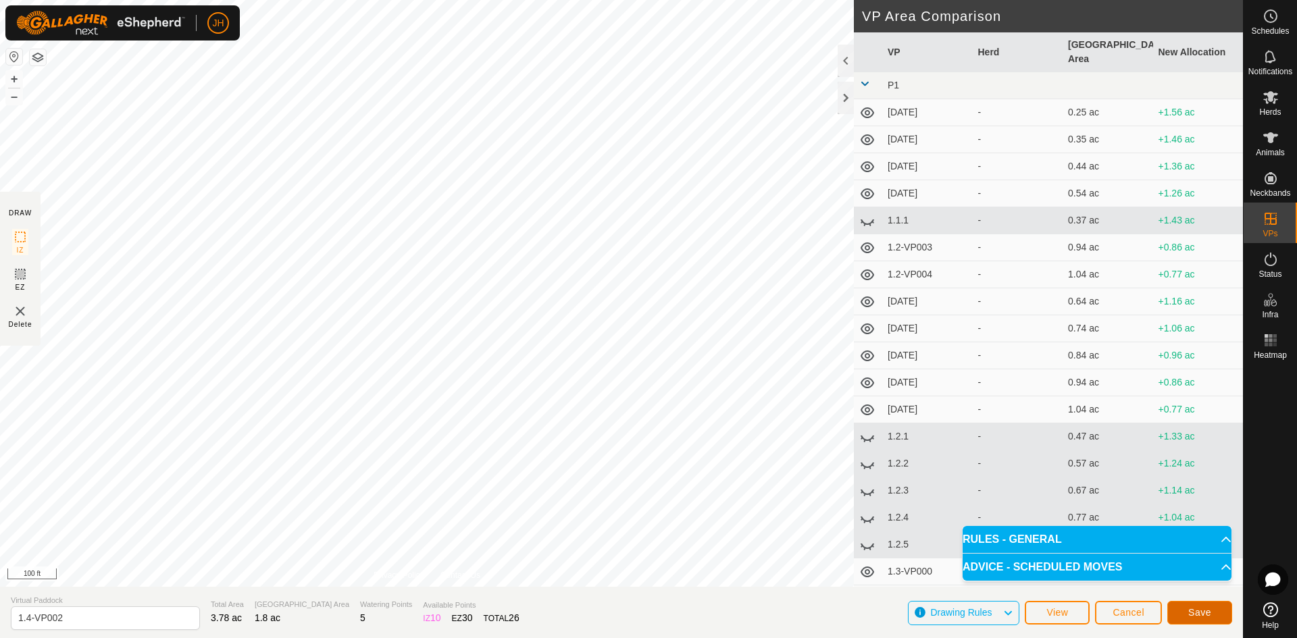
click at [1198, 611] on span "Save" at bounding box center [1199, 612] width 23 height 11
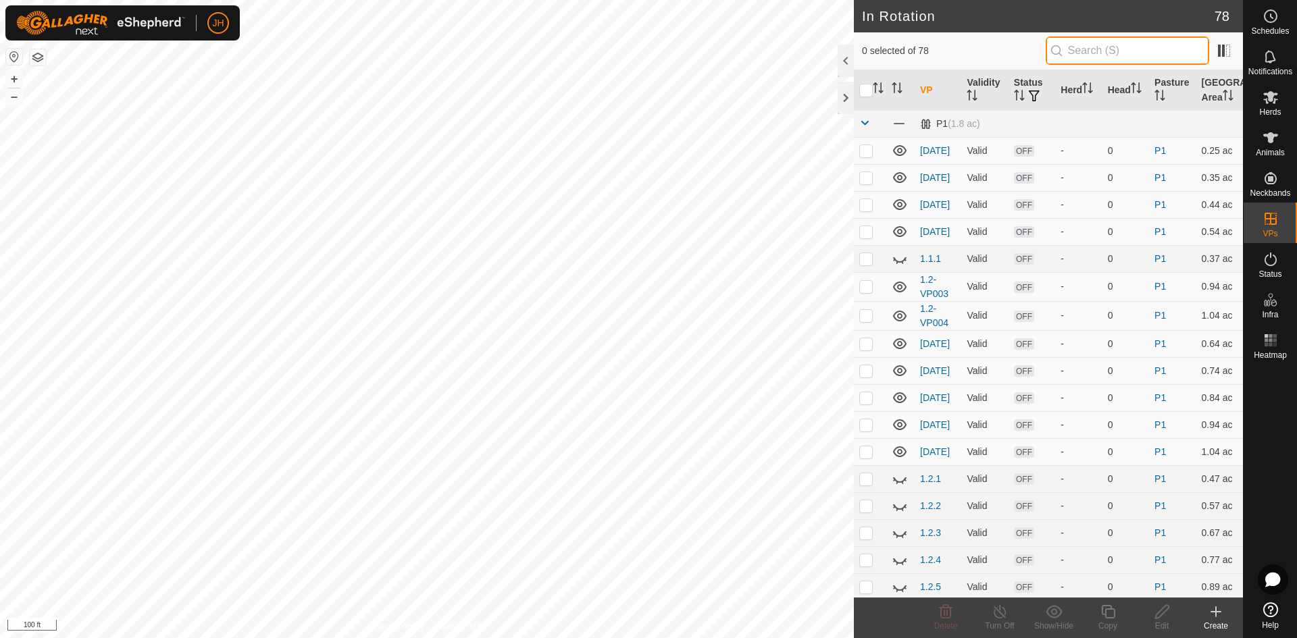
click at [1056, 52] on input "text" at bounding box center [1127, 50] width 163 height 28
